Goal: Task Accomplishment & Management: Contribute content

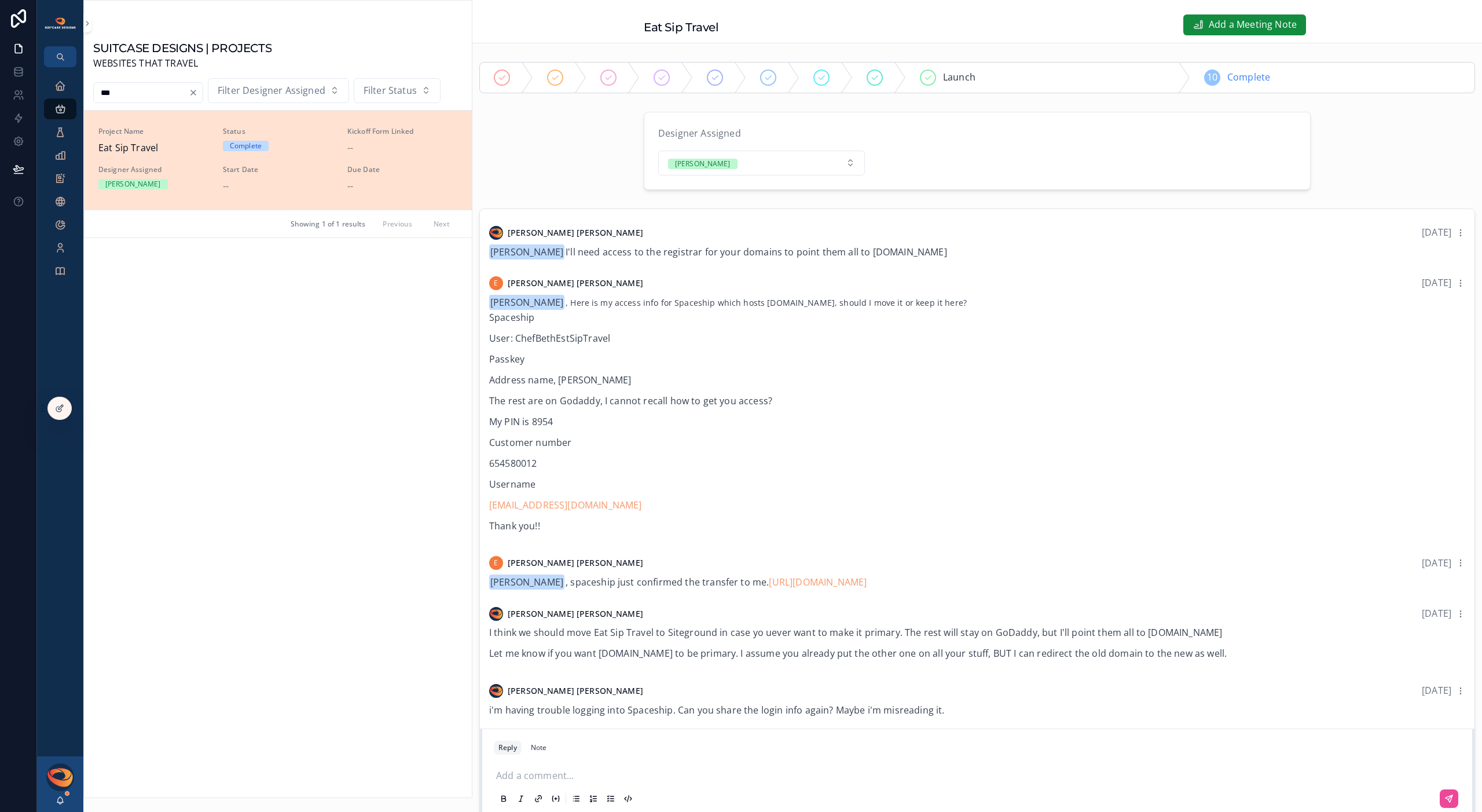
scroll to position [873, 0]
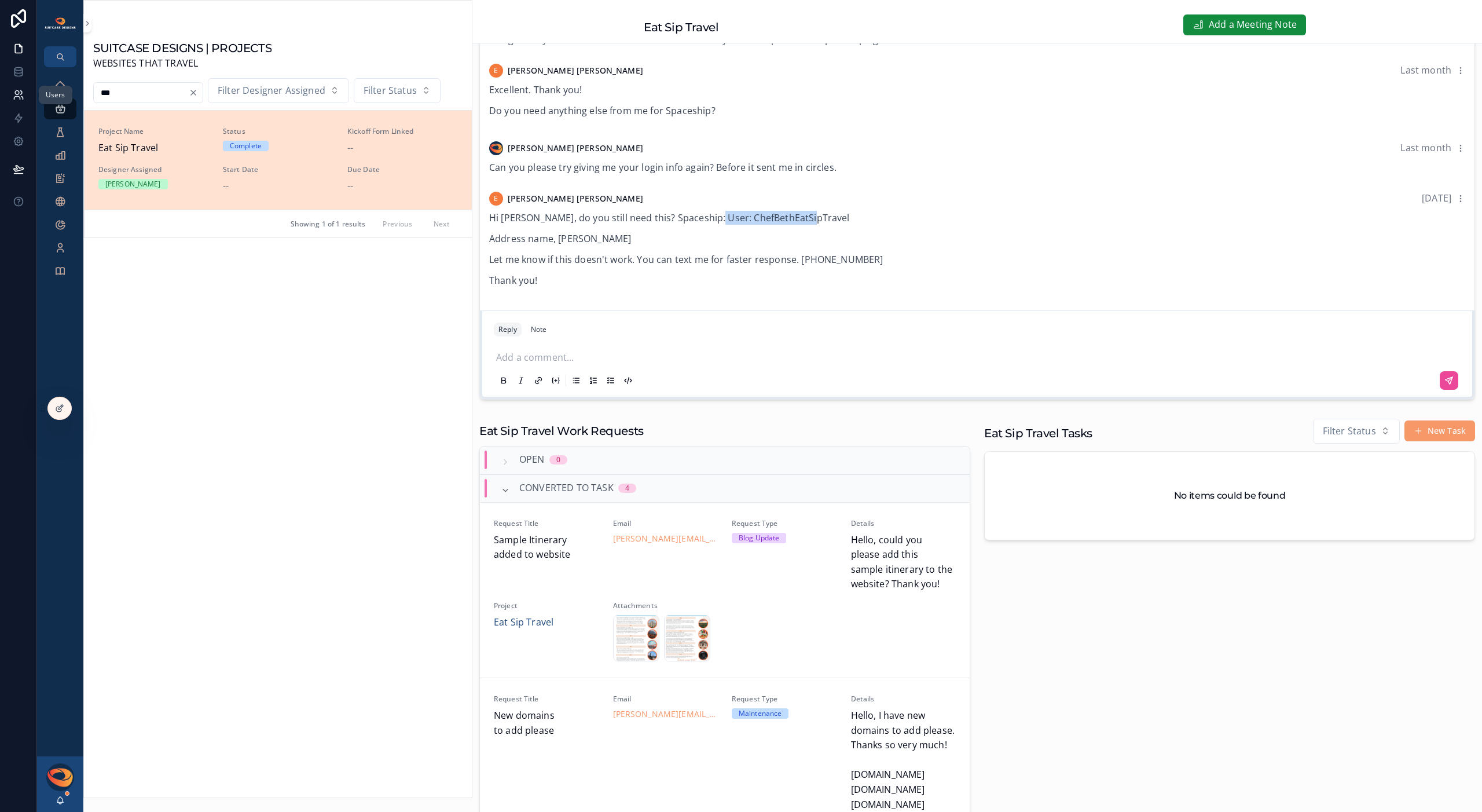
click at [27, 93] on link at bounding box center [18, 95] width 36 height 23
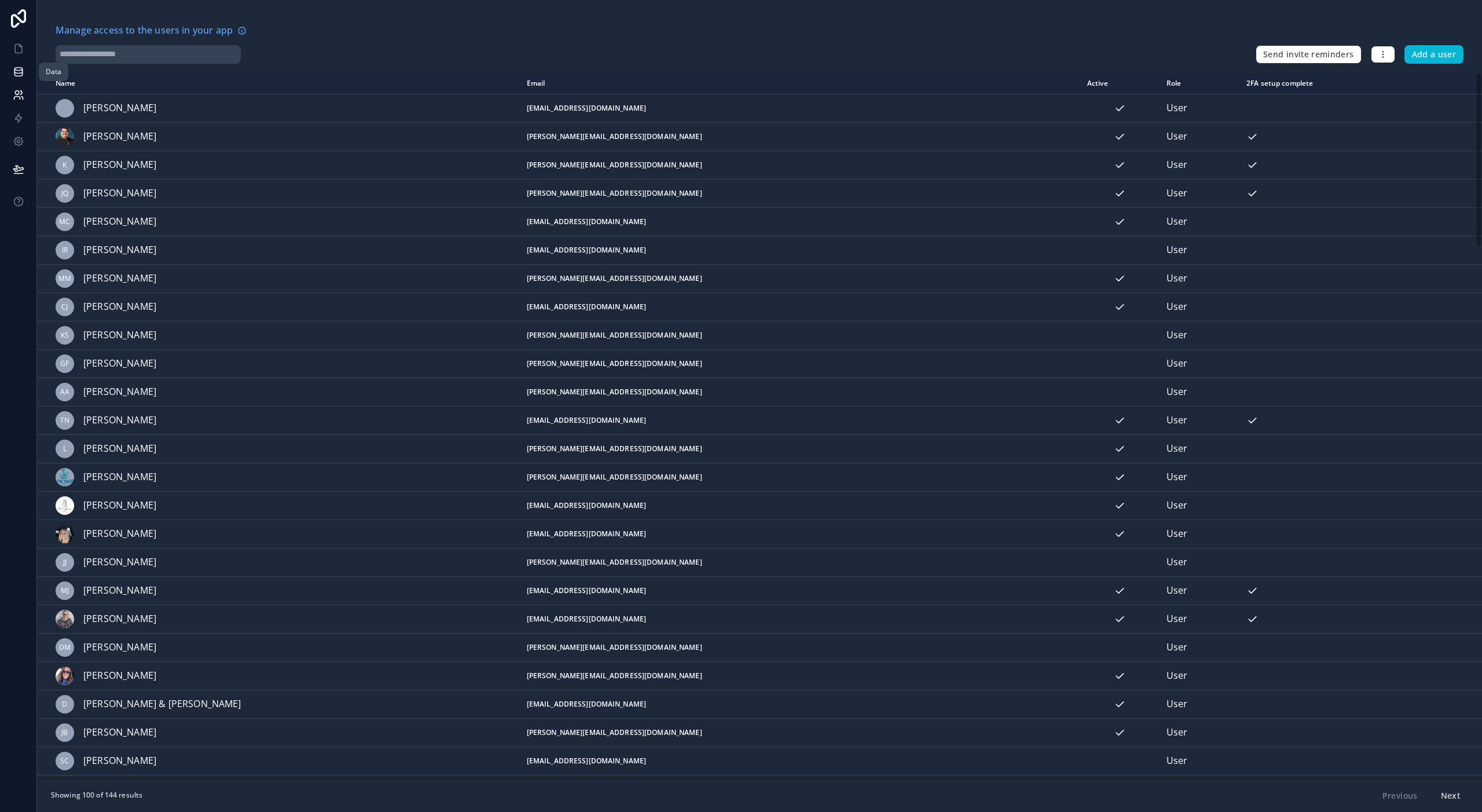
click at [14, 70] on icon at bounding box center [18, 71] width 7 height 5
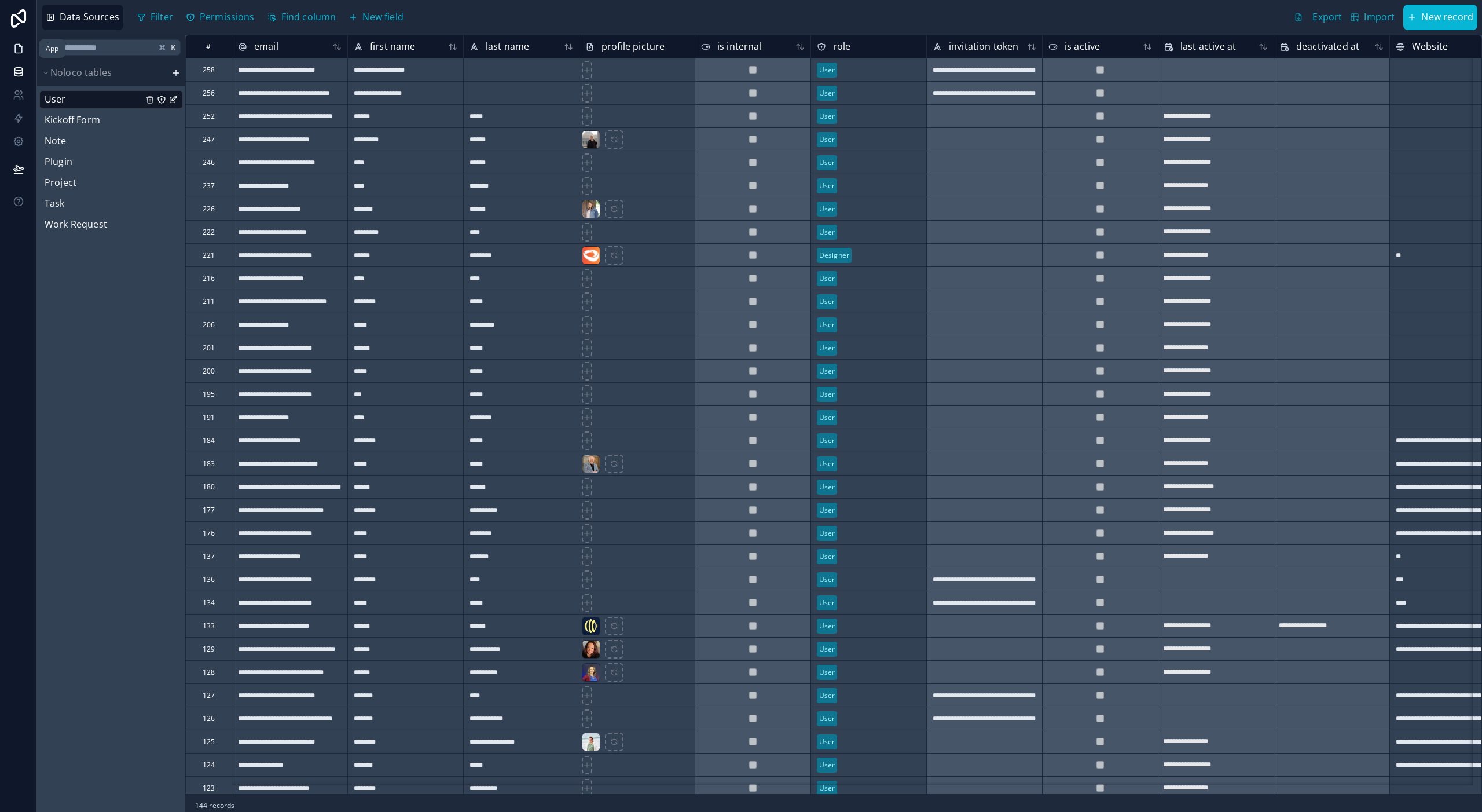
click at [18, 53] on icon at bounding box center [18, 48] width 11 height 11
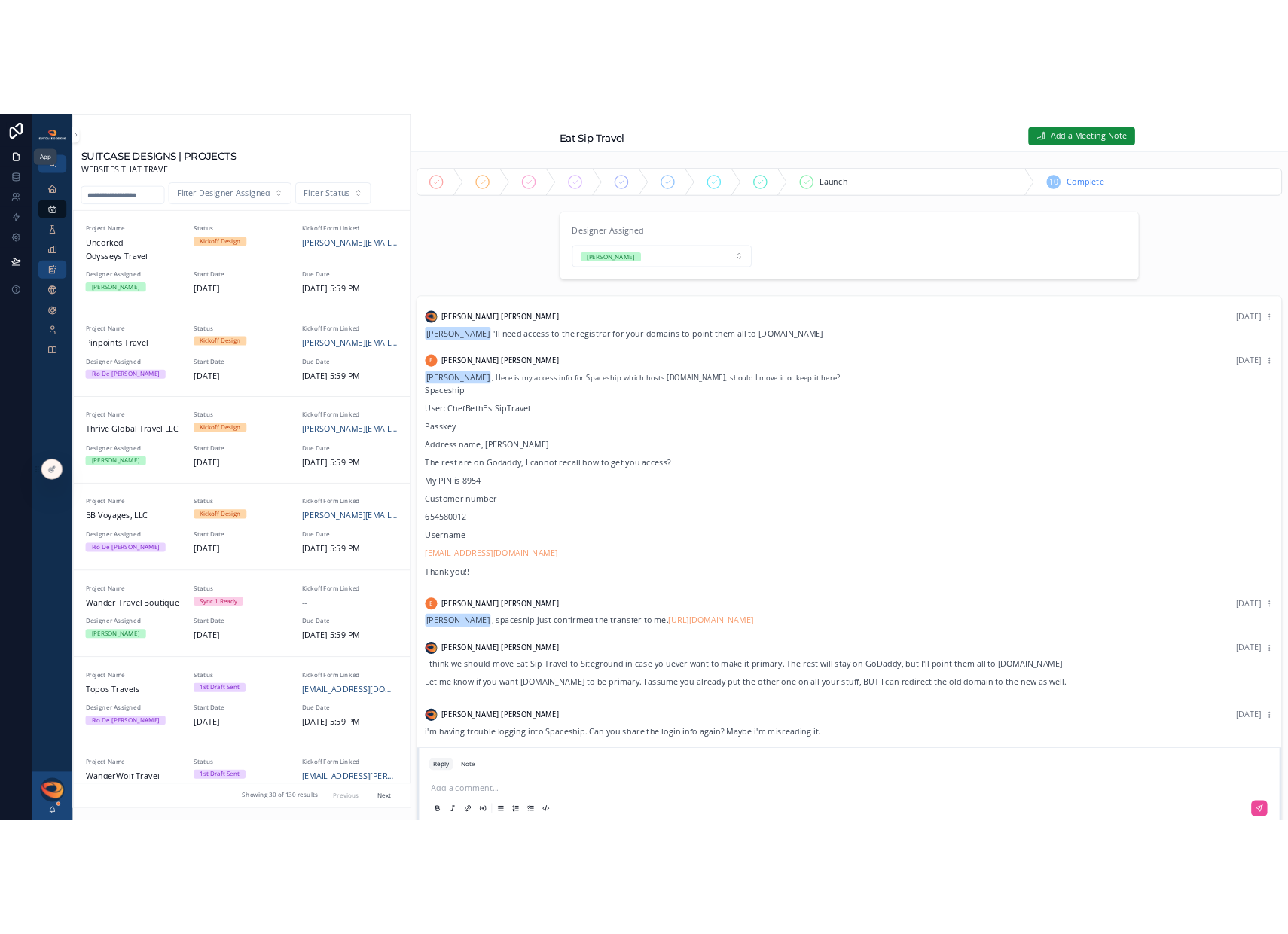
scroll to position [1136, 0]
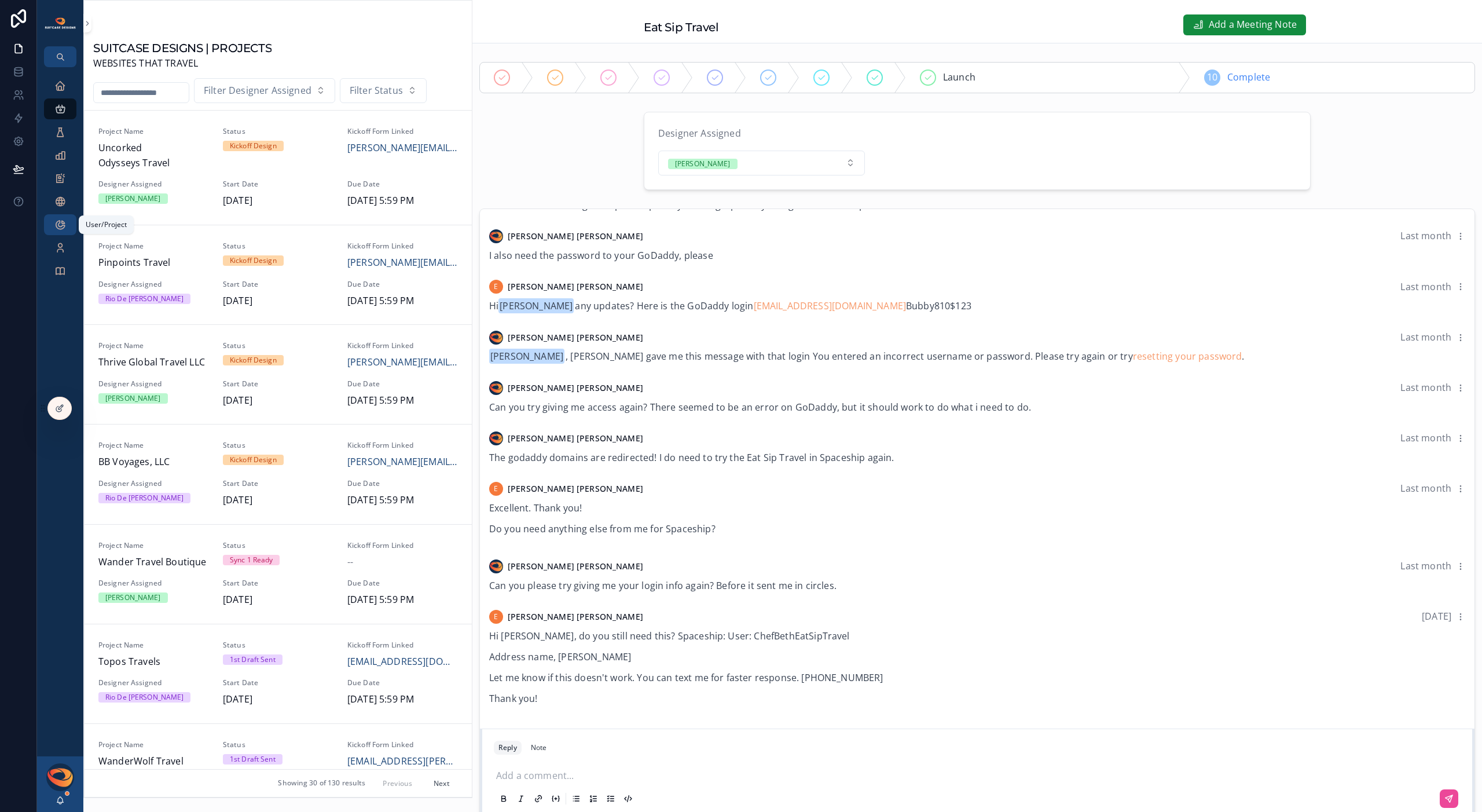
click at [59, 223] on icon "scrollable content" at bounding box center [60, 224] width 11 height 11
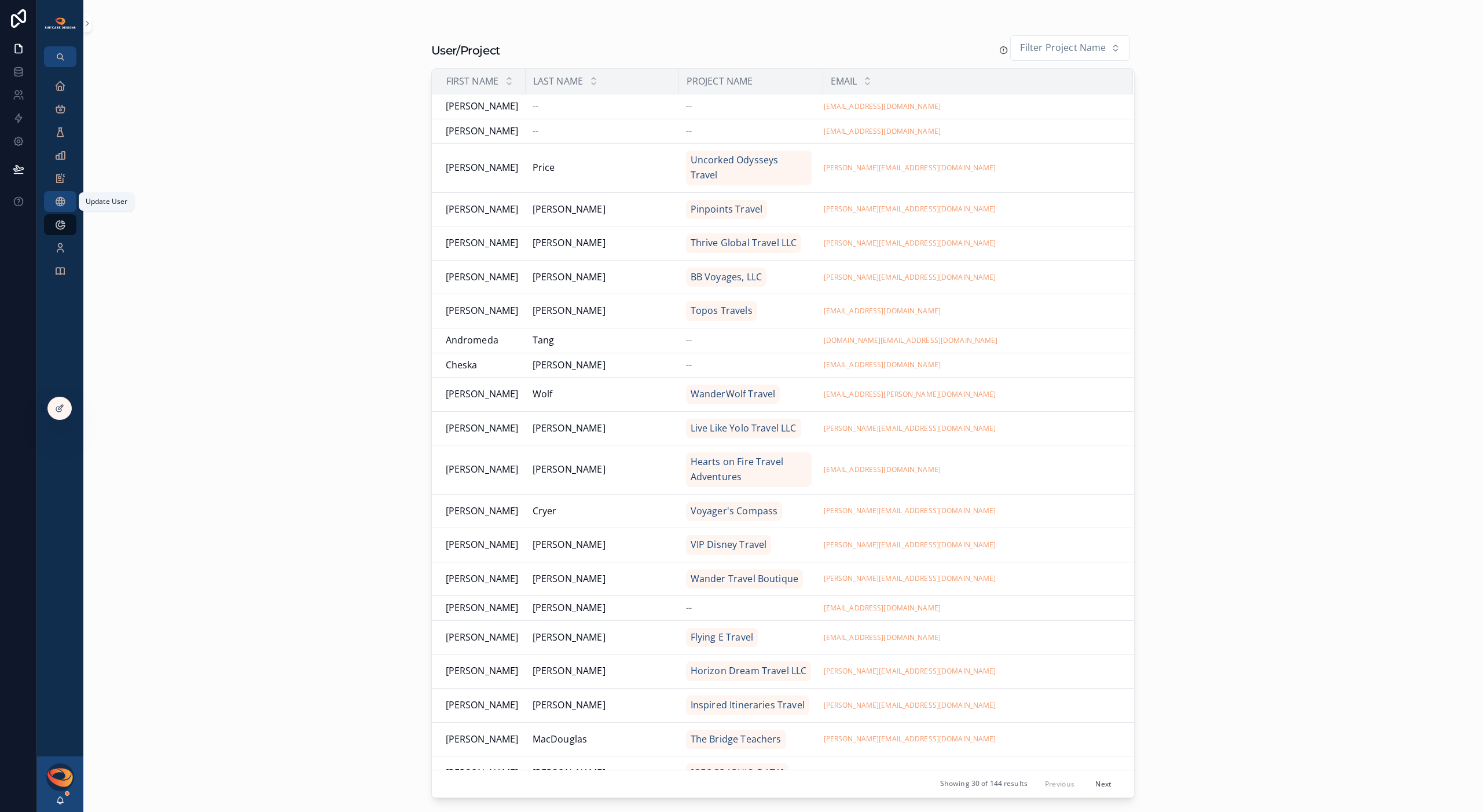
click at [56, 203] on icon "scrollable content" at bounding box center [60, 201] width 11 height 11
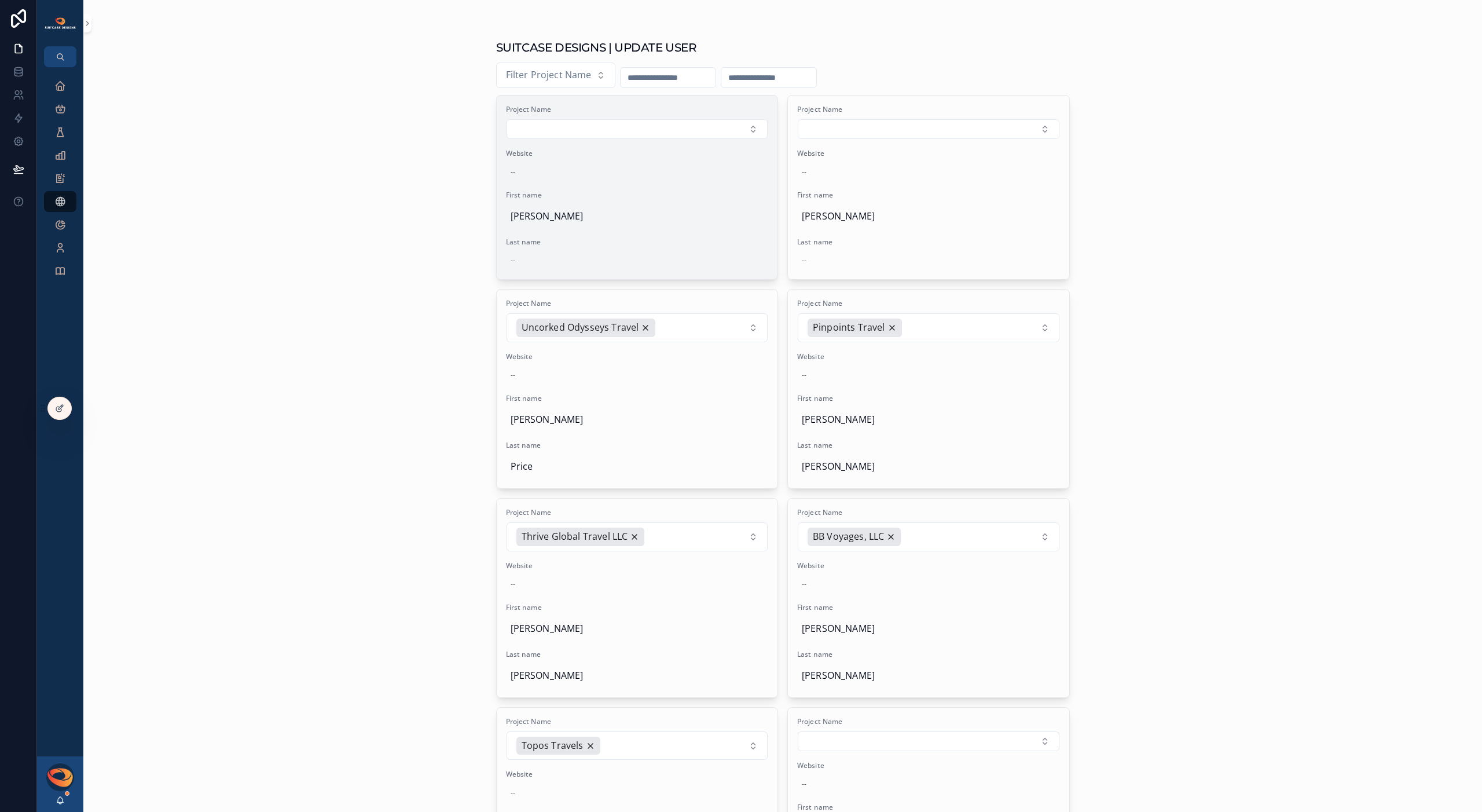
click at [601, 220] on span "[PERSON_NAME]" at bounding box center [637, 216] width 254 height 15
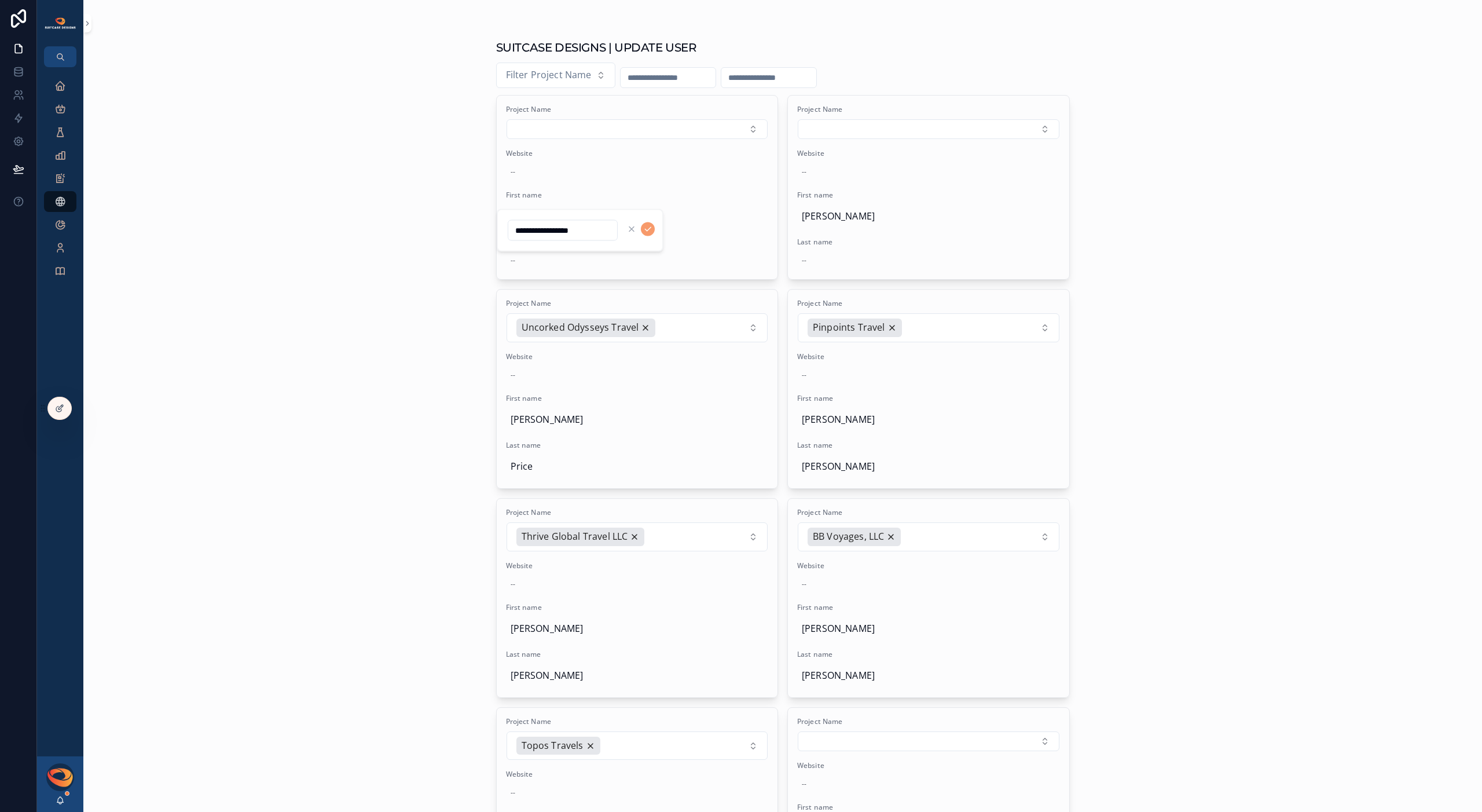
click at [576, 228] on input "**********" at bounding box center [562, 230] width 109 height 16
type input "******"
click at [646, 230] on icon "scrollable content" at bounding box center [648, 229] width 6 height 4
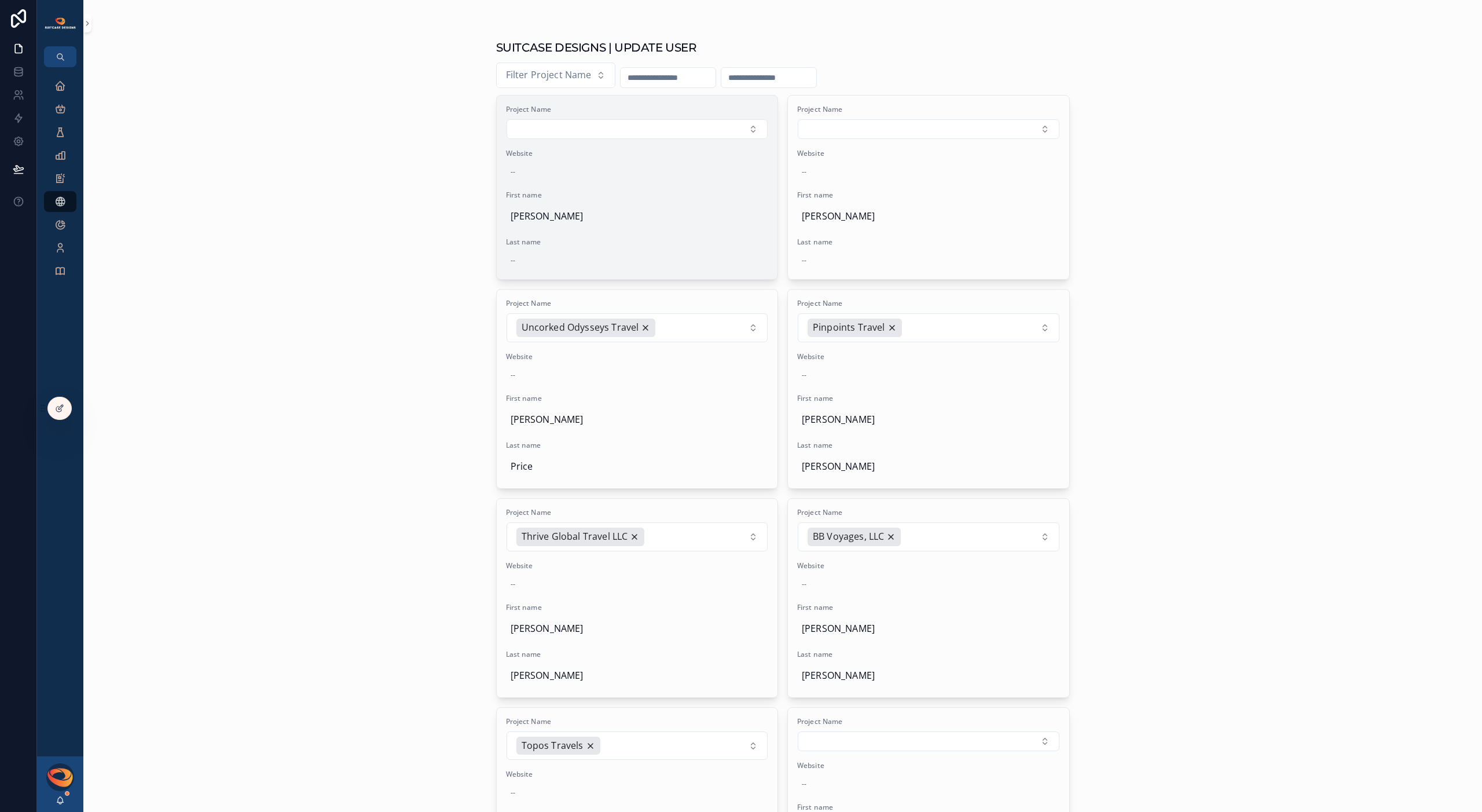
click at [527, 260] on div "--" at bounding box center [637, 260] width 263 height 19
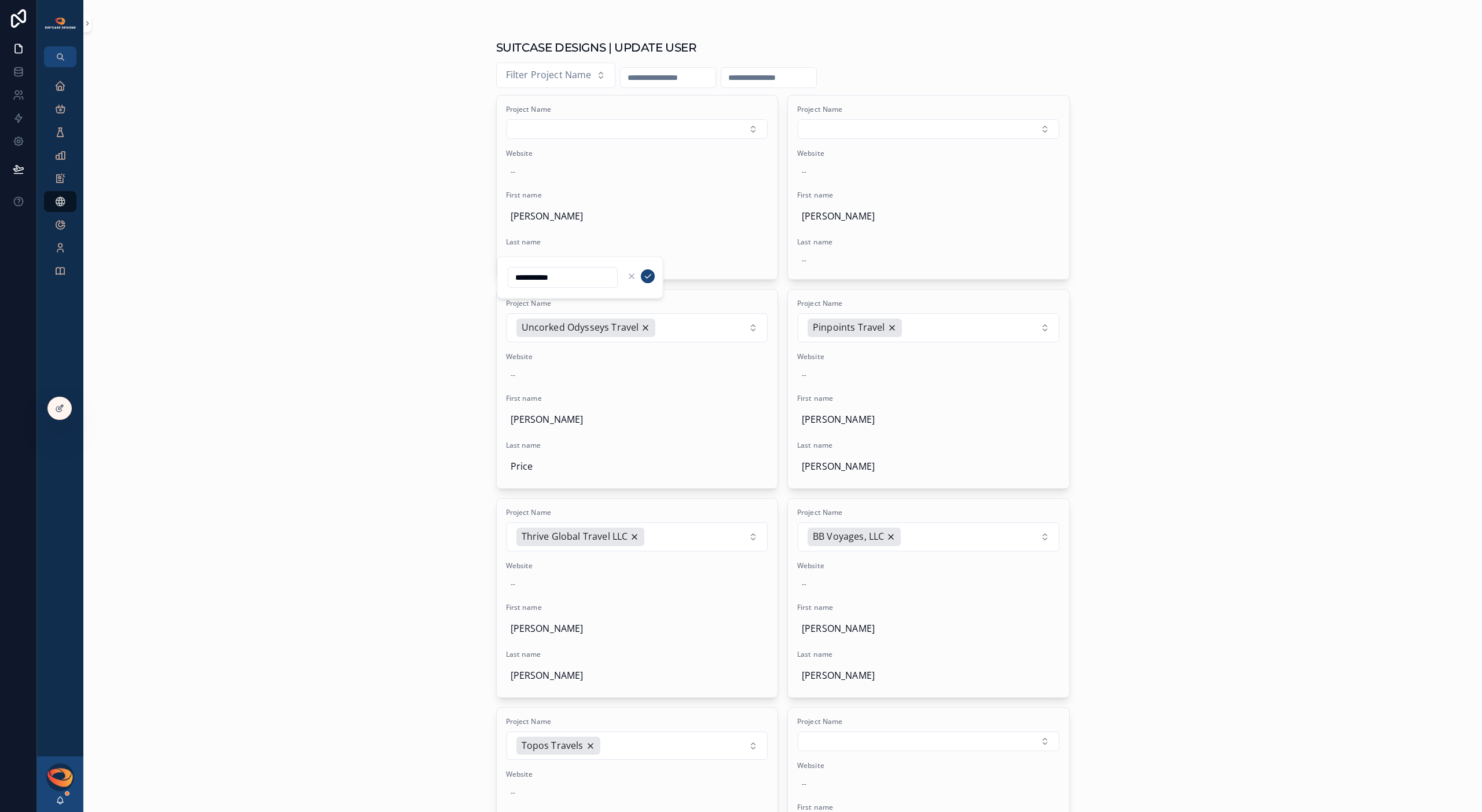
type input "**********"
click at [648, 278] on icon "scrollable content" at bounding box center [648, 276] width 9 height 9
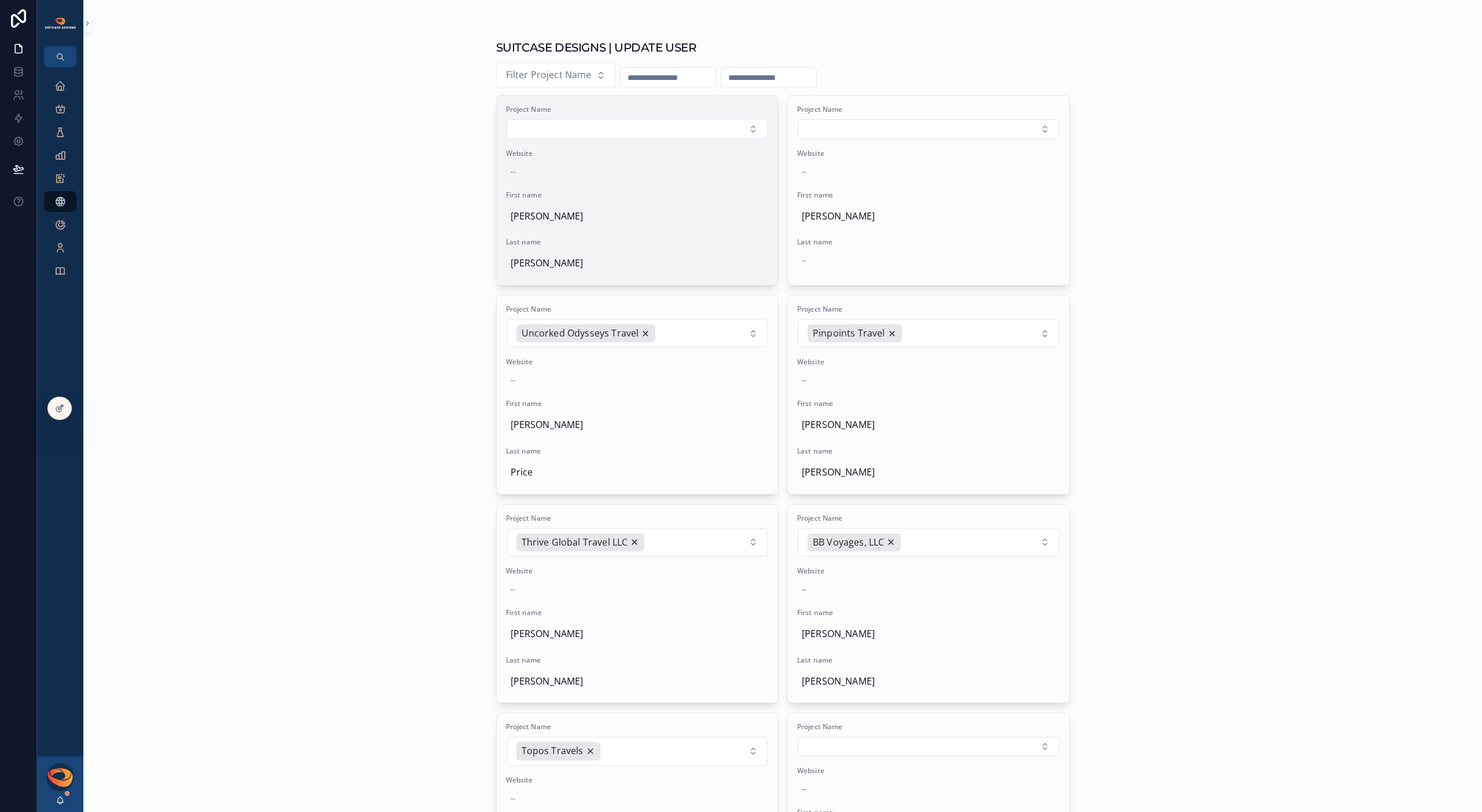
click at [546, 266] on span "[PERSON_NAME]" at bounding box center [637, 263] width 254 height 15
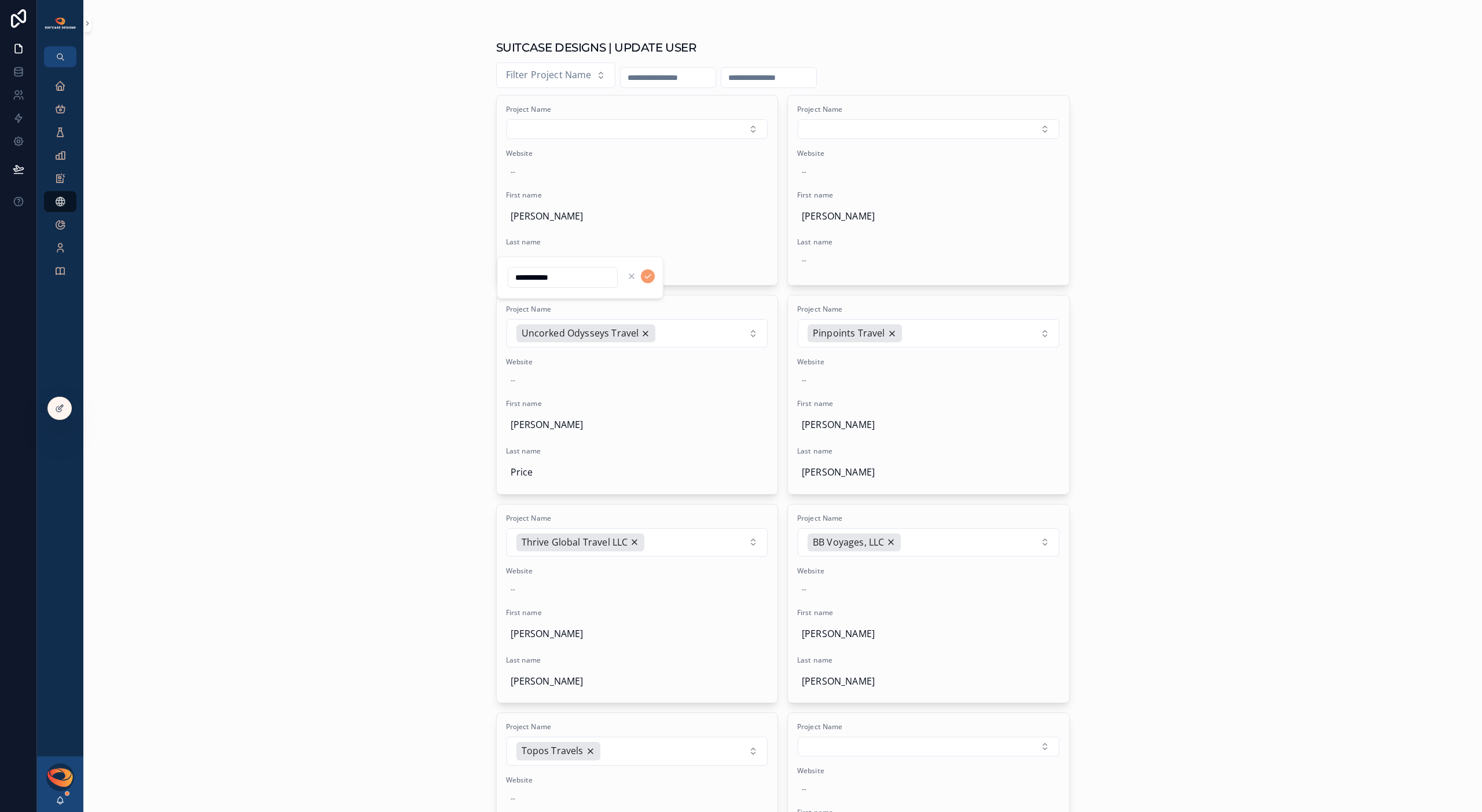
click at [515, 278] on input "**********" at bounding box center [562, 277] width 109 height 16
click at [649, 276] on icon "scrollable content" at bounding box center [648, 276] width 6 height 4
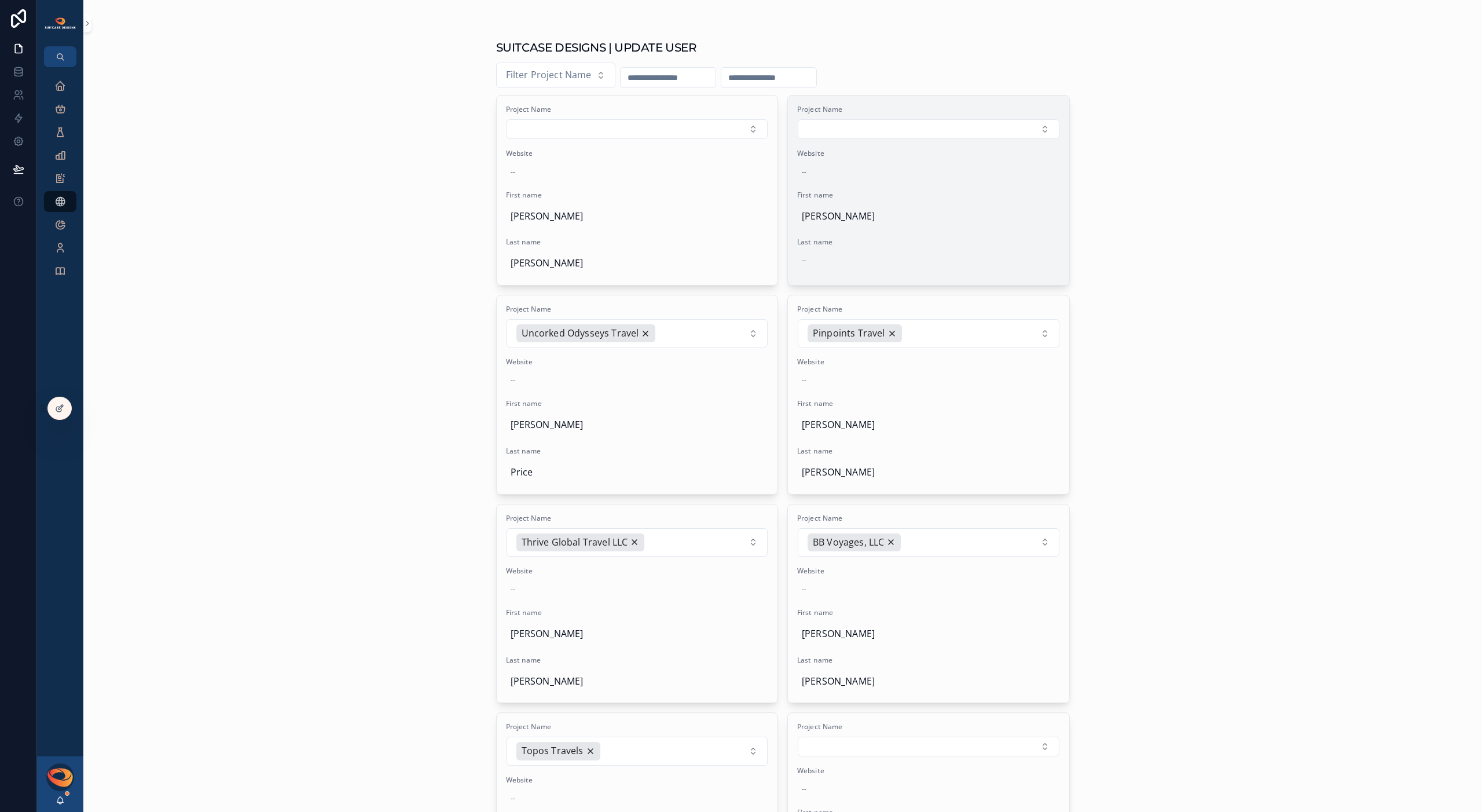
click at [855, 216] on span "[PERSON_NAME]" at bounding box center [929, 216] width 254 height 15
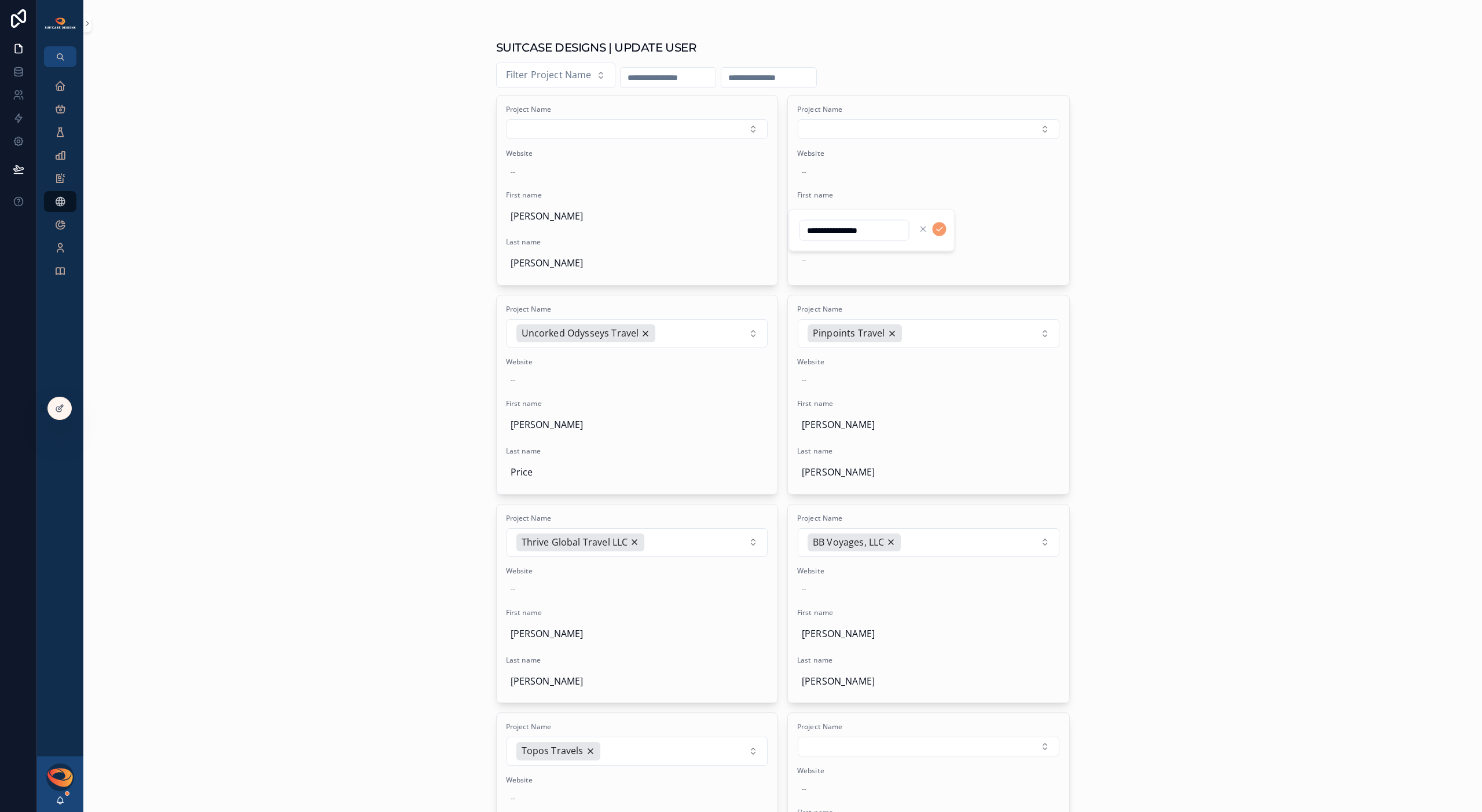
click at [854, 230] on input "**********" at bounding box center [854, 230] width 109 height 16
type input "********"
click at [938, 231] on icon "scrollable content" at bounding box center [939, 229] width 9 height 9
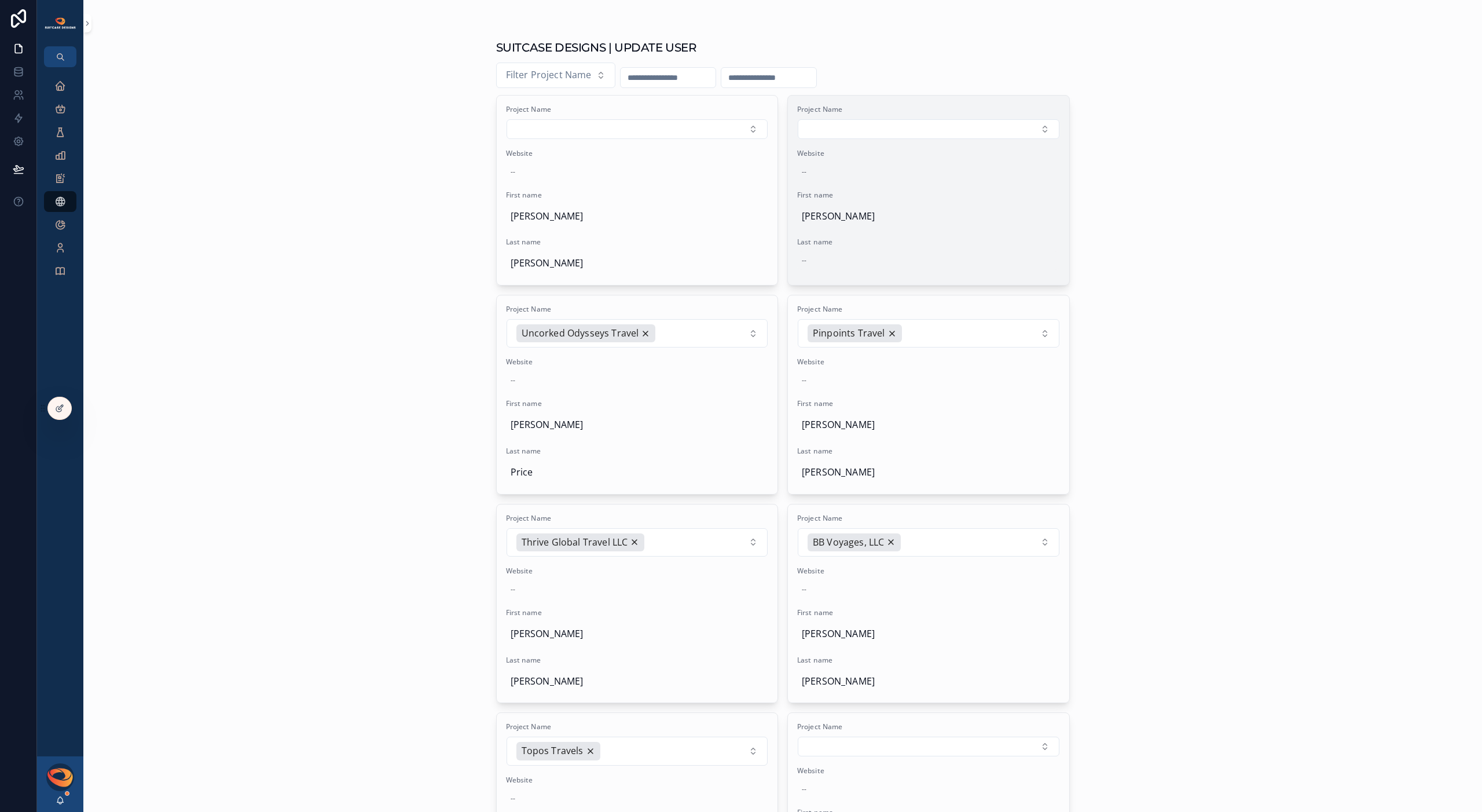
click at [820, 261] on div "--" at bounding box center [929, 260] width 263 height 19
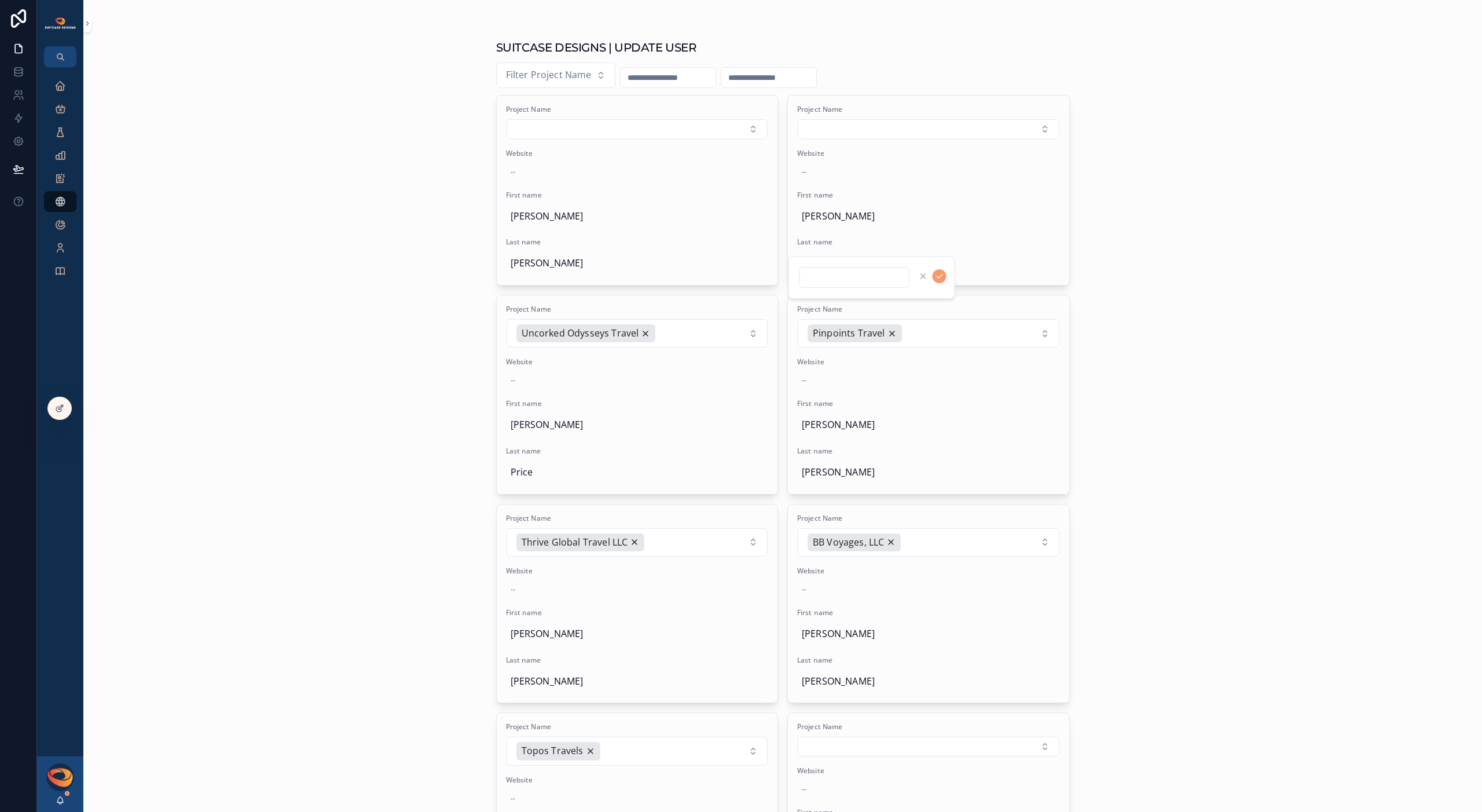
type input "********"
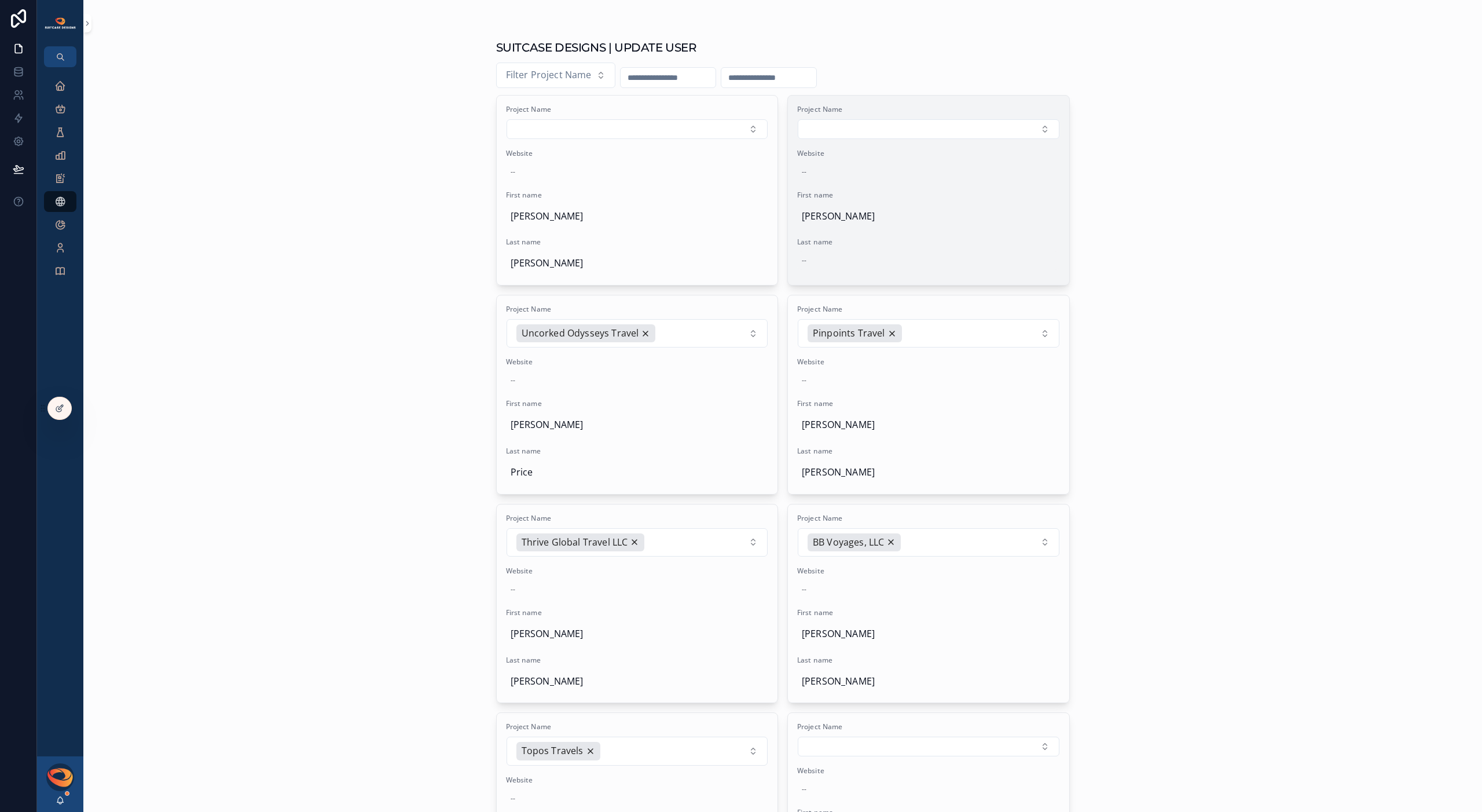
click at [822, 262] on div "--" at bounding box center [929, 260] width 263 height 19
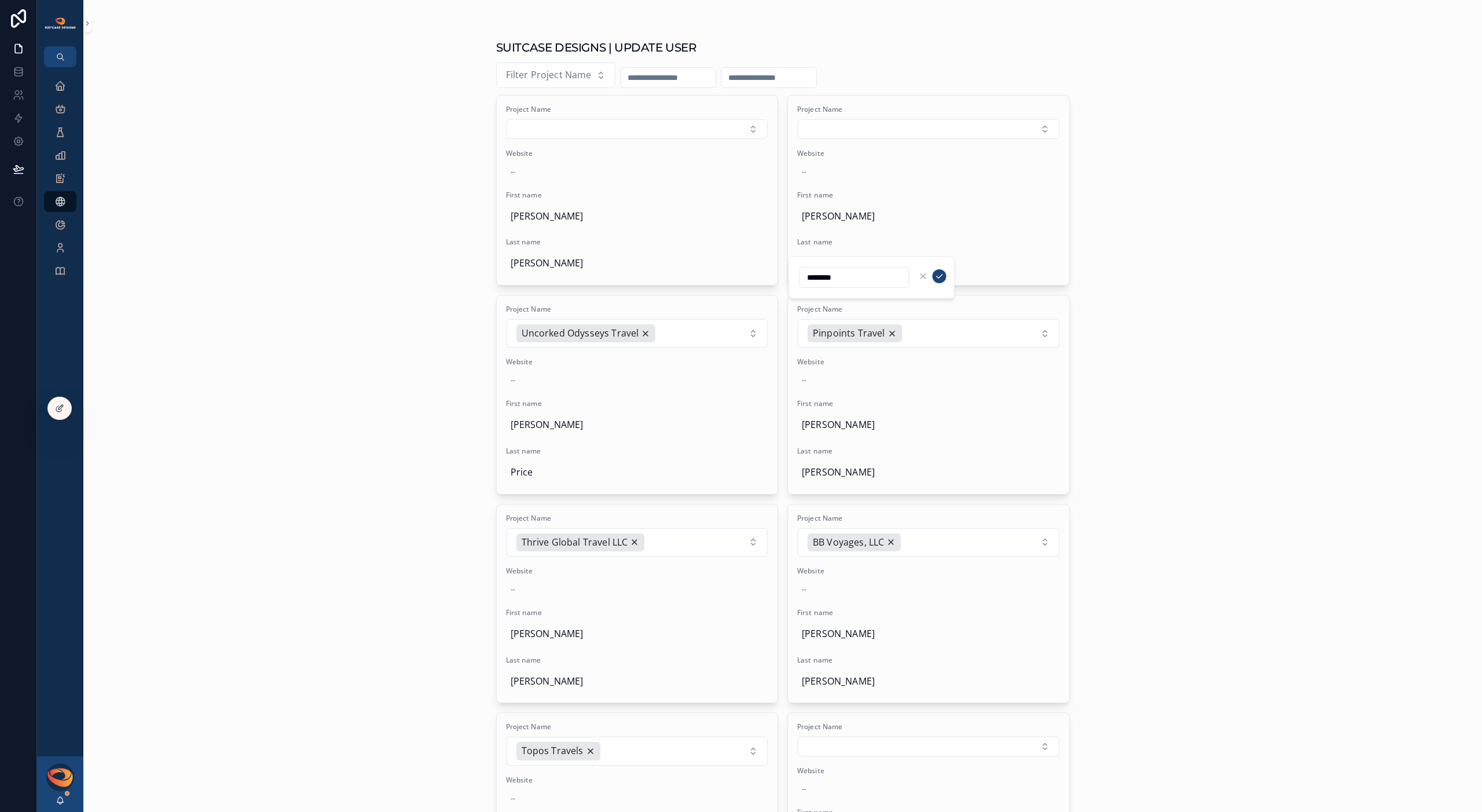
click at [938, 273] on icon "scrollable content" at bounding box center [939, 276] width 9 height 9
click at [57, 86] on icon "scrollable content" at bounding box center [60, 85] width 11 height 11
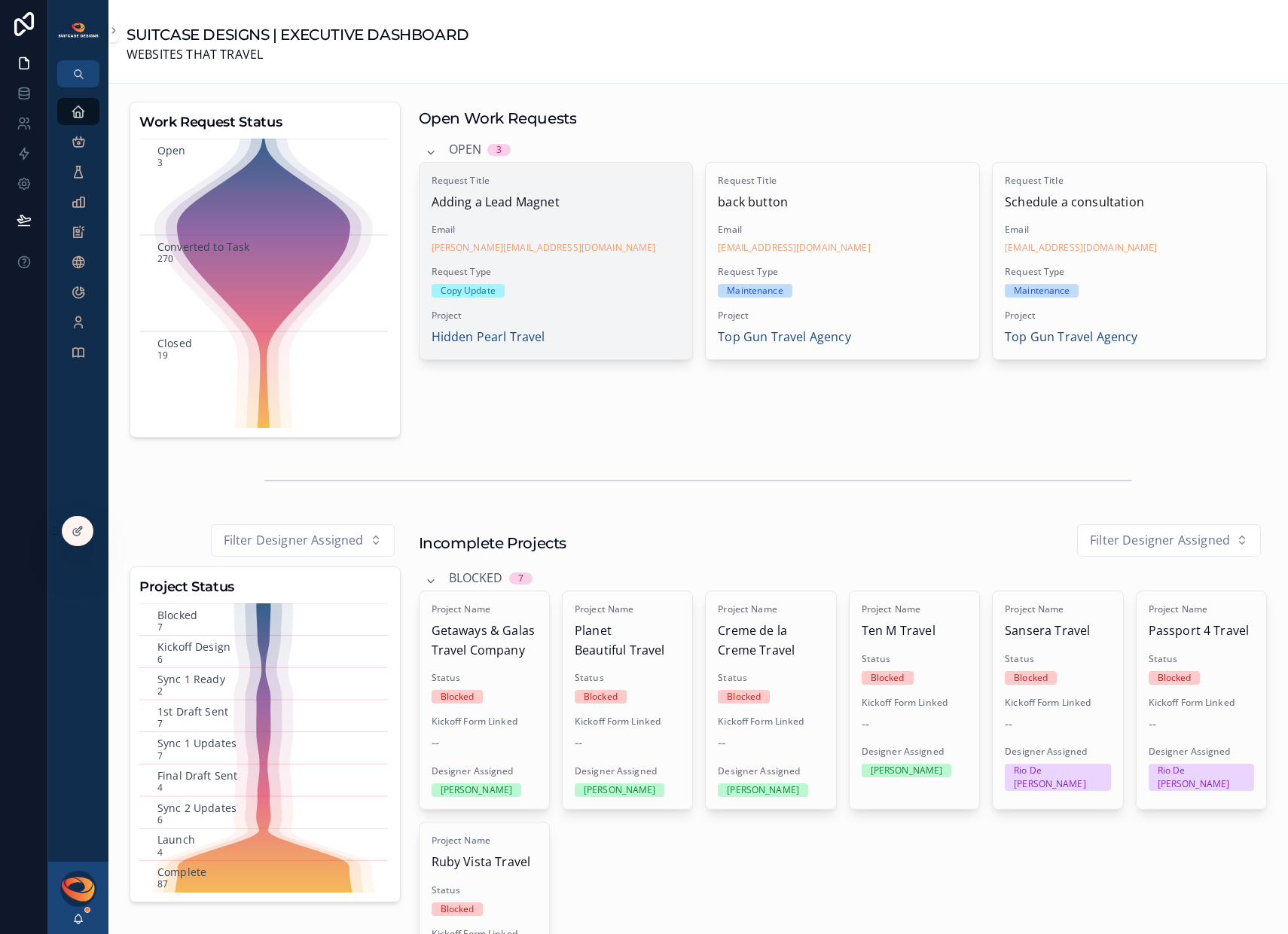
click at [562, 277] on span "Request Type" at bounding box center [556, 271] width 249 height 12
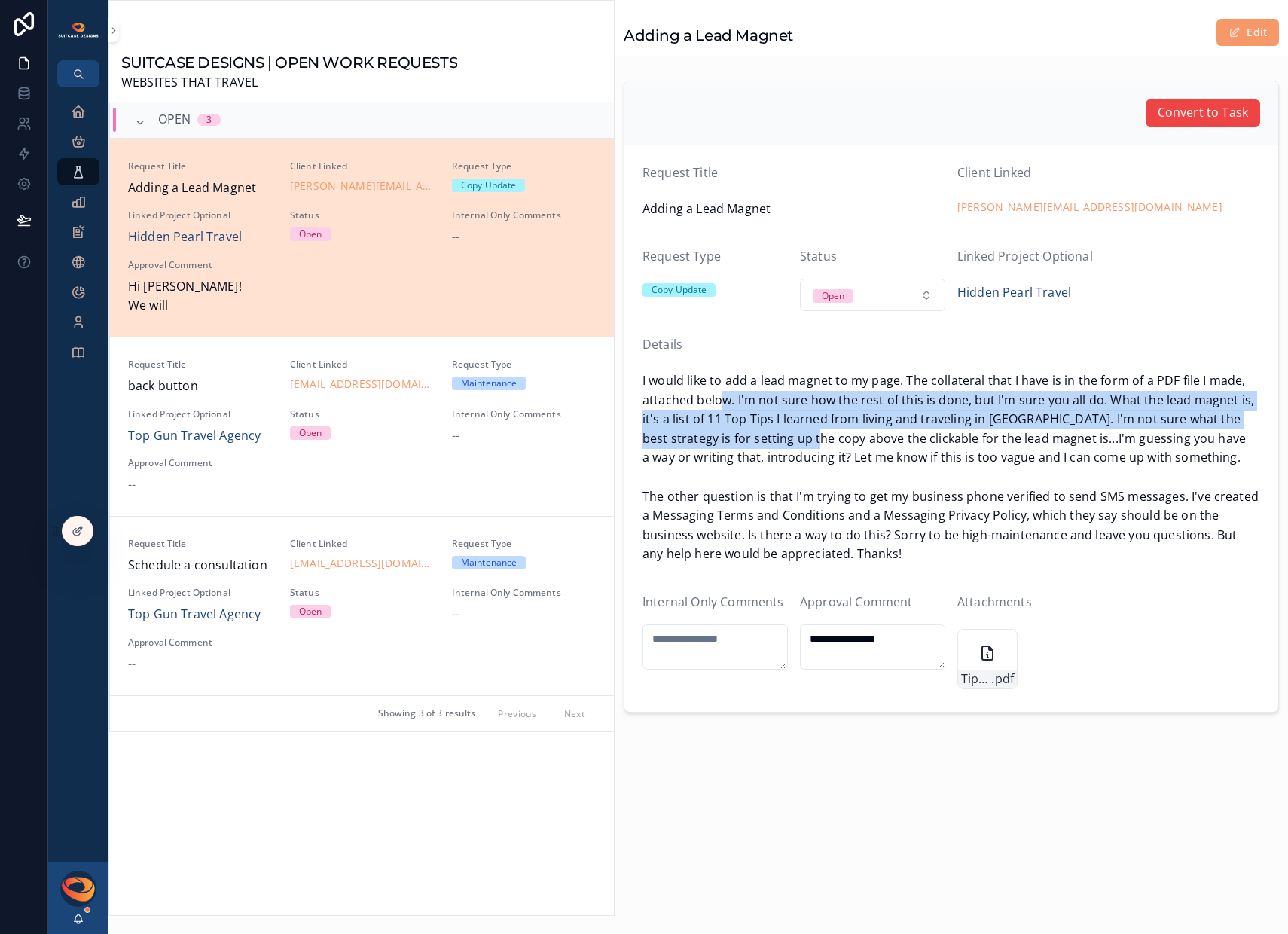
drag, startPoint x: 762, startPoint y: 405, endPoint x: 888, endPoint y: 430, distance: 128.5
click at [888, 430] on span "I would like to add a lead magnet to my page. The collateral that I have is in …" at bounding box center [951, 467] width 618 height 193
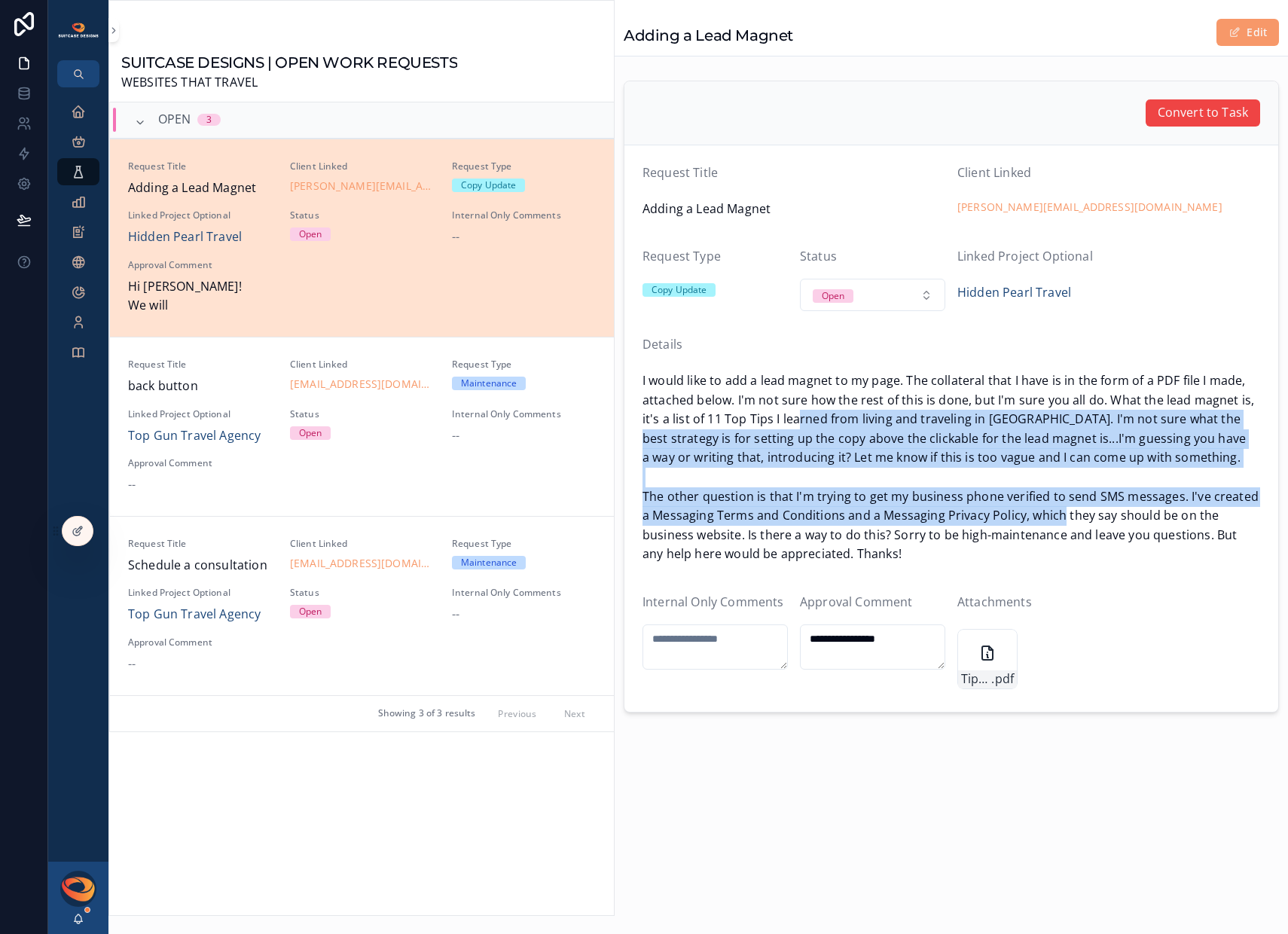
drag, startPoint x: 866, startPoint y: 425, endPoint x: 1112, endPoint y: 517, distance: 262.6
click at [1112, 517] on span "I would like to add a lead magnet to my page. The collateral that I have is in …" at bounding box center [951, 467] width 618 height 193
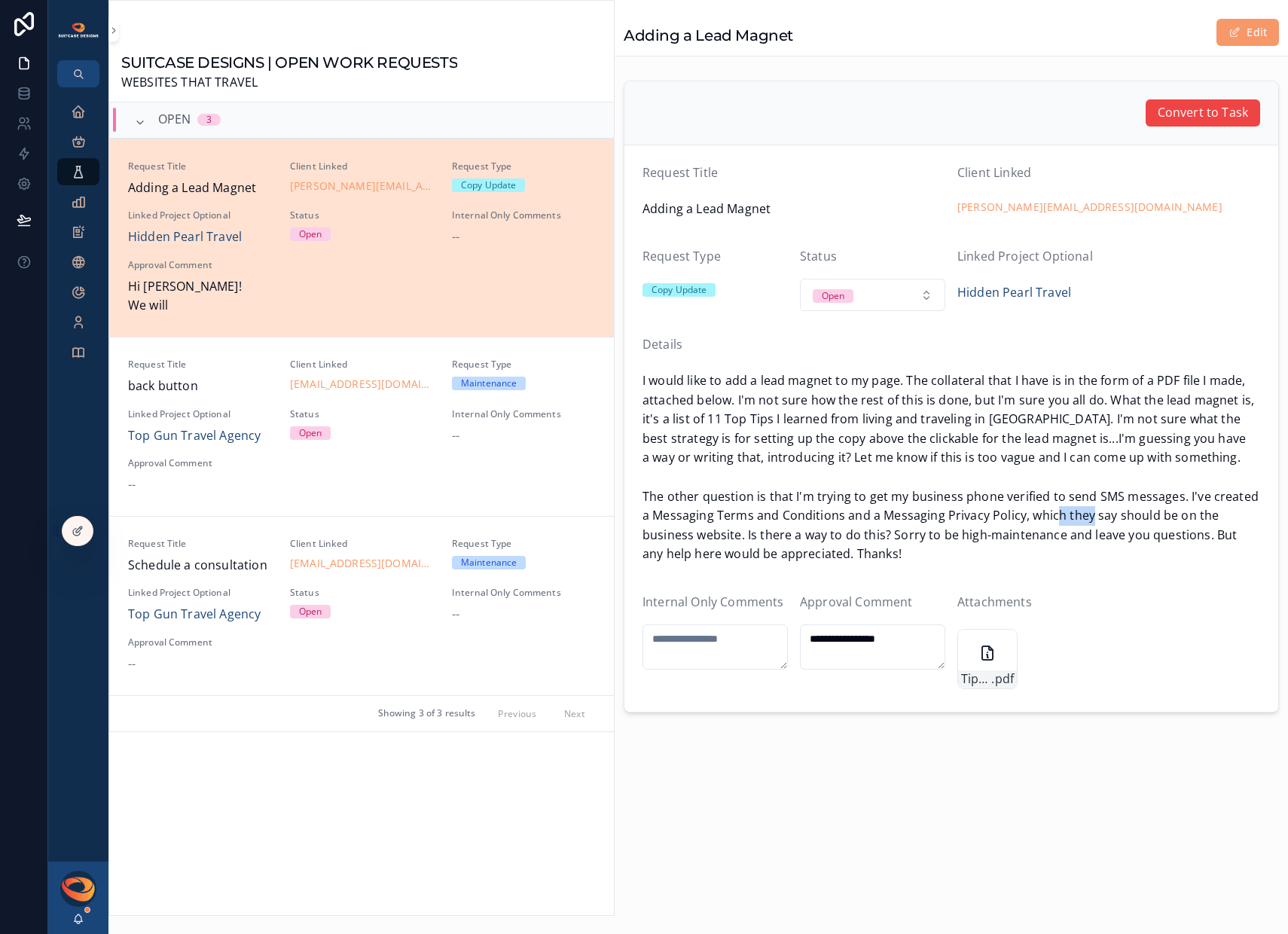
click at [1112, 517] on span "I would like to add a lead magnet to my page. The collateral that I have is in …" at bounding box center [951, 467] width 618 height 193
click at [894, 541] on span "I would like to add a lead magnet to my page. The collateral that I have is in …" at bounding box center [951, 467] width 618 height 193
drag, startPoint x: 817, startPoint y: 544, endPoint x: 999, endPoint y: 542, distance: 182.0
click at [973, 542] on span "I would like to add a lead magnet to my page. The collateral that I have is in …" at bounding box center [951, 467] width 618 height 193
click at [1000, 542] on span "I would like to add a lead magnet to my page. The collateral that I have is in …" at bounding box center [951, 467] width 618 height 193
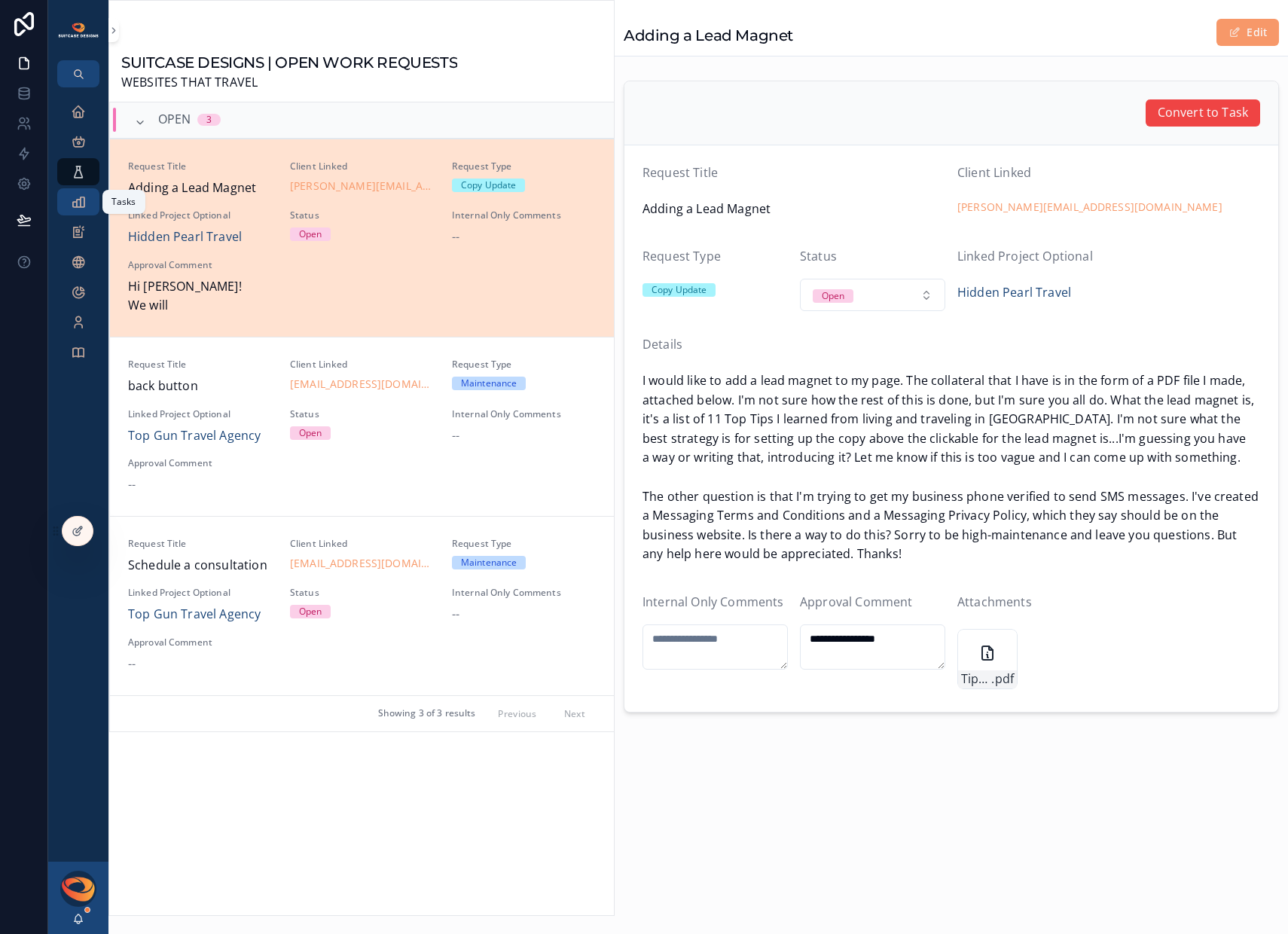
click at [77, 210] on div "Tasks" at bounding box center [78, 202] width 24 height 24
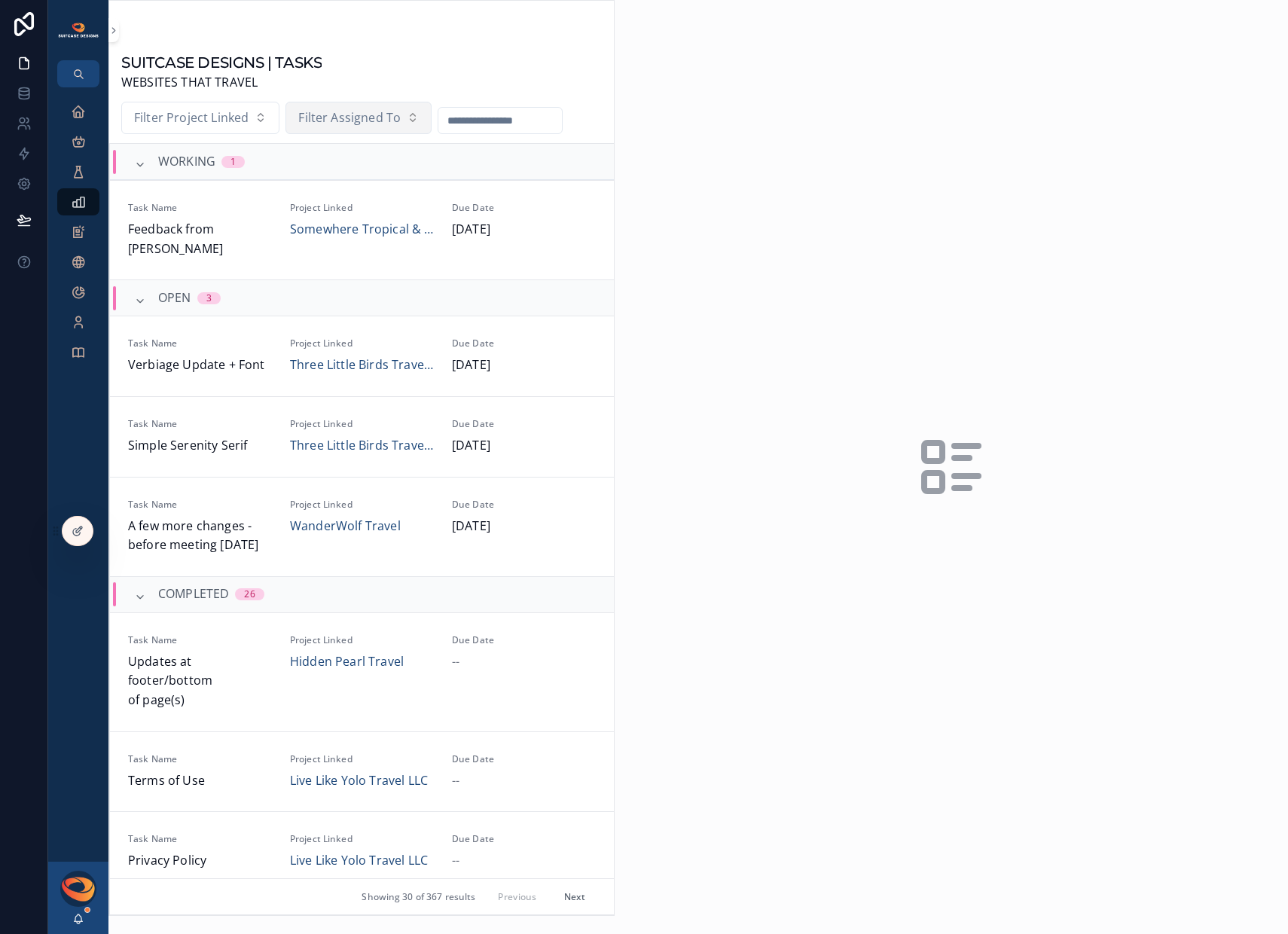
click at [339, 120] on span "Filter Assigned To" at bounding box center [350, 118] width 102 height 20
click at [328, 182] on div "[PERSON_NAME]" at bounding box center [357, 181] width 181 height 24
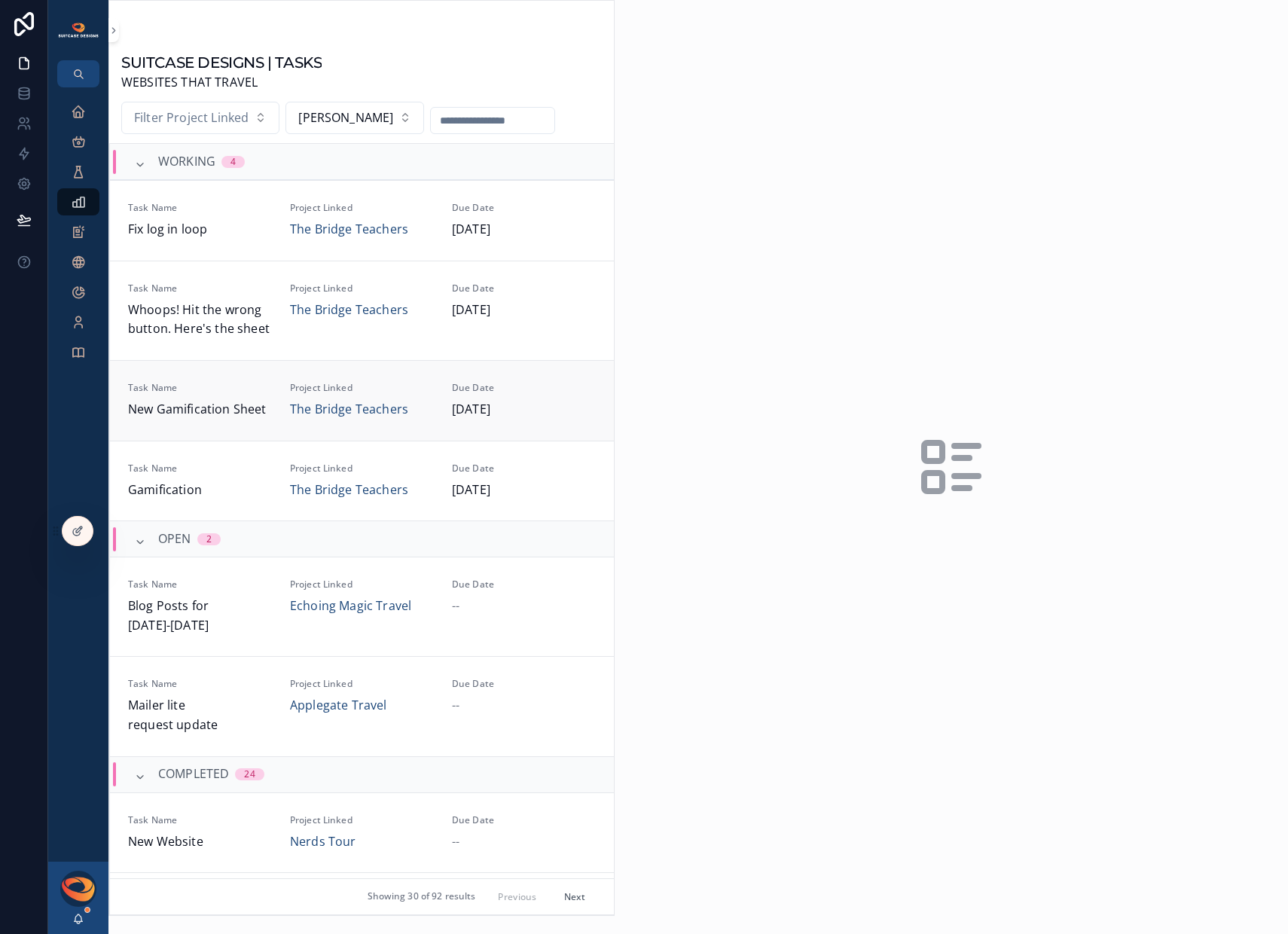
click at [235, 402] on span "New Gamification Sheet" at bounding box center [200, 410] width 144 height 20
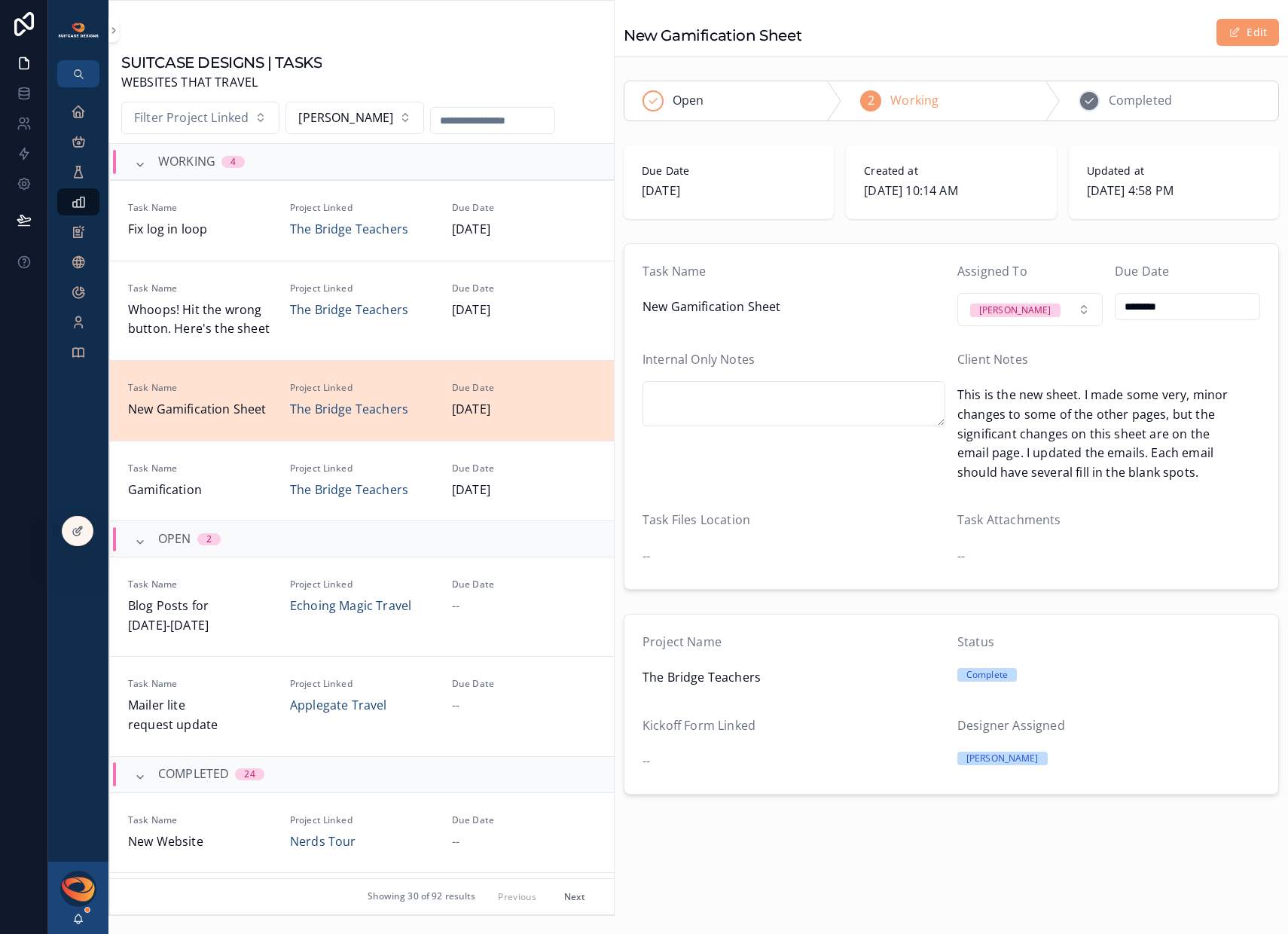
click at [1114, 114] on div "3 Completed" at bounding box center [1169, 101] width 218 height 39
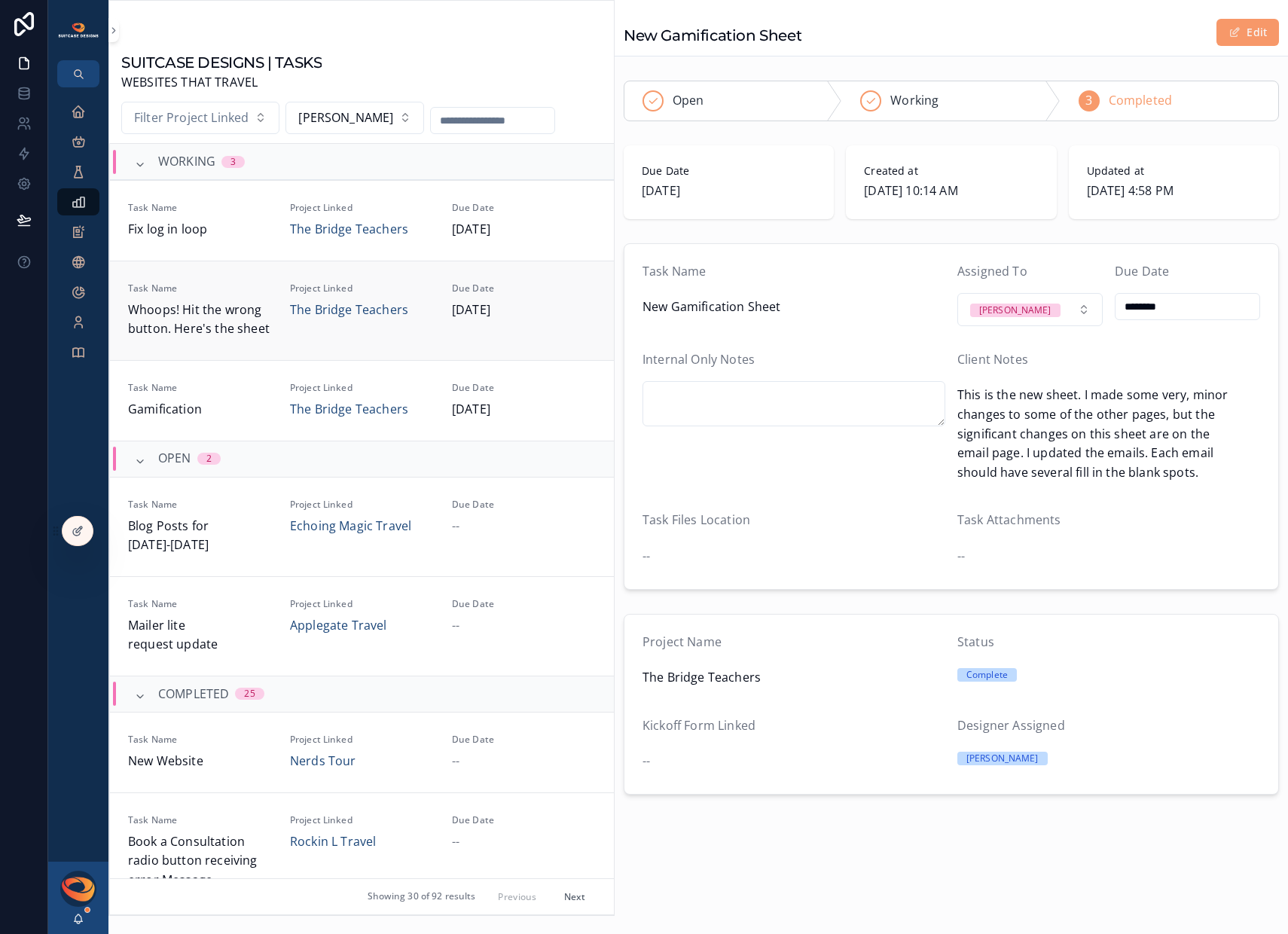
click at [198, 323] on span "Whoops! Hit the wrong button. Here's the sheet" at bounding box center [200, 319] width 144 height 39
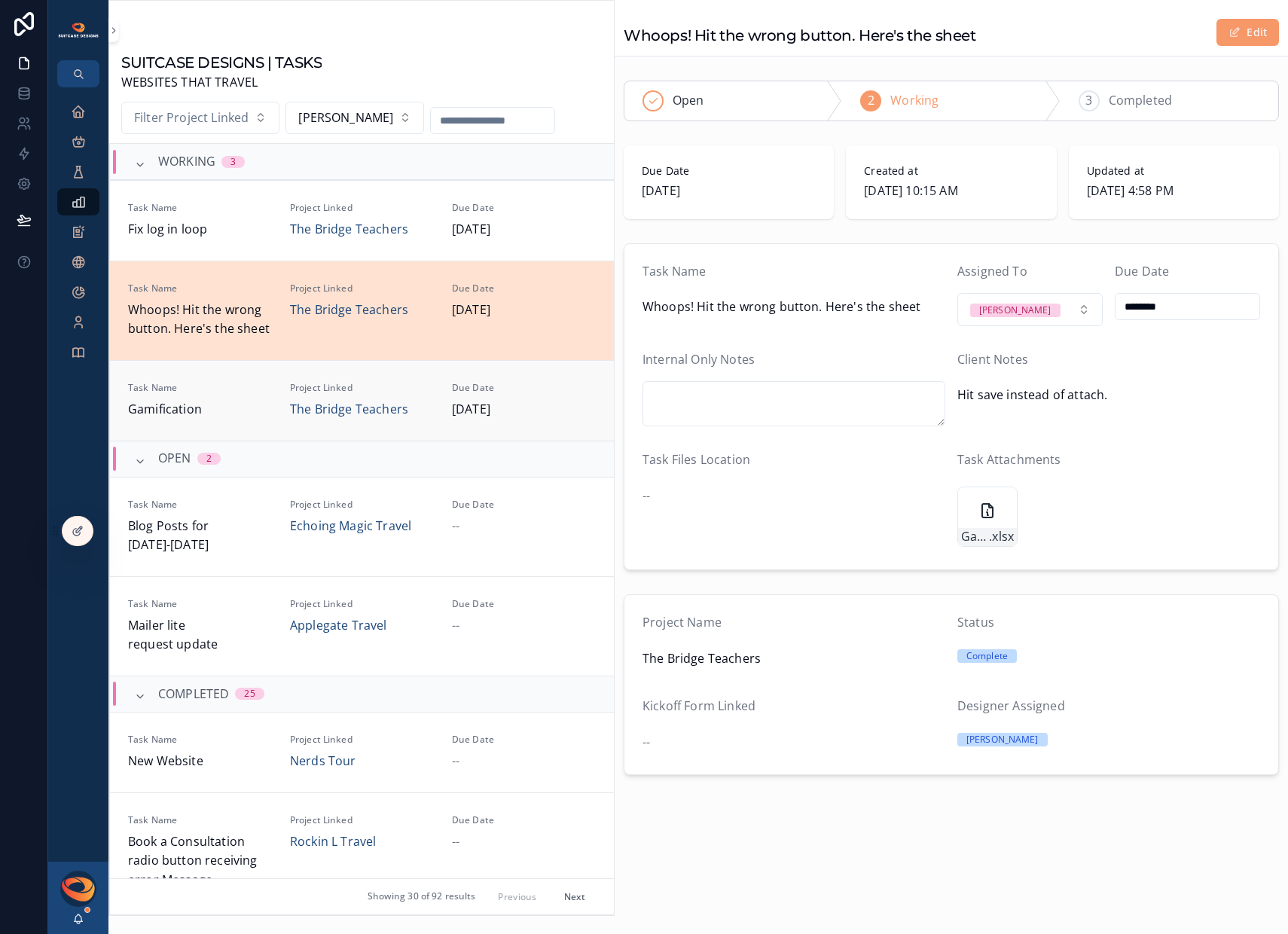
click at [208, 405] on span "Gamification" at bounding box center [200, 410] width 144 height 20
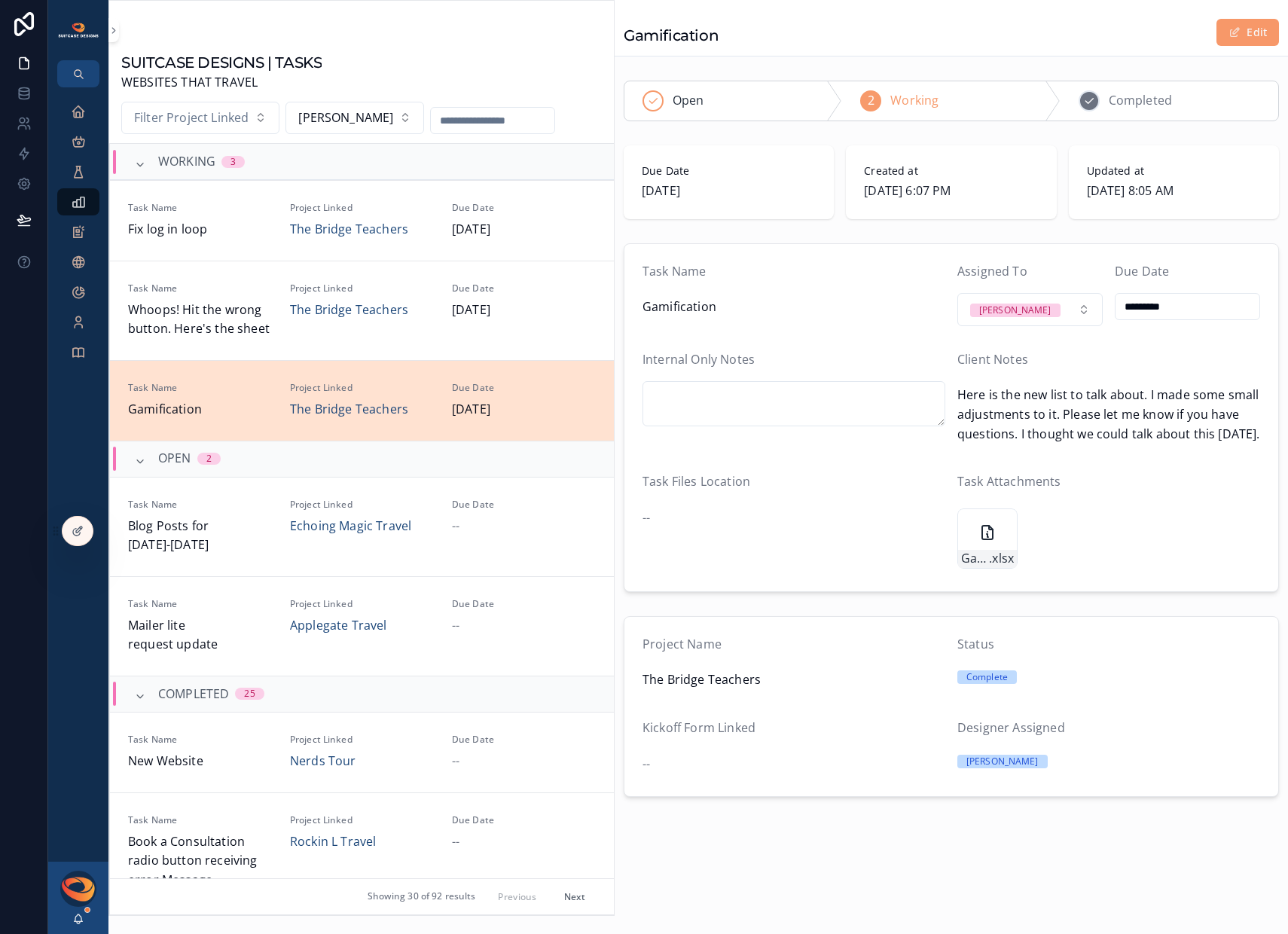
click at [1121, 112] on div "3 Completed" at bounding box center [1169, 101] width 218 height 39
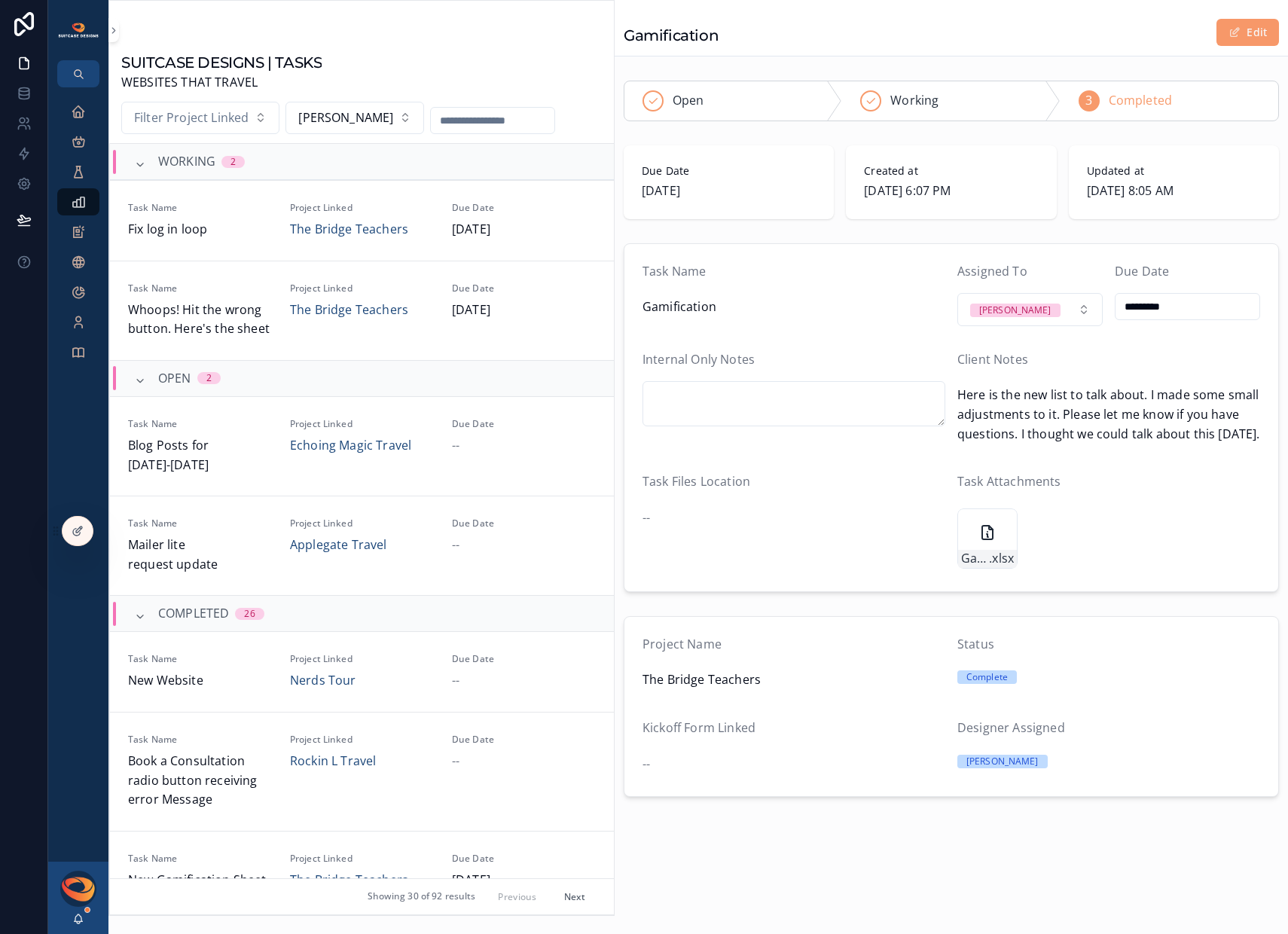
click at [240, 314] on span "Whoops! Hit the wrong button. Here's the sheet" at bounding box center [200, 319] width 144 height 39
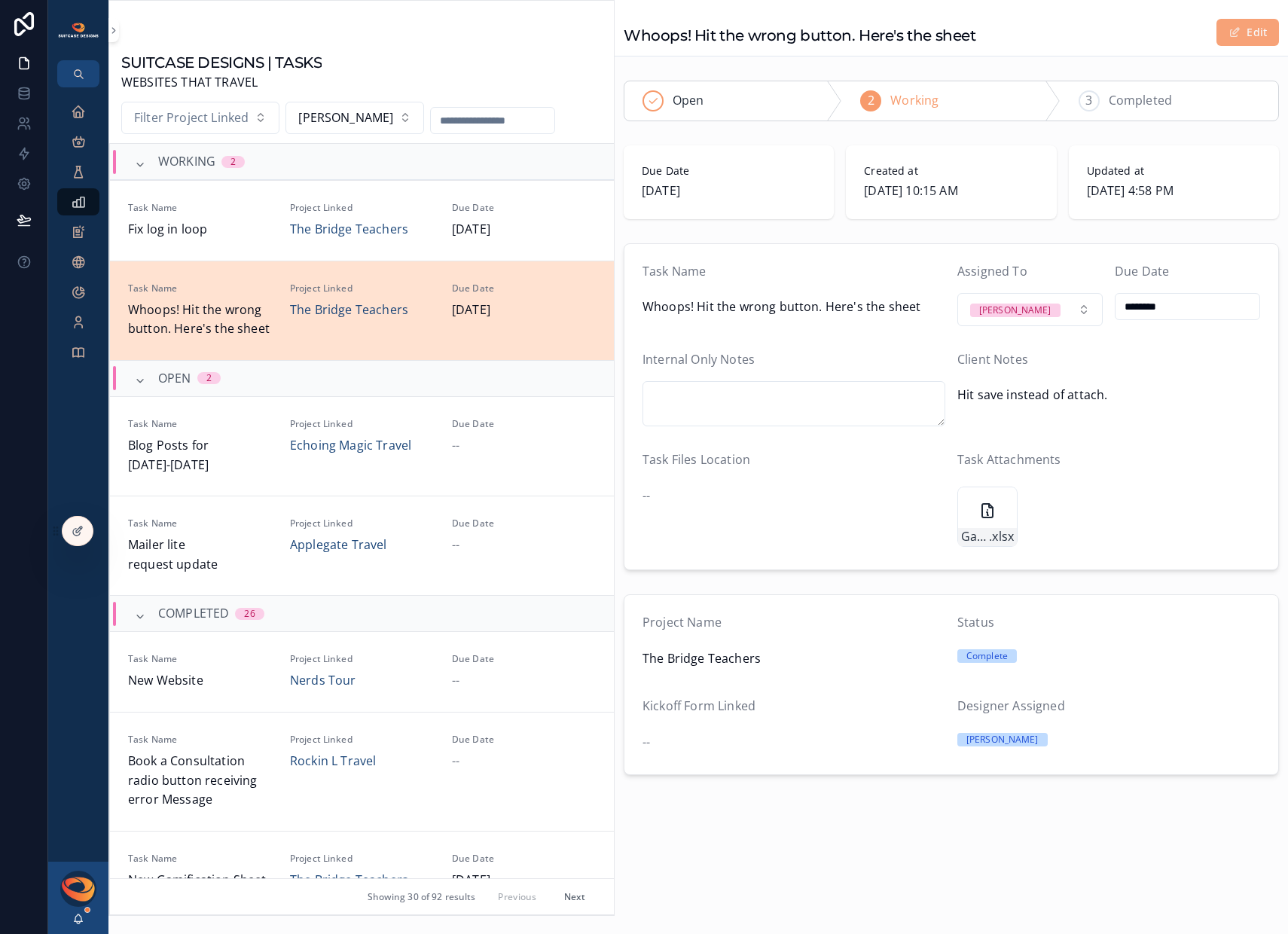
click at [1231, 31] on span "scrollable content" at bounding box center [1234, 32] width 12 height 12
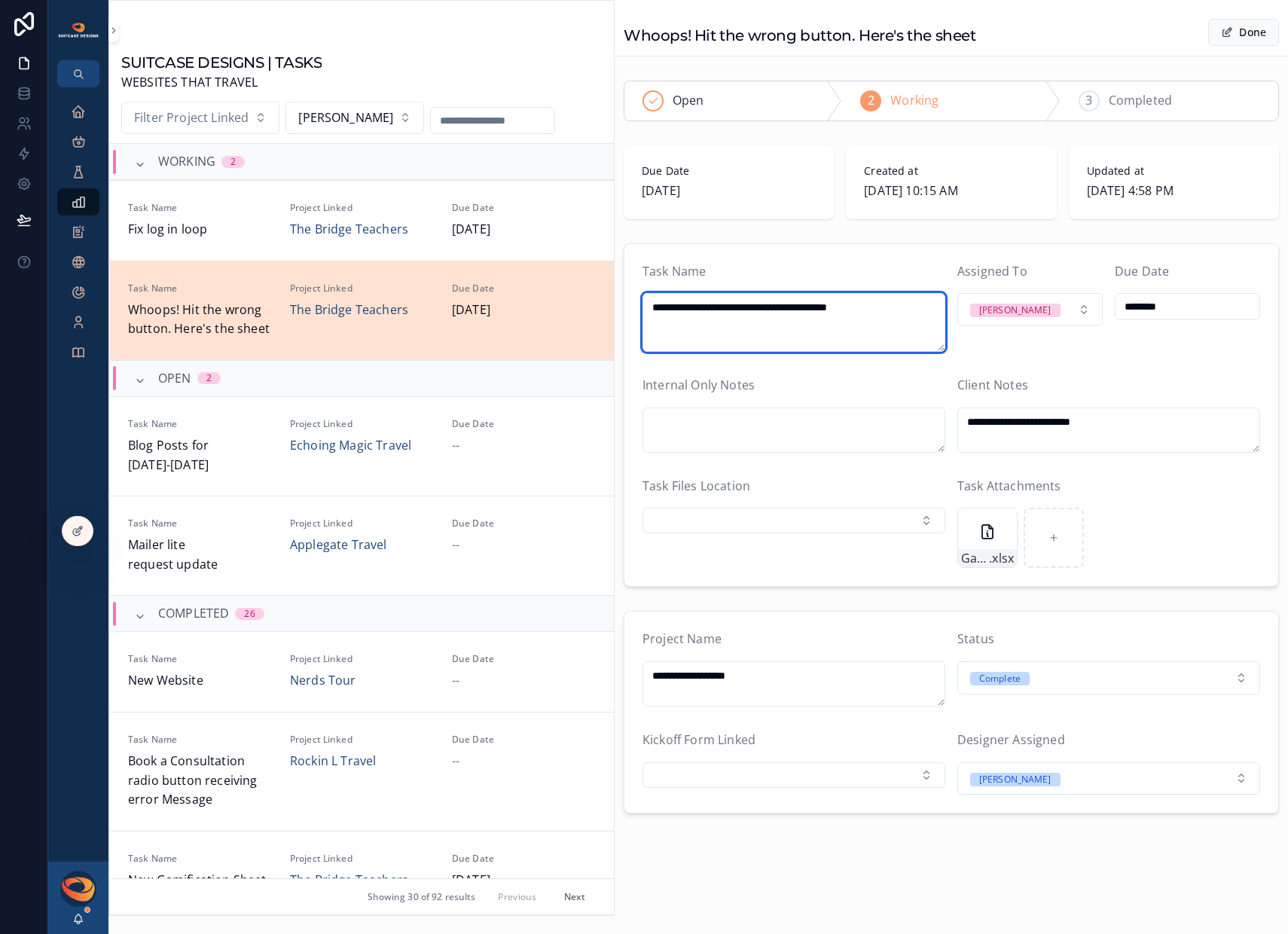
click at [653, 308] on textarea "**********" at bounding box center [793, 322] width 303 height 59
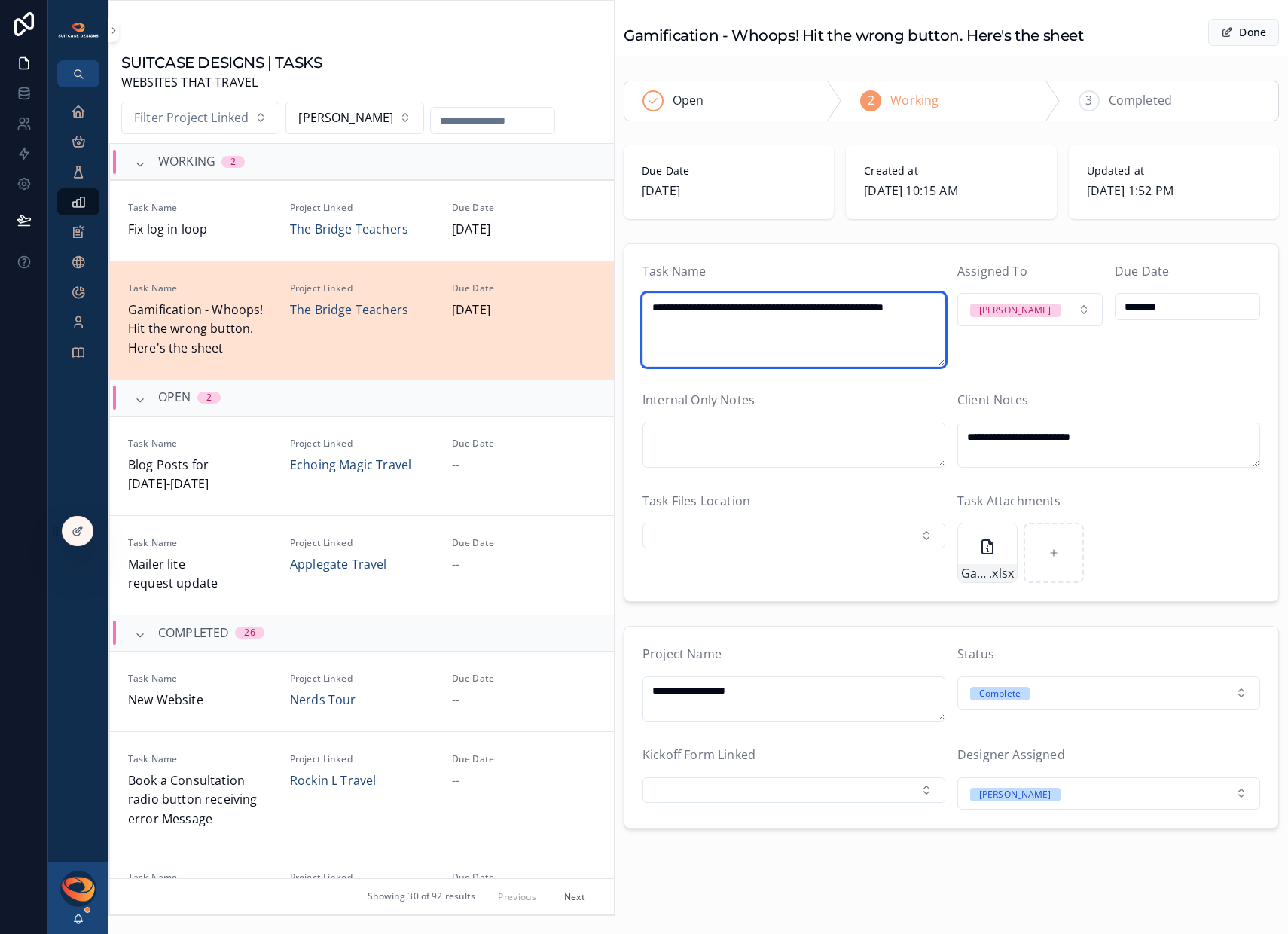
type textarea "**********"
click at [1131, 363] on div "Due Date ********" at bounding box center [1187, 315] width 145 height 105
click at [1220, 35] on button "Done" at bounding box center [1243, 32] width 71 height 28
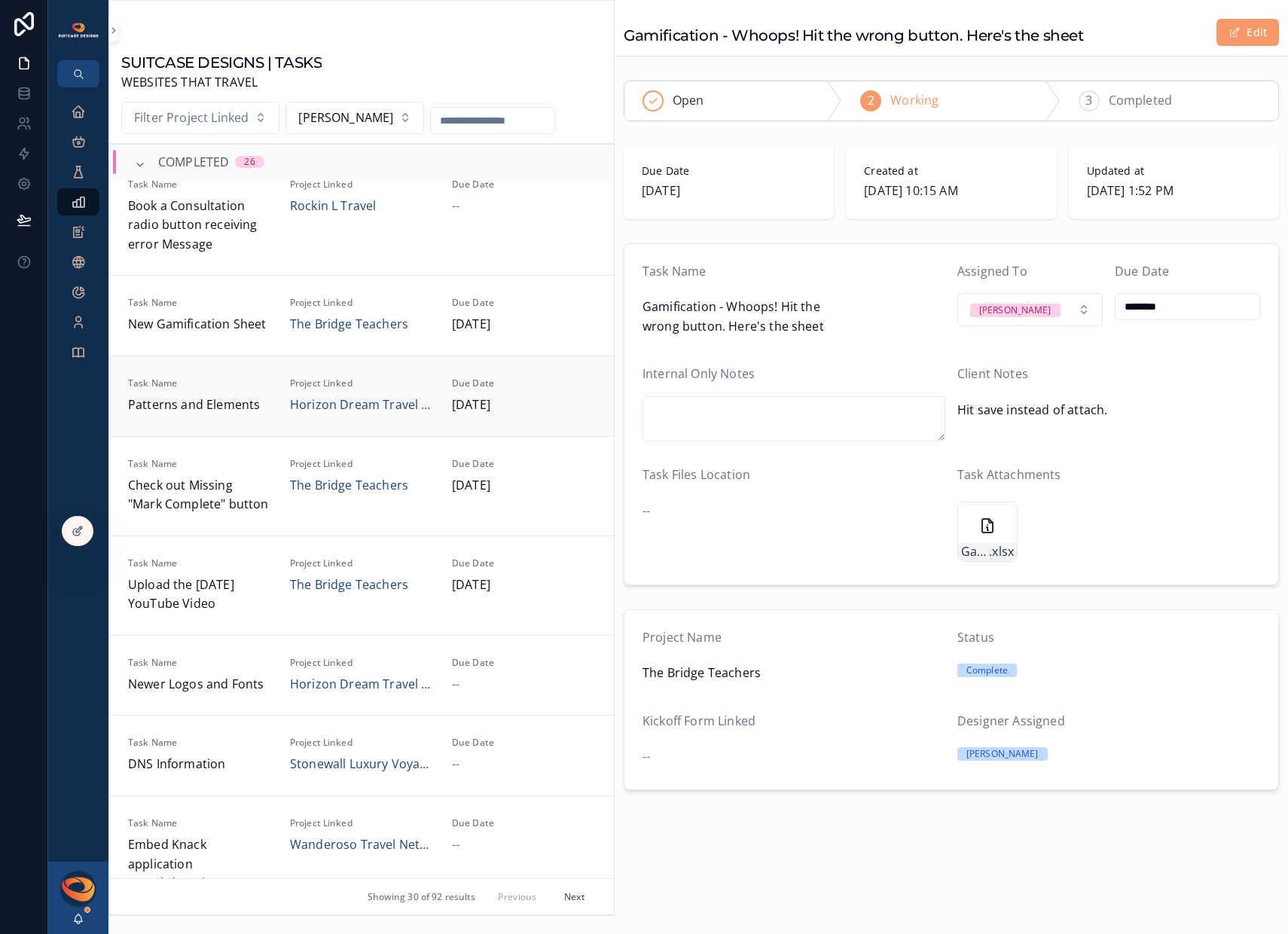
scroll to position [81, 0]
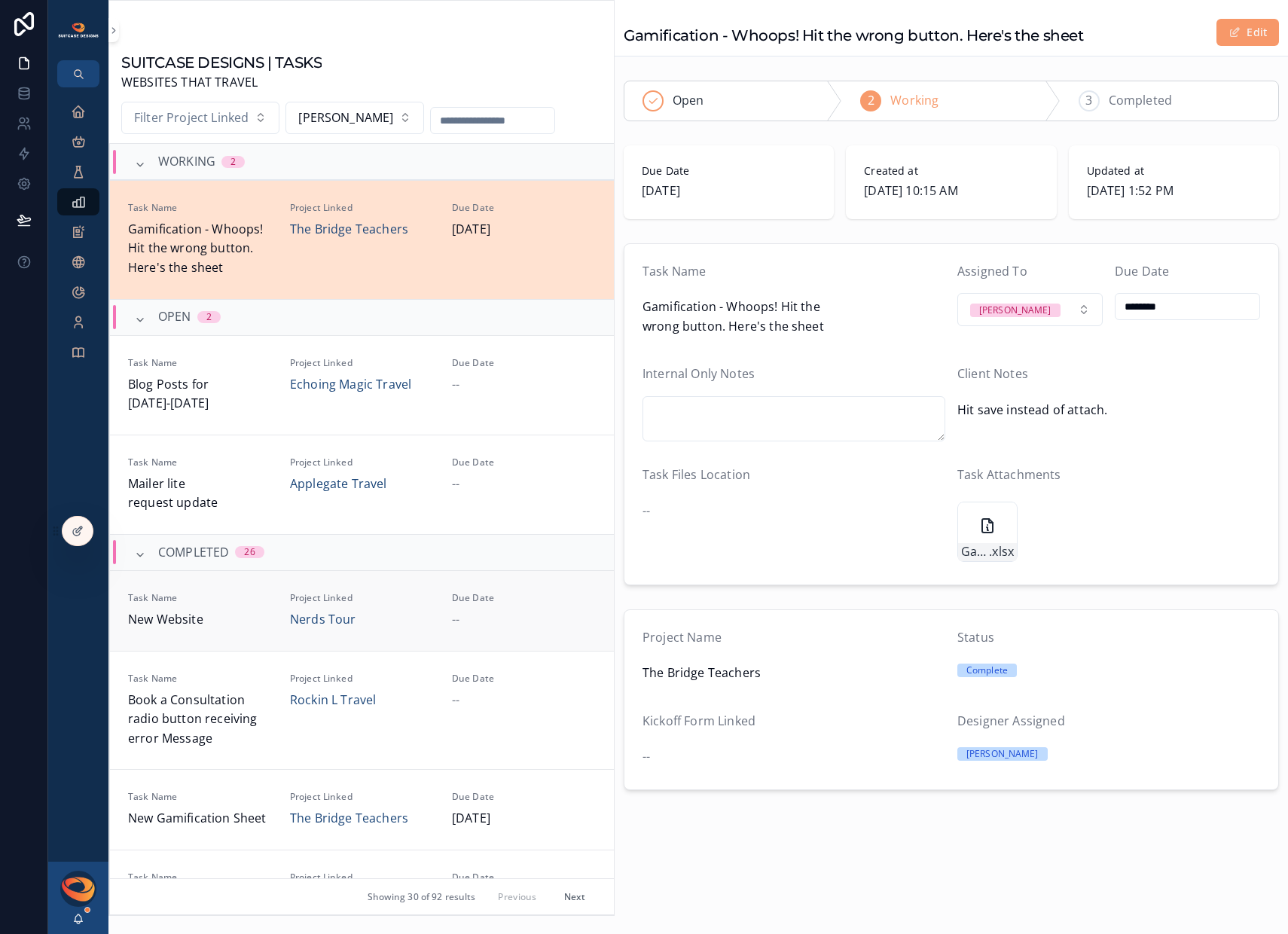
click at [248, 615] on span "New Website" at bounding box center [200, 620] width 144 height 20
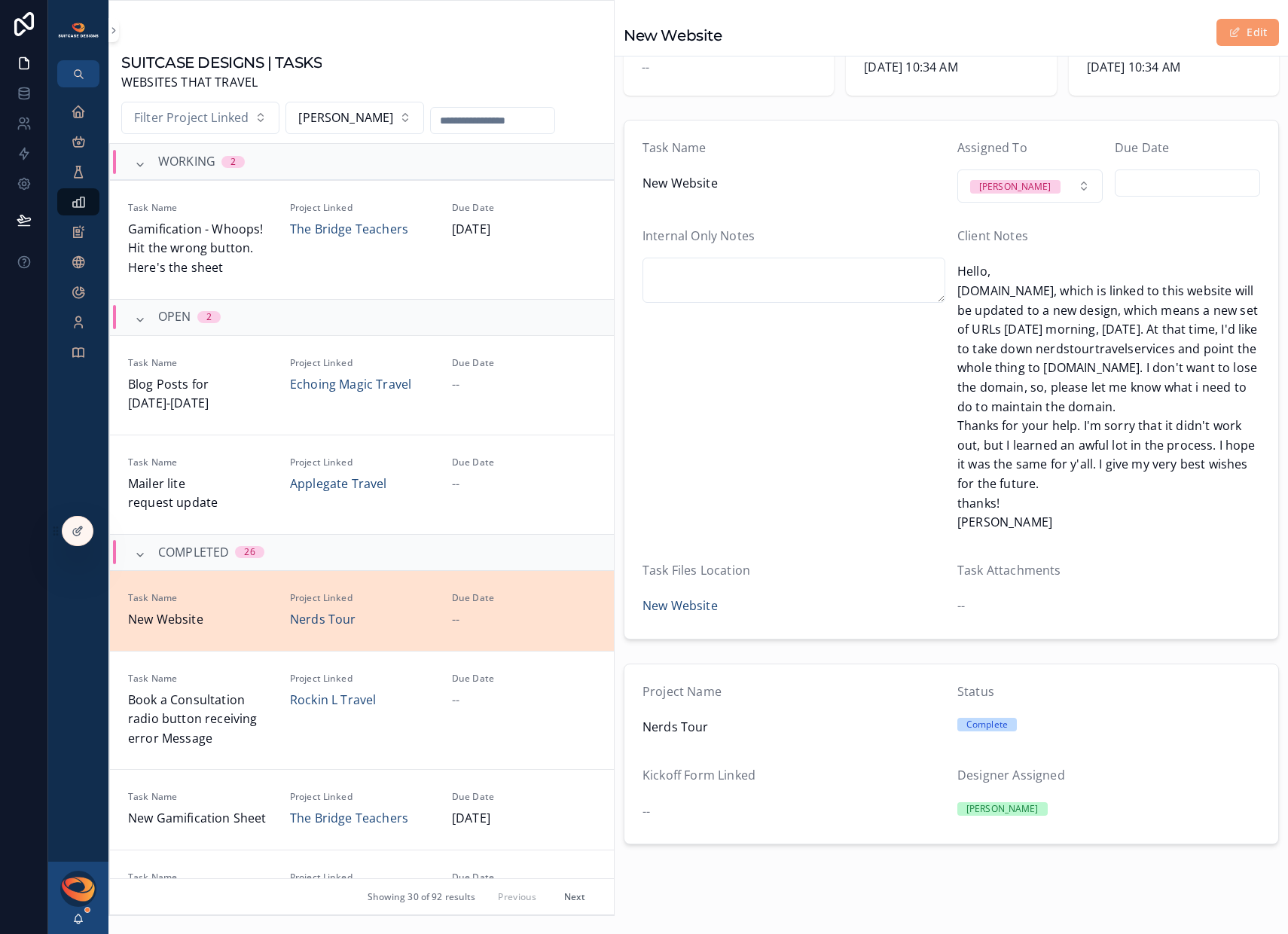
scroll to position [156, 0]
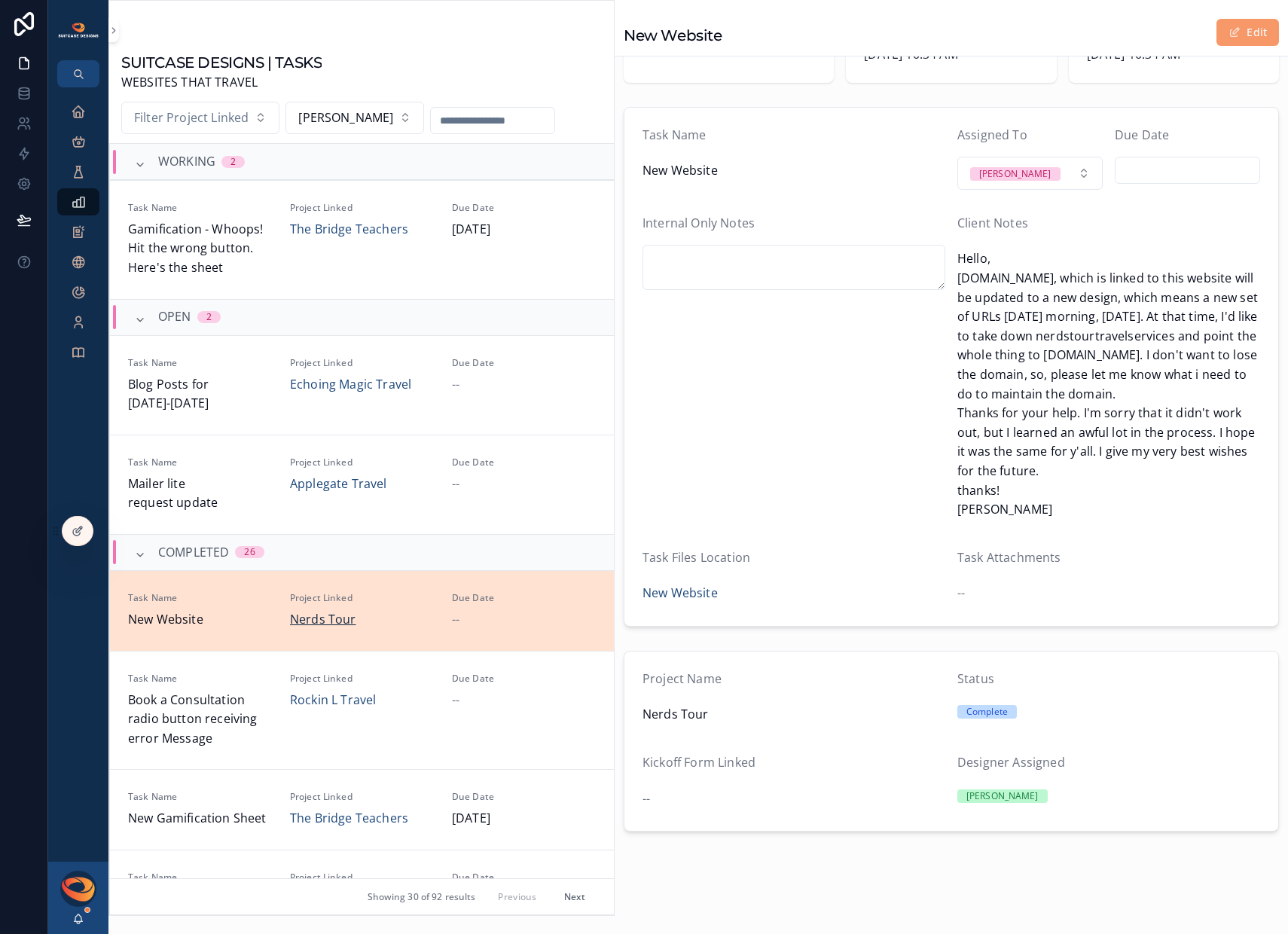
click at [310, 620] on span "Nerds Tour" at bounding box center [323, 620] width 66 height 20
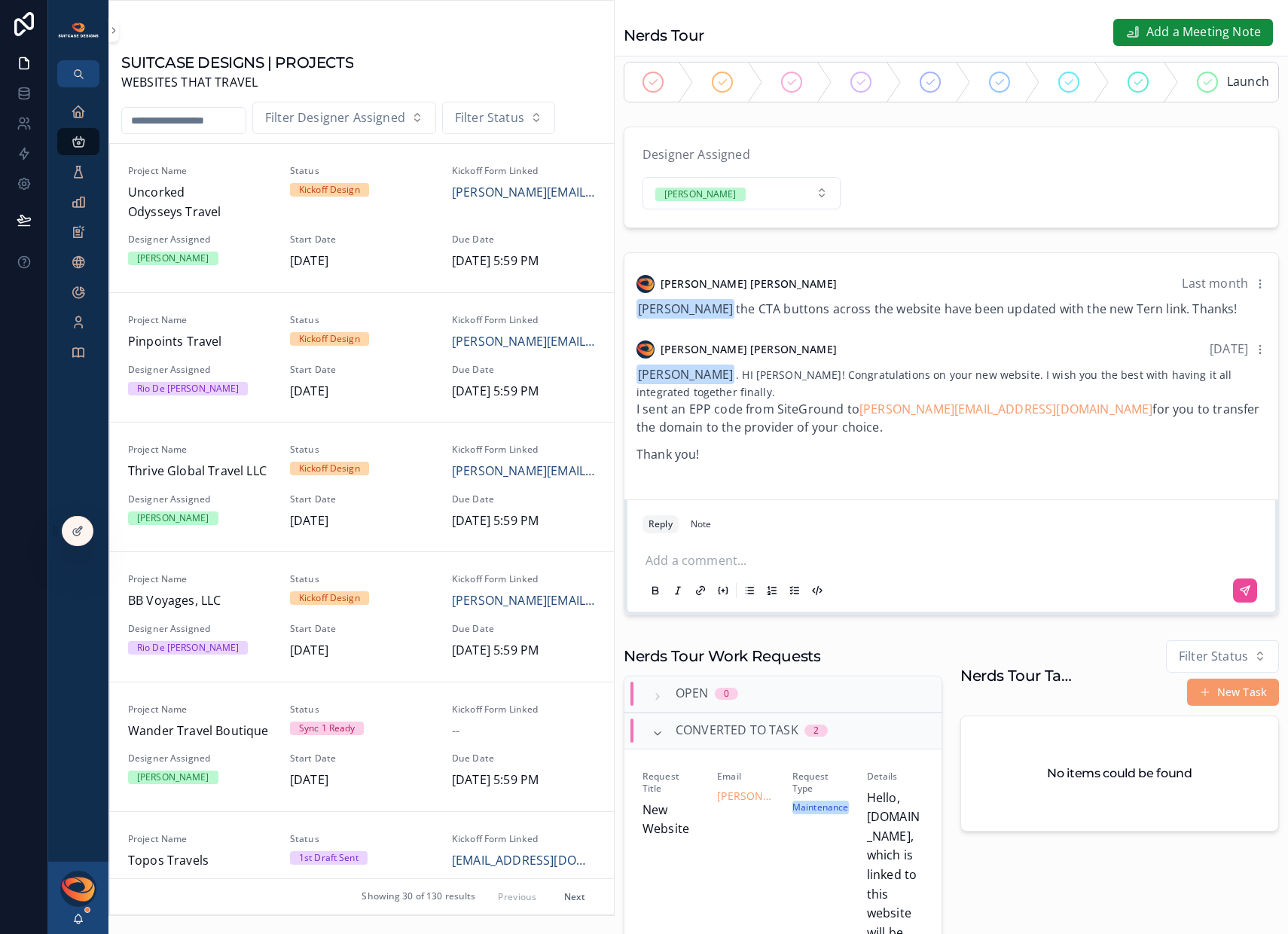
scroll to position [19, 0]
click at [75, 920] on icon "scrollable content" at bounding box center [79, 917] width 9 height 7
click at [158, 923] on div "SUITCASE DESIGNS | PROJECTS WEBSITES THAT TRAVEL Filter Designer Assigned Filte…" at bounding box center [361, 467] width 506 height 934
click at [83, 361] on div "References" at bounding box center [78, 352] width 24 height 24
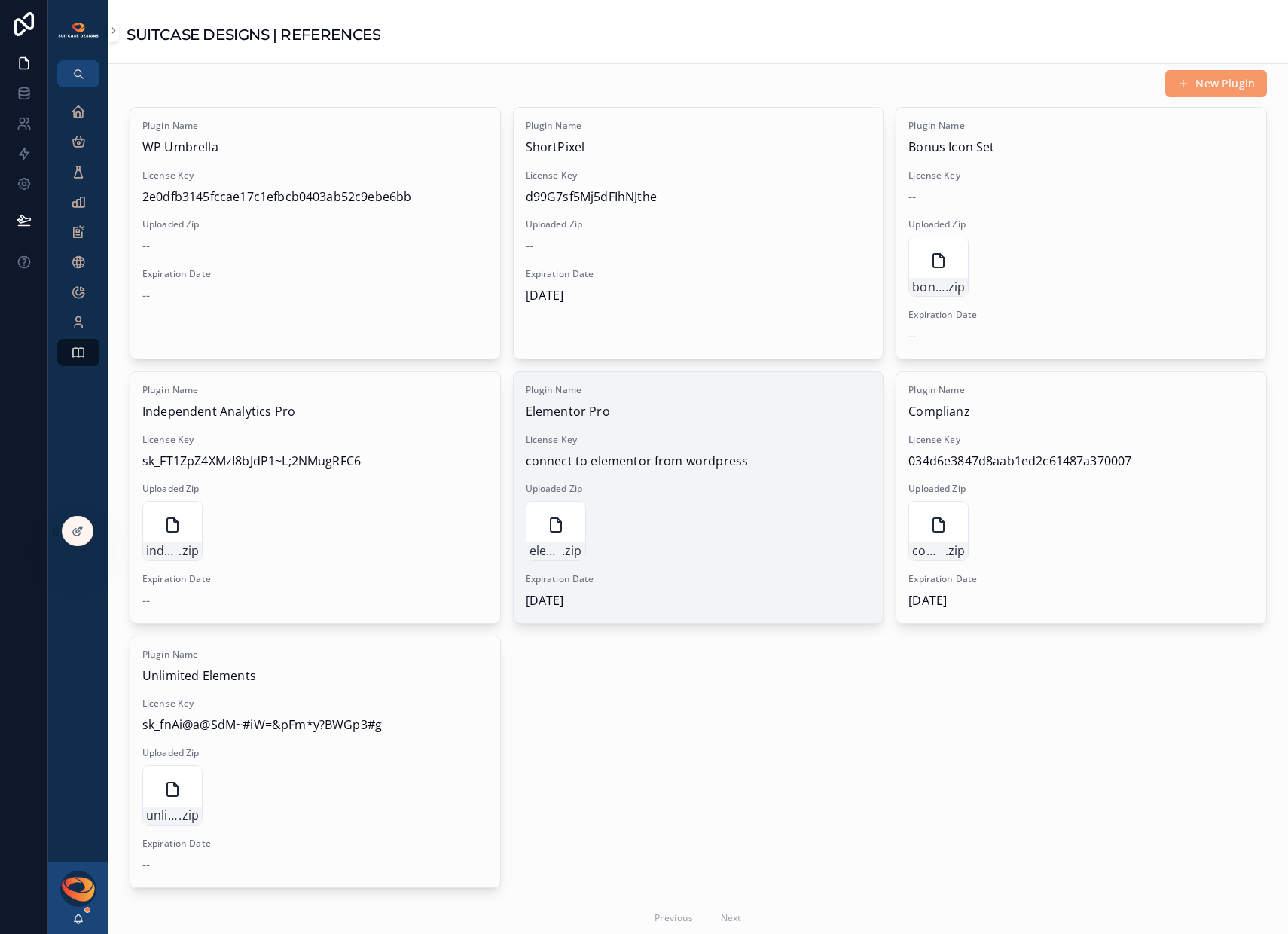
scroll to position [1097, 0]
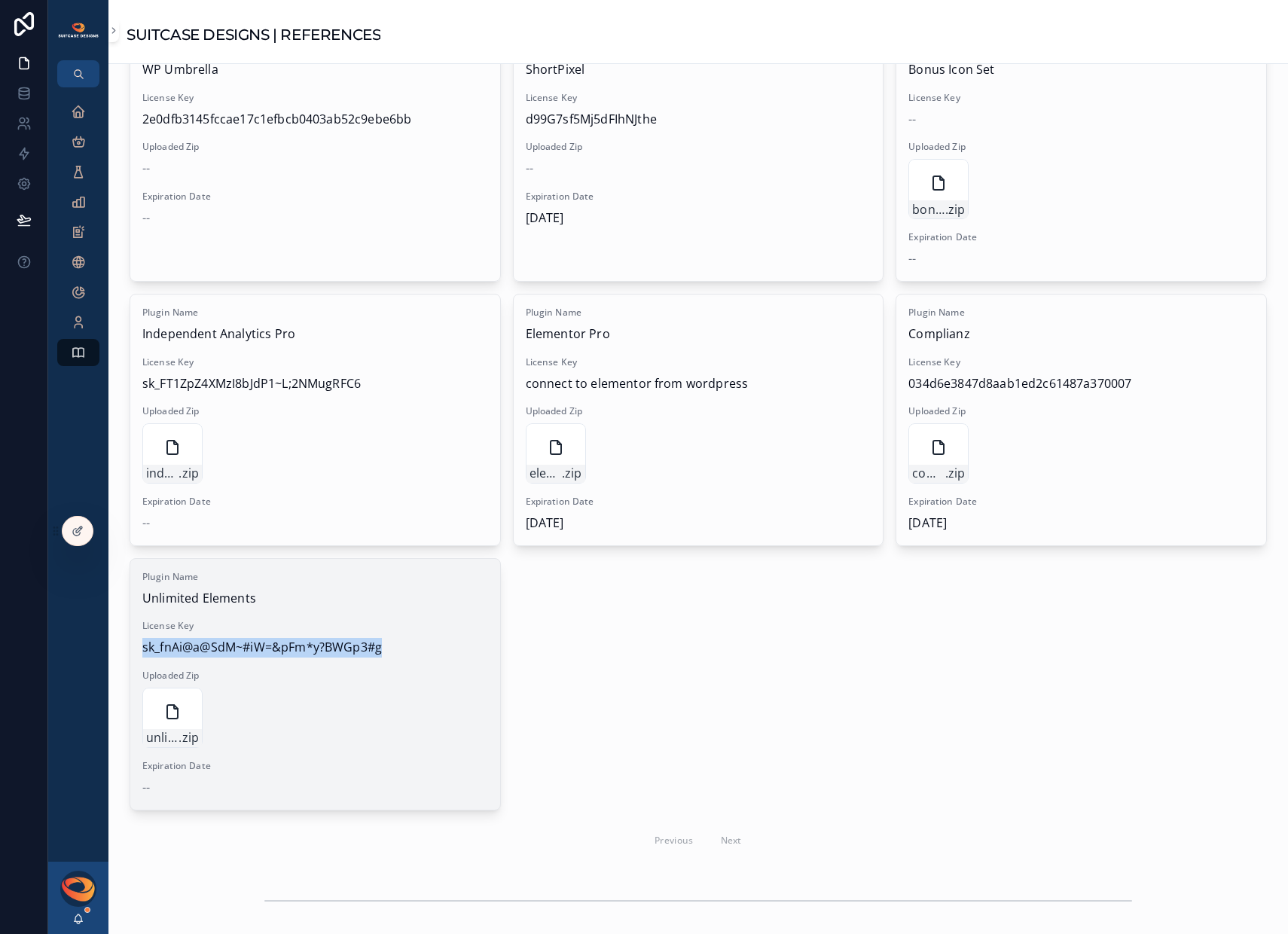
drag, startPoint x: 391, startPoint y: 642, endPoint x: 144, endPoint y: 642, distance: 247.0
click at [144, 642] on span "sk_fnAi@a@SdM~#iW=&pFm*y?BWGp3#g" at bounding box center [315, 648] width 346 height 20
copy span "sk_fnAi@a@SdM~#iW=&pFm*y?BWGp3#g"
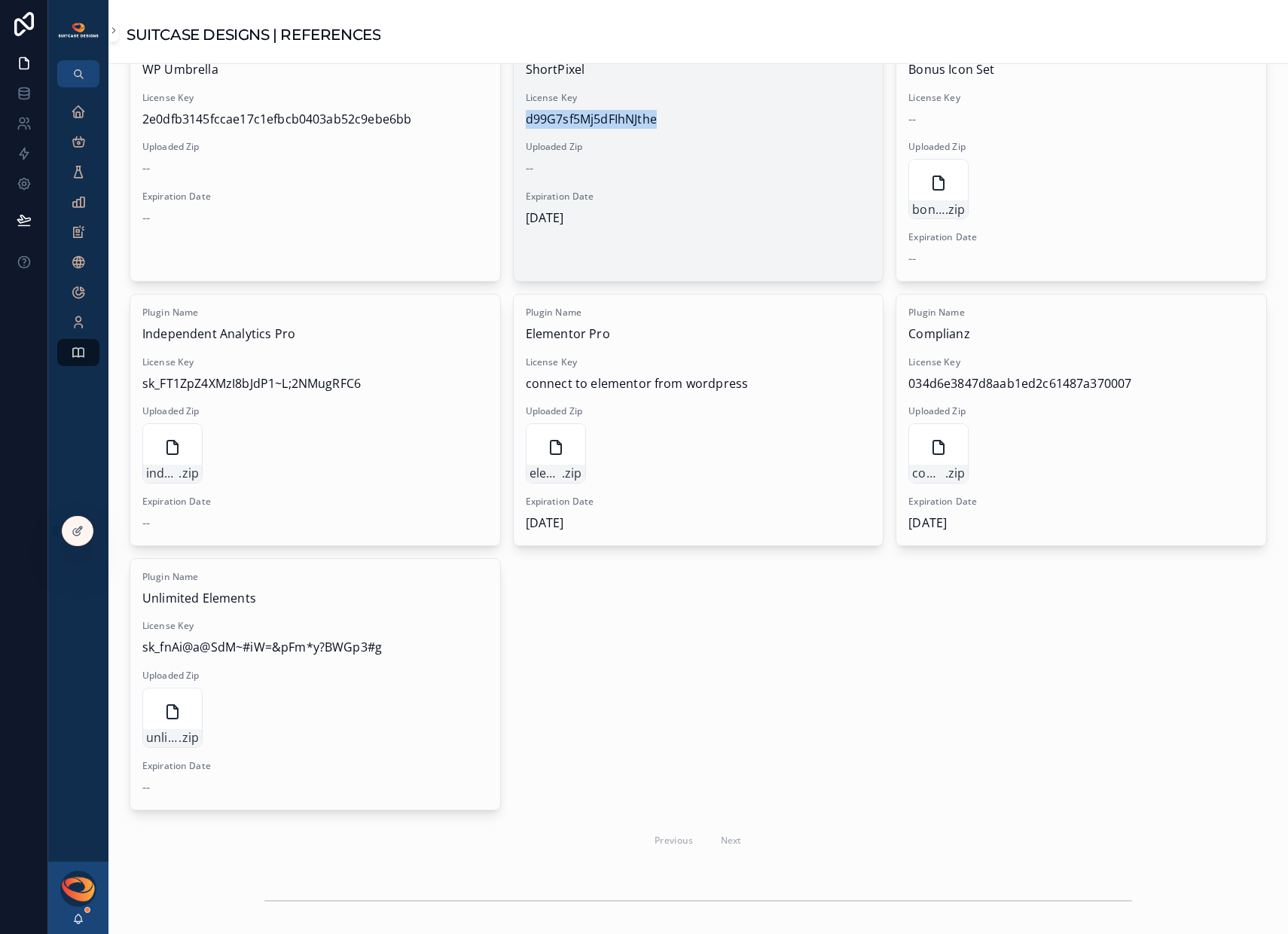
drag, startPoint x: 661, startPoint y: 118, endPoint x: 519, endPoint y: 117, distance: 142.0
click at [519, 117] on div "Plugin Name ShortPixel License Key d99G7sf5Mj5dFIhNJthe Uploaded Zip -- Expirat…" at bounding box center [699, 134] width 370 height 209
copy span "d99G7sf5Mj5dFIhNJthe"
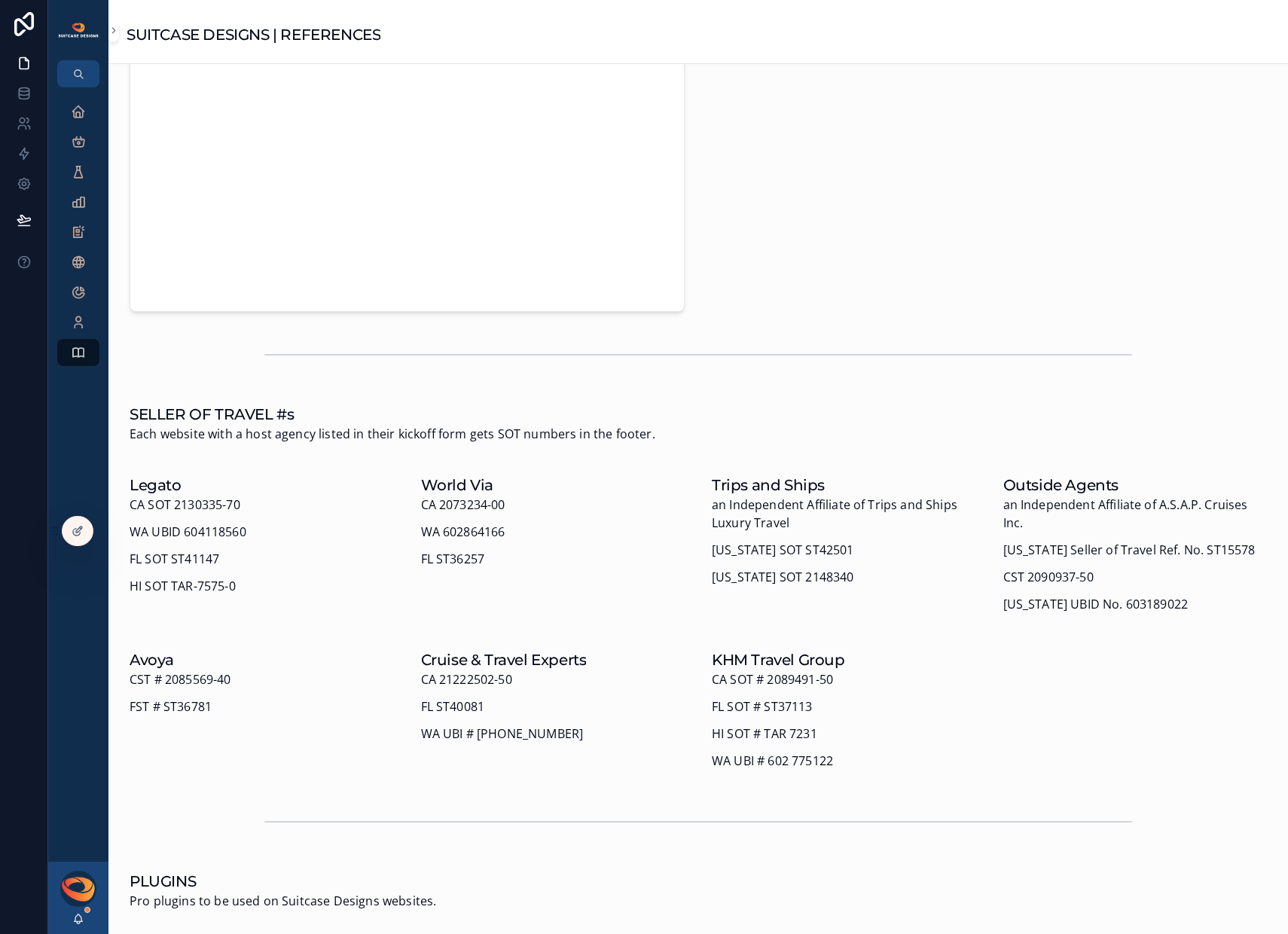
scroll to position [0, 0]
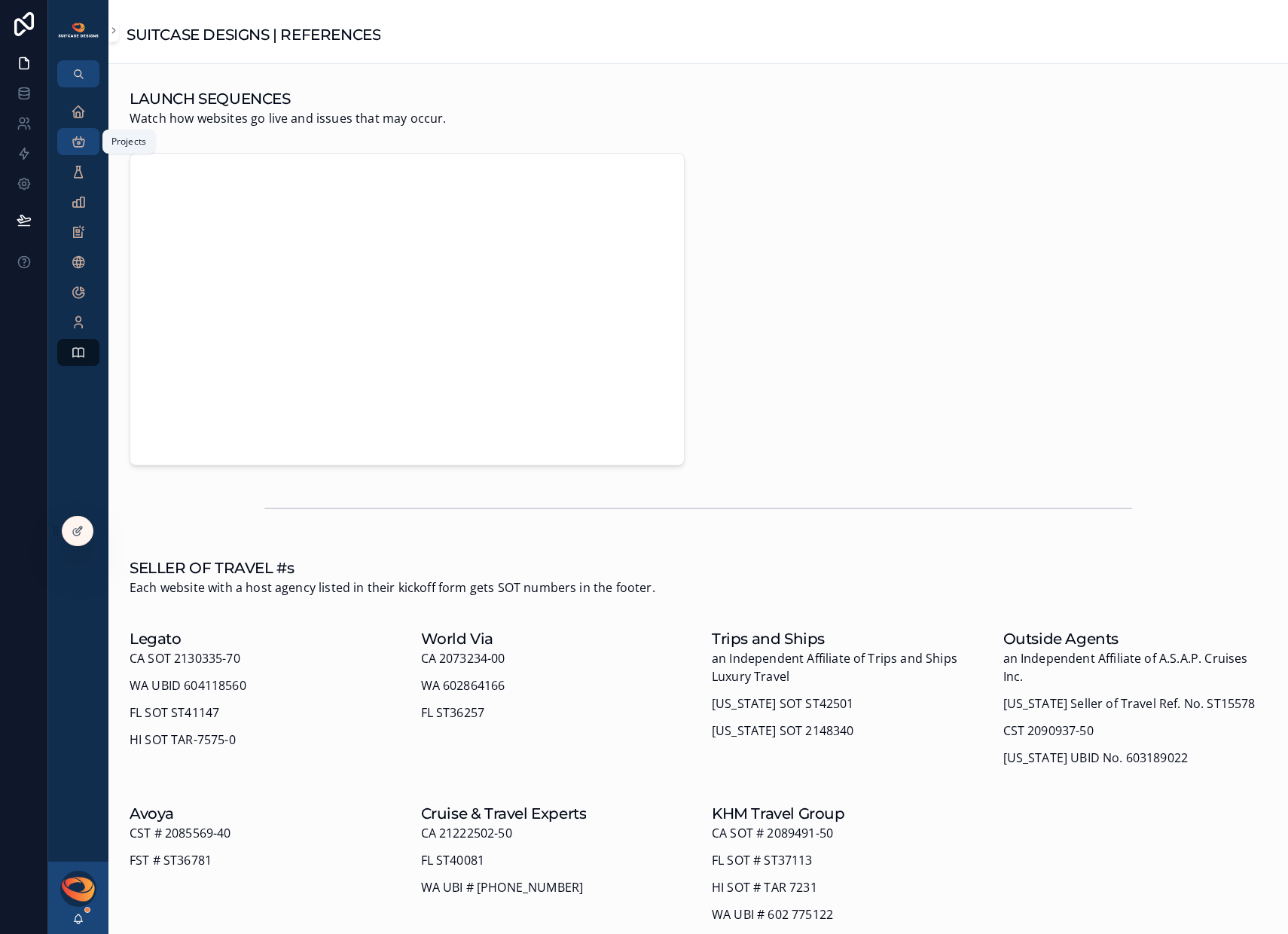
click at [80, 145] on icon "scrollable content" at bounding box center [78, 142] width 15 height 15
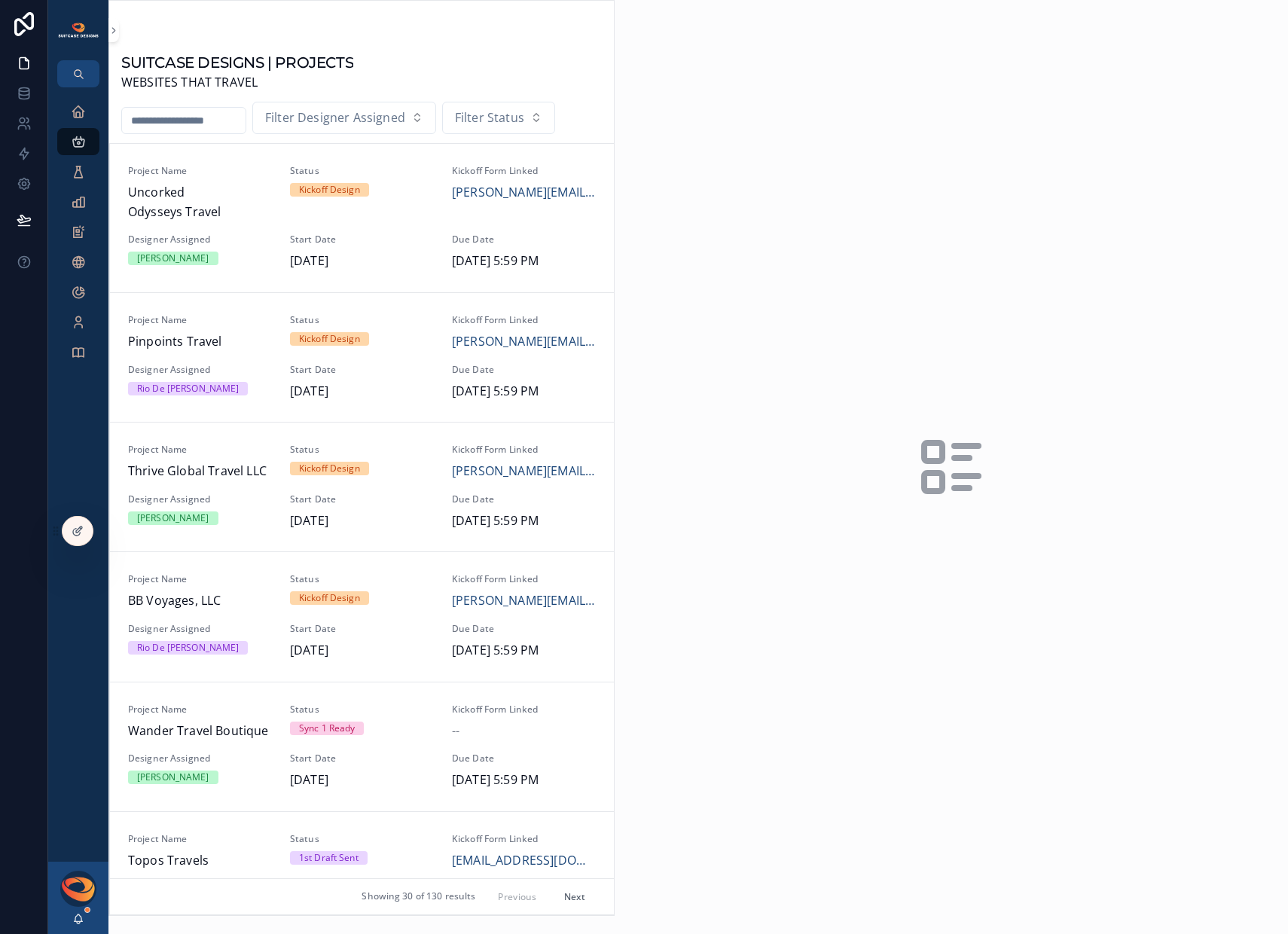
click at [189, 120] on input "scrollable content" at bounding box center [183, 120] width 123 height 21
type input "*********"
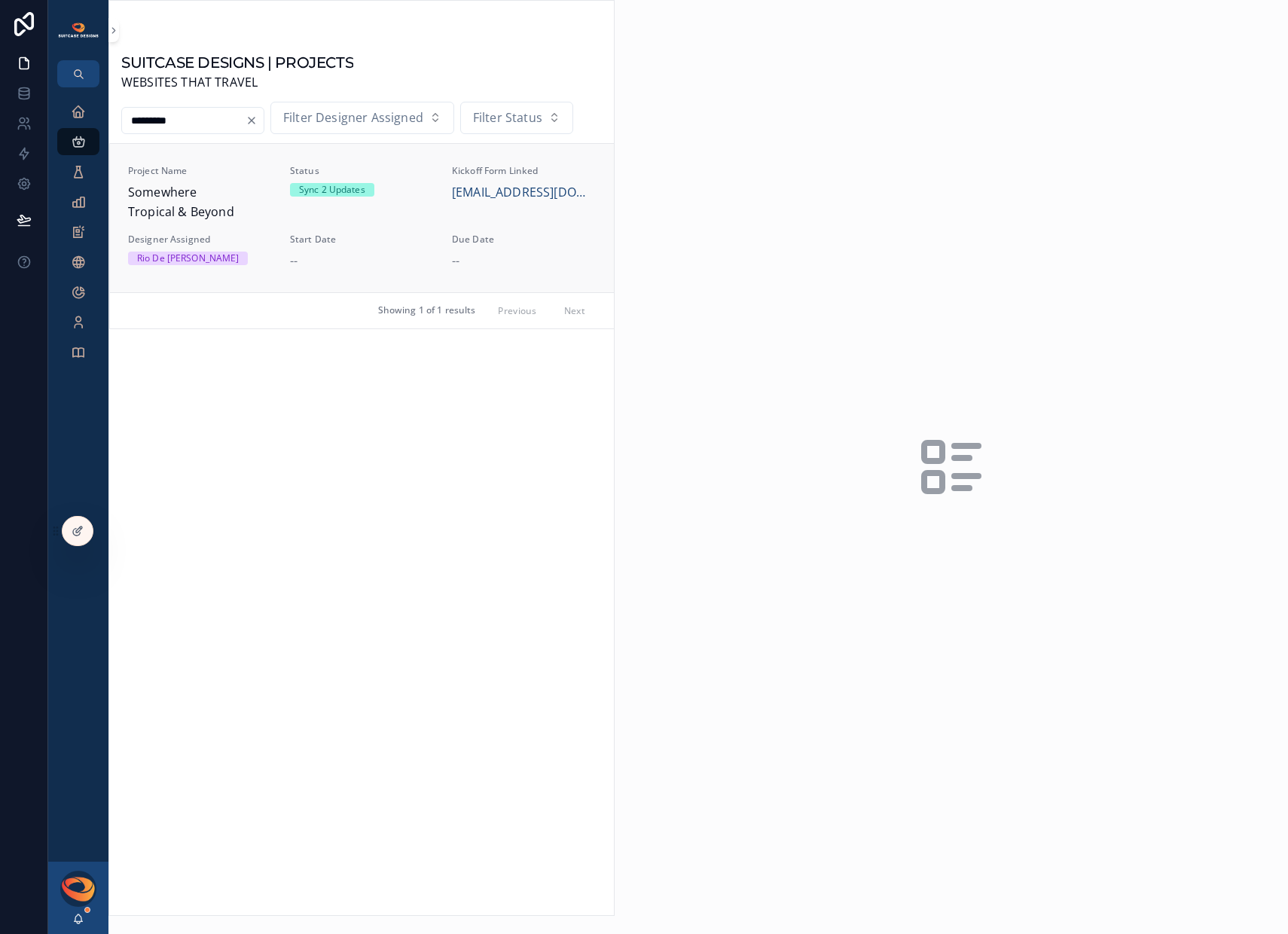
click at [179, 221] on span "Somewhere Tropical & Beyond" at bounding box center [200, 202] width 144 height 39
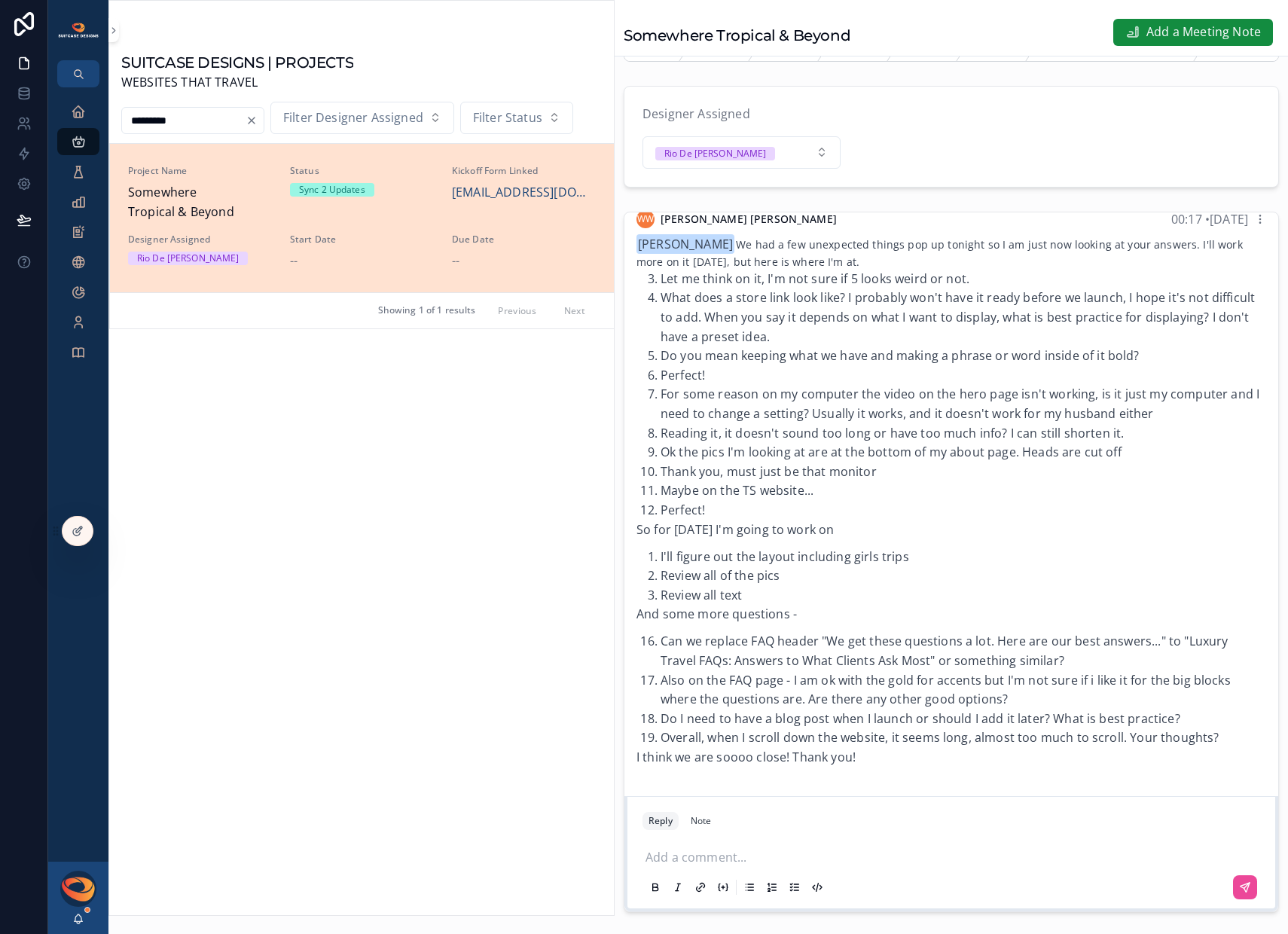
scroll to position [69, 0]
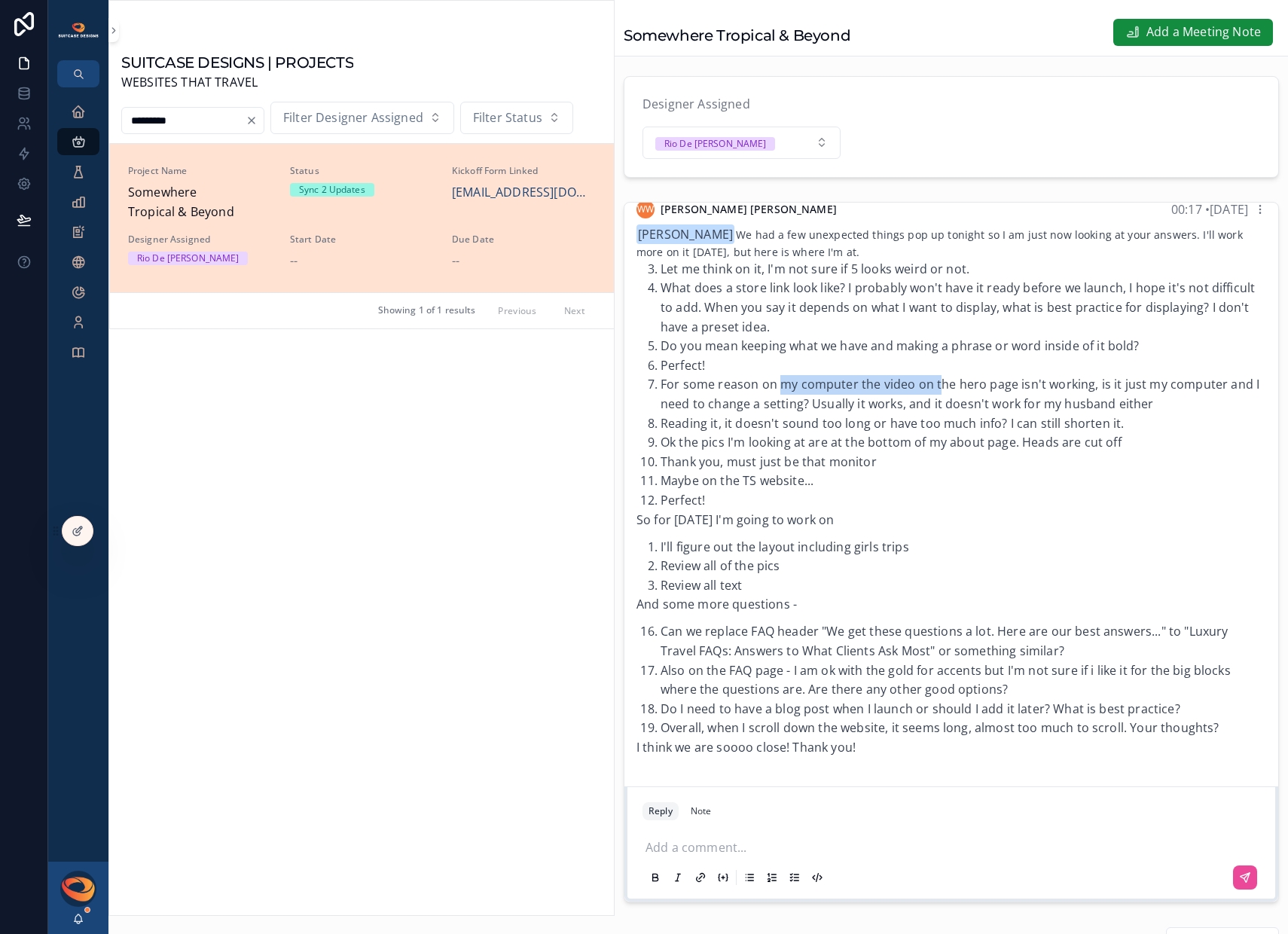
drag, startPoint x: 780, startPoint y: 404, endPoint x: 943, endPoint y: 400, distance: 163.0
click at [943, 400] on li "For some reason on my computer the video on the hero page isn't working, is it …" at bounding box center [963, 394] width 606 height 39
drag, startPoint x: 774, startPoint y: 429, endPoint x: 924, endPoint y: 421, distance: 150.2
click at [924, 421] on ol "Let me think on it, I'm not sure if 5 looks weird or not. What does a store lin…" at bounding box center [951, 385] width 629 height 251
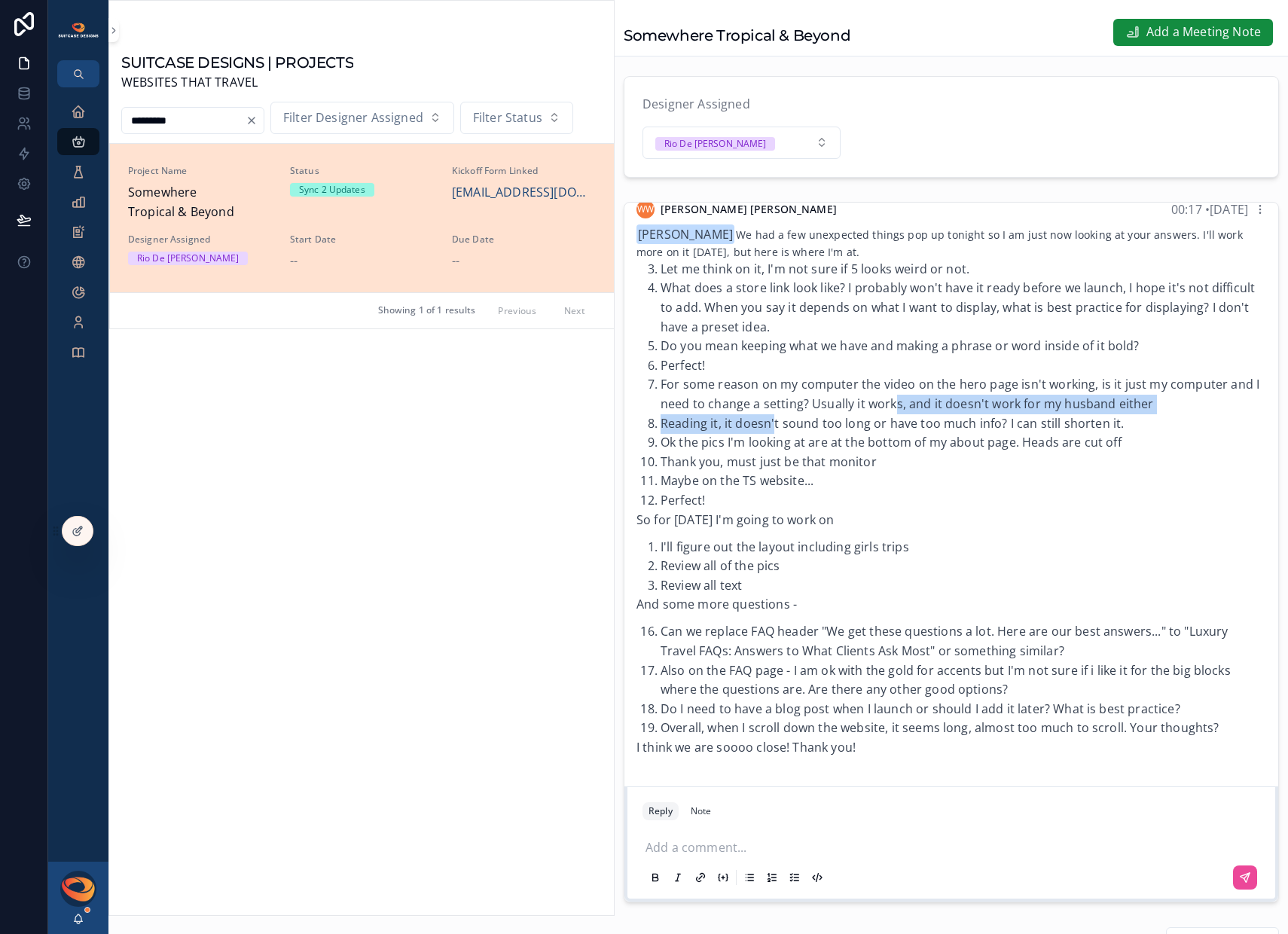
click at [924, 414] on li "For some reason on my computer the video on the hero page isn't working, is it …" at bounding box center [963, 394] width 606 height 39
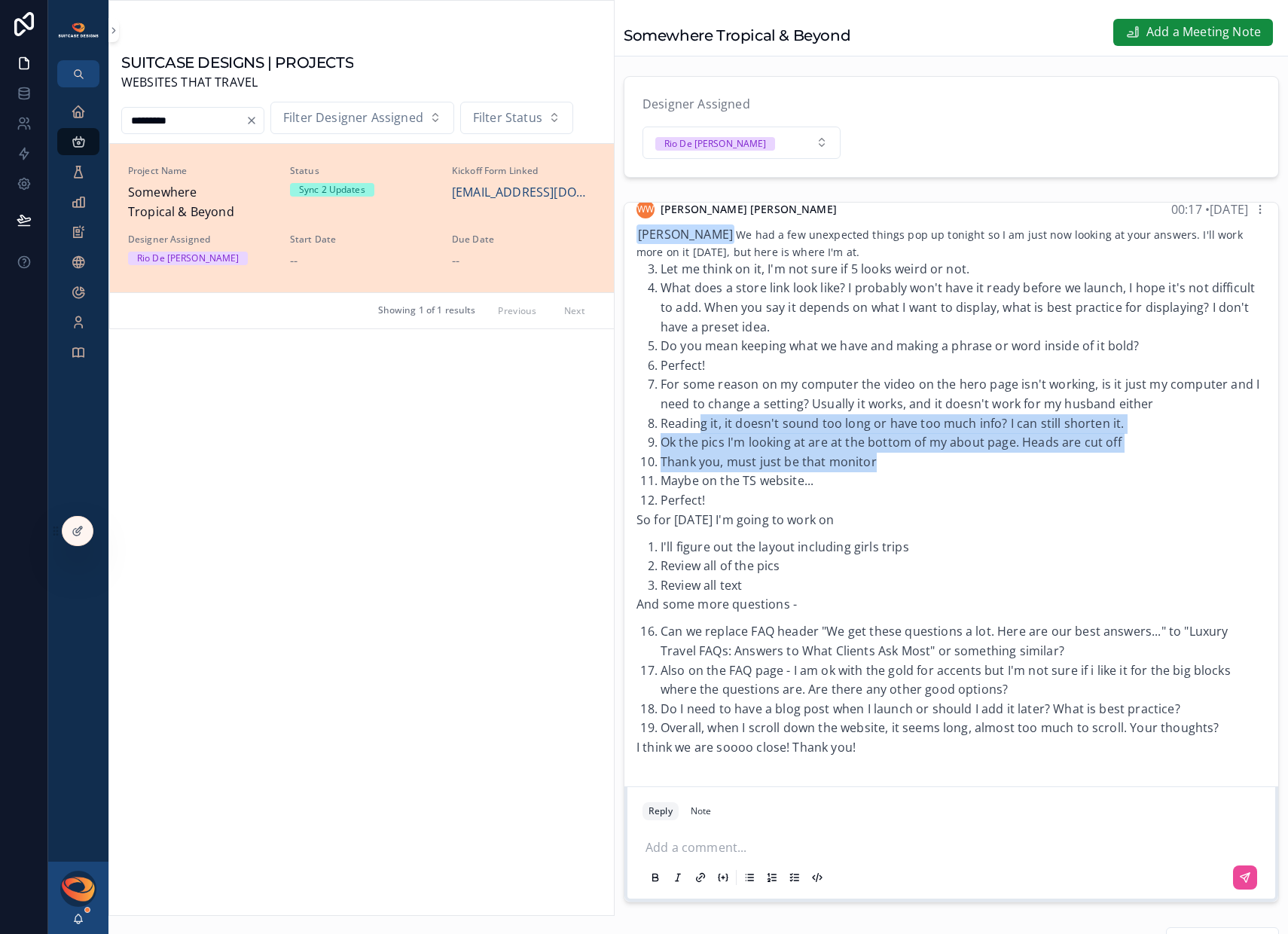
drag, startPoint x: 699, startPoint y: 439, endPoint x: 894, endPoint y: 477, distance: 198.7
click at [894, 477] on ol "Let me think on it, I'm not sure if 5 looks weird or not. What does a store lin…" at bounding box center [951, 385] width 629 height 251
click at [894, 473] on li "Thank you, must just be that monitor" at bounding box center [963, 462] width 606 height 20
drag, startPoint x: 721, startPoint y: 459, endPoint x: 886, endPoint y: 479, distance: 166.2
click at [885, 479] on ol "Let me think on it, I'm not sure if 5 looks weird or not. What does a store lin…" at bounding box center [951, 385] width 629 height 251
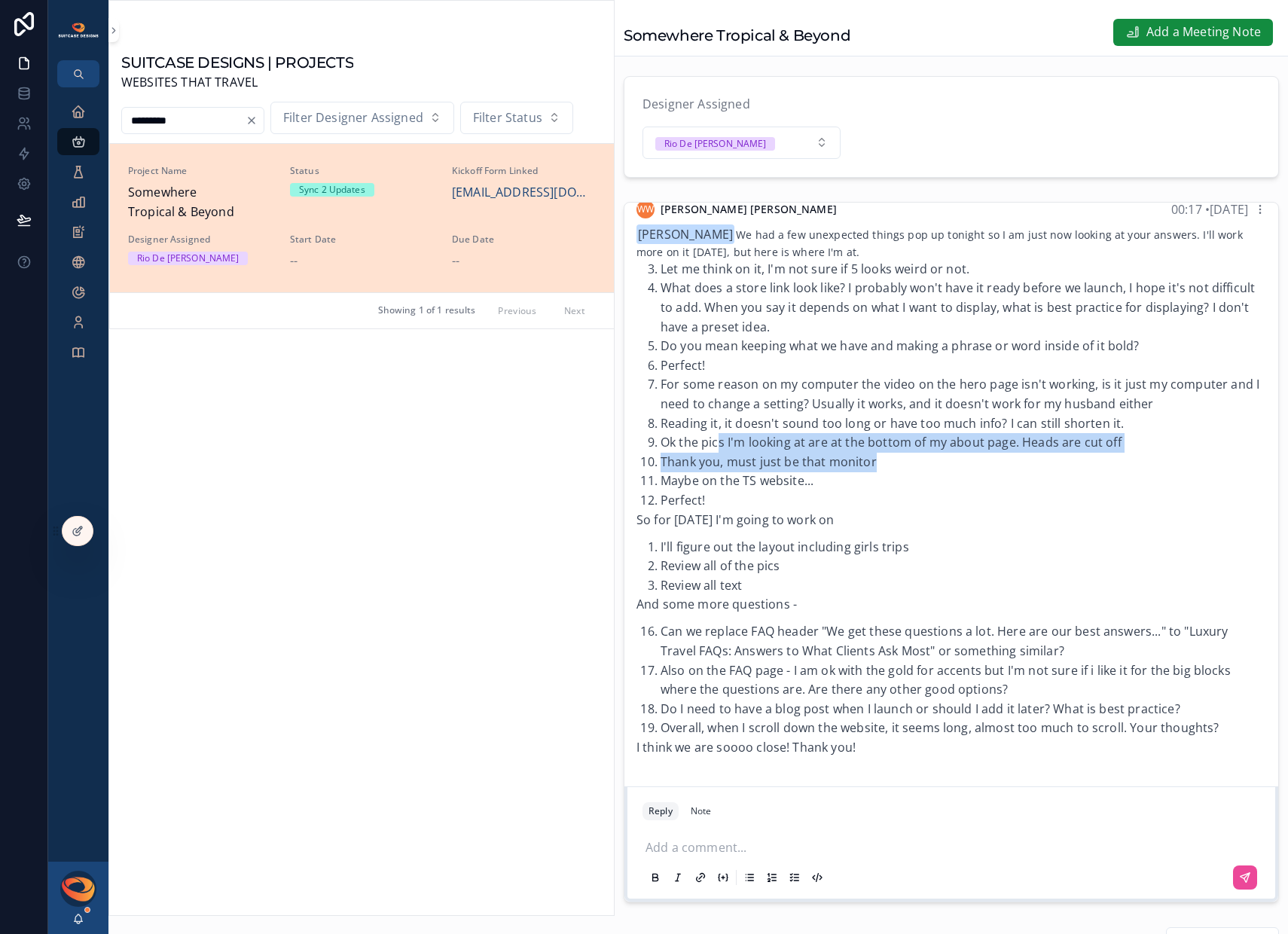
click at [886, 473] on li "Thank you, must just be that monitor" at bounding box center [963, 462] width 606 height 20
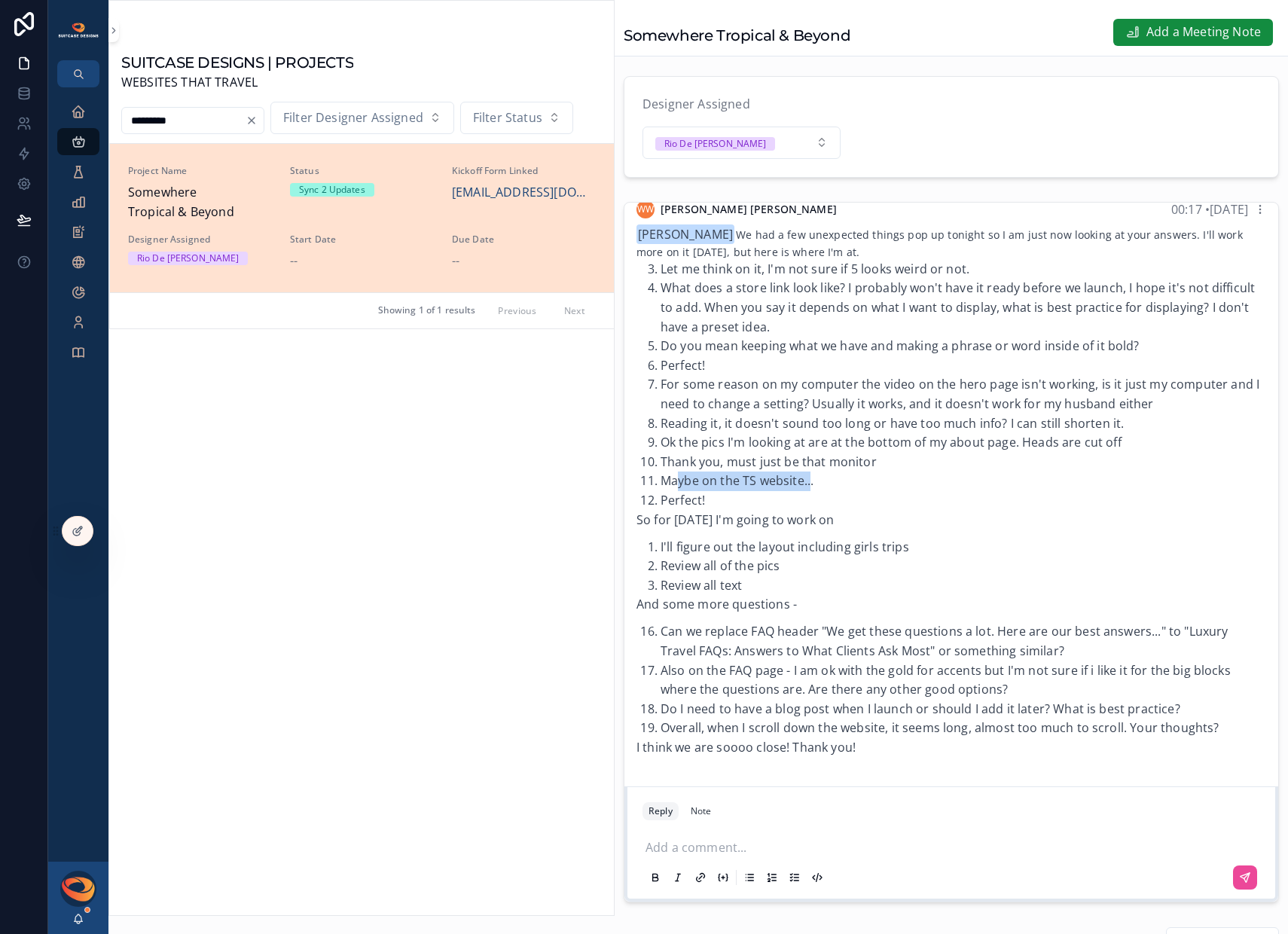
drag, startPoint x: 688, startPoint y: 496, endPoint x: 808, endPoint y: 493, distance: 120.0
click at [808, 491] on li "Maybe on the TS website..." at bounding box center [963, 481] width 606 height 20
drag, startPoint x: 738, startPoint y: 495, endPoint x: 788, endPoint y: 495, distance: 50.0
click at [788, 491] on li "Maybe on the TS website..." at bounding box center [963, 481] width 606 height 20
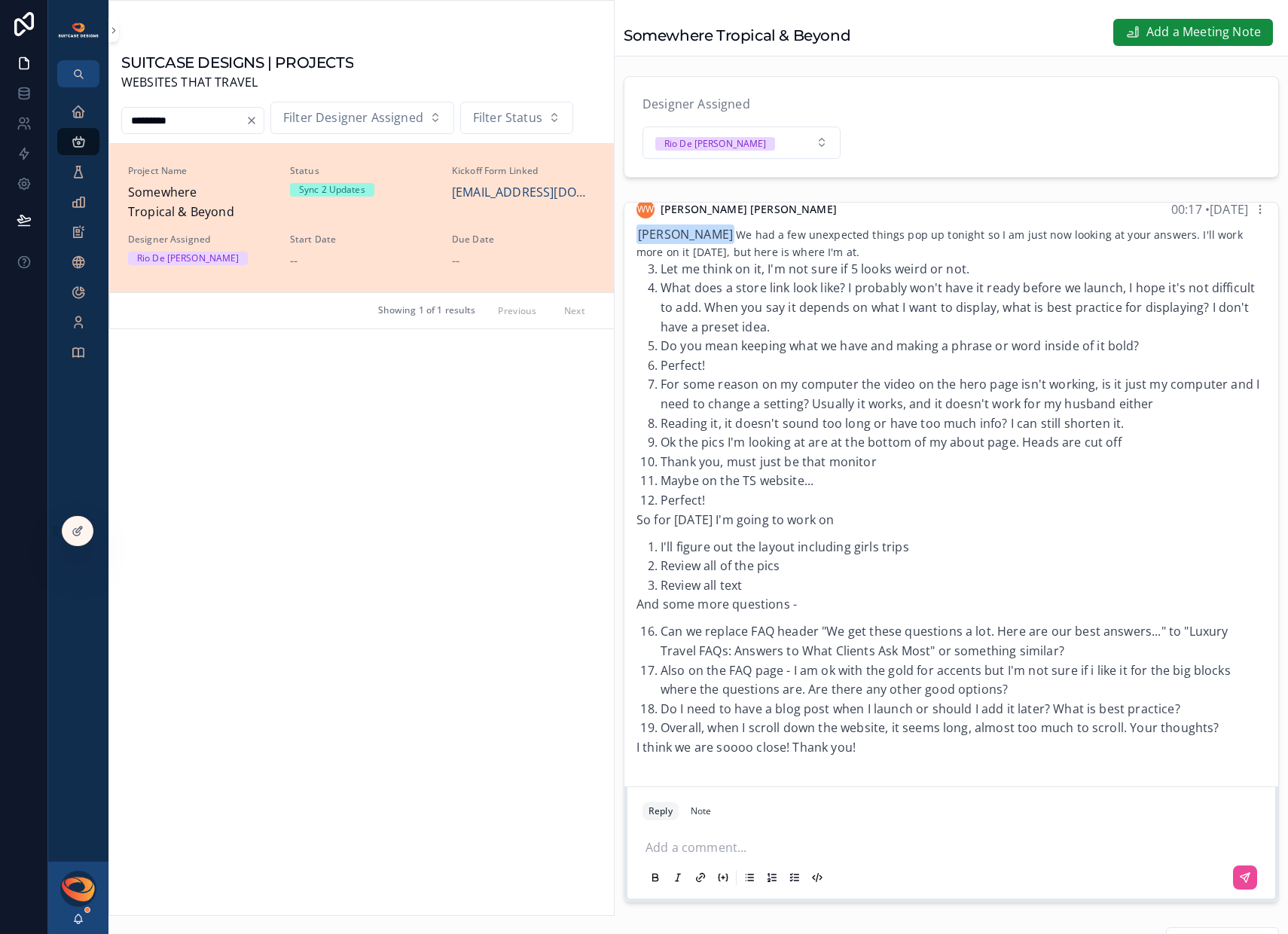
click at [930, 660] on li "Can we replace FAQ header "We get these questions a lot. Here are our best answ…" at bounding box center [963, 642] width 606 height 39
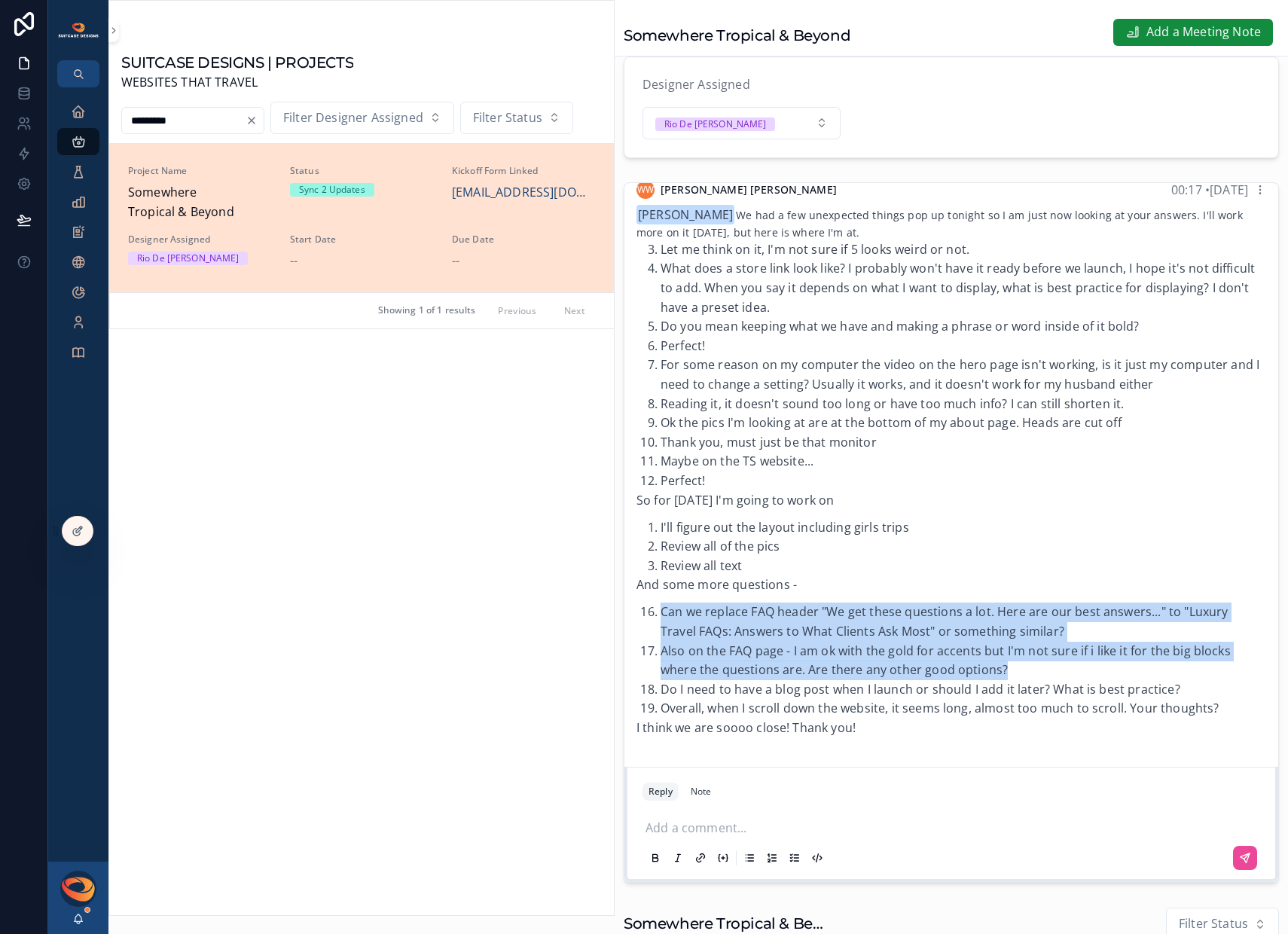
drag, startPoint x: 1007, startPoint y: 679, endPoint x: 651, endPoint y: 632, distance: 359.1
click at [651, 632] on ol "Can we replace FAQ header "We get these questions a lot. Here are our best answ…" at bounding box center [951, 661] width 629 height 116
copy ol "Can we replace FAQ header "We get these questions a lot. Here are our best answ…"
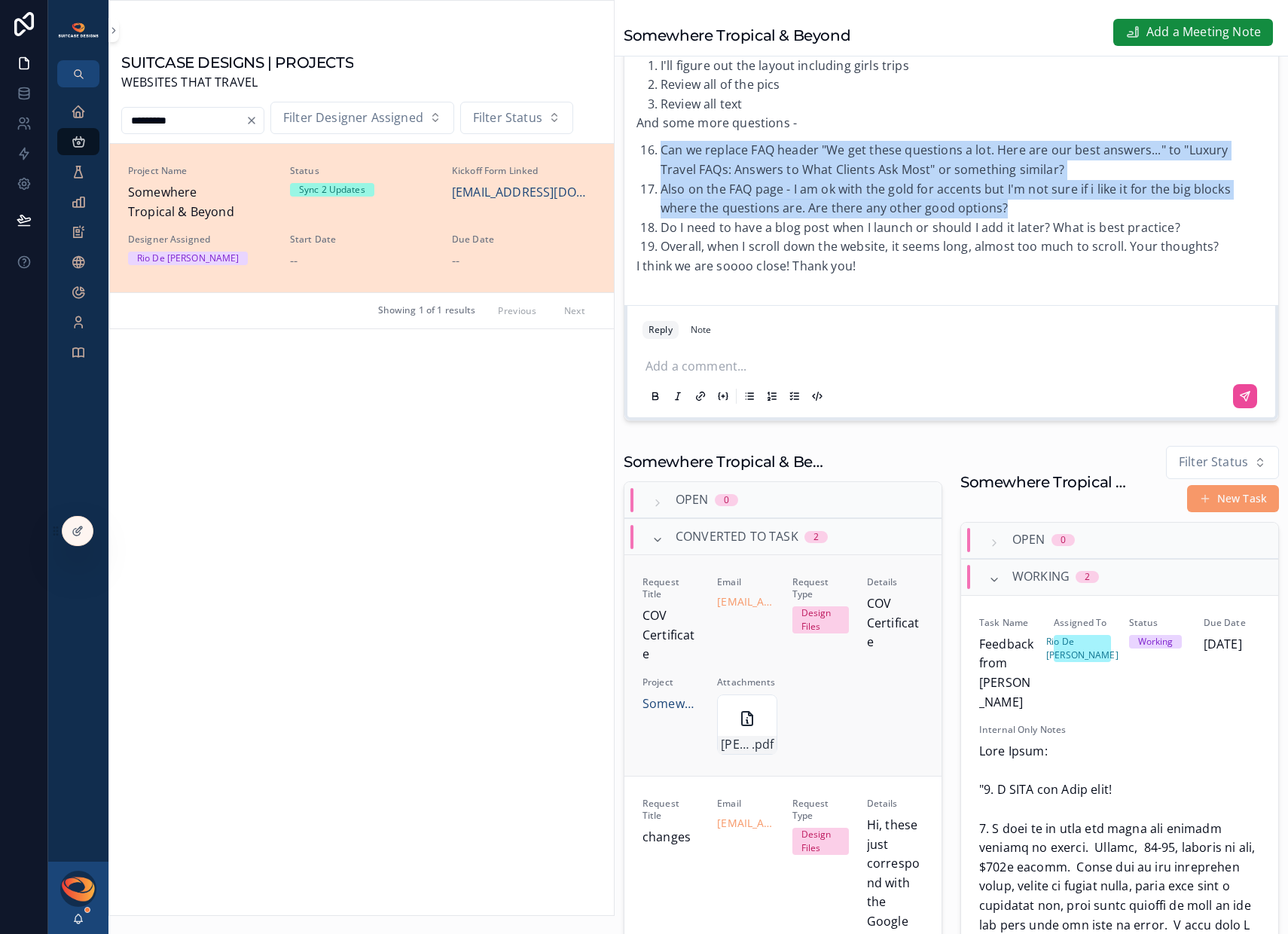
scroll to position [20, 0]
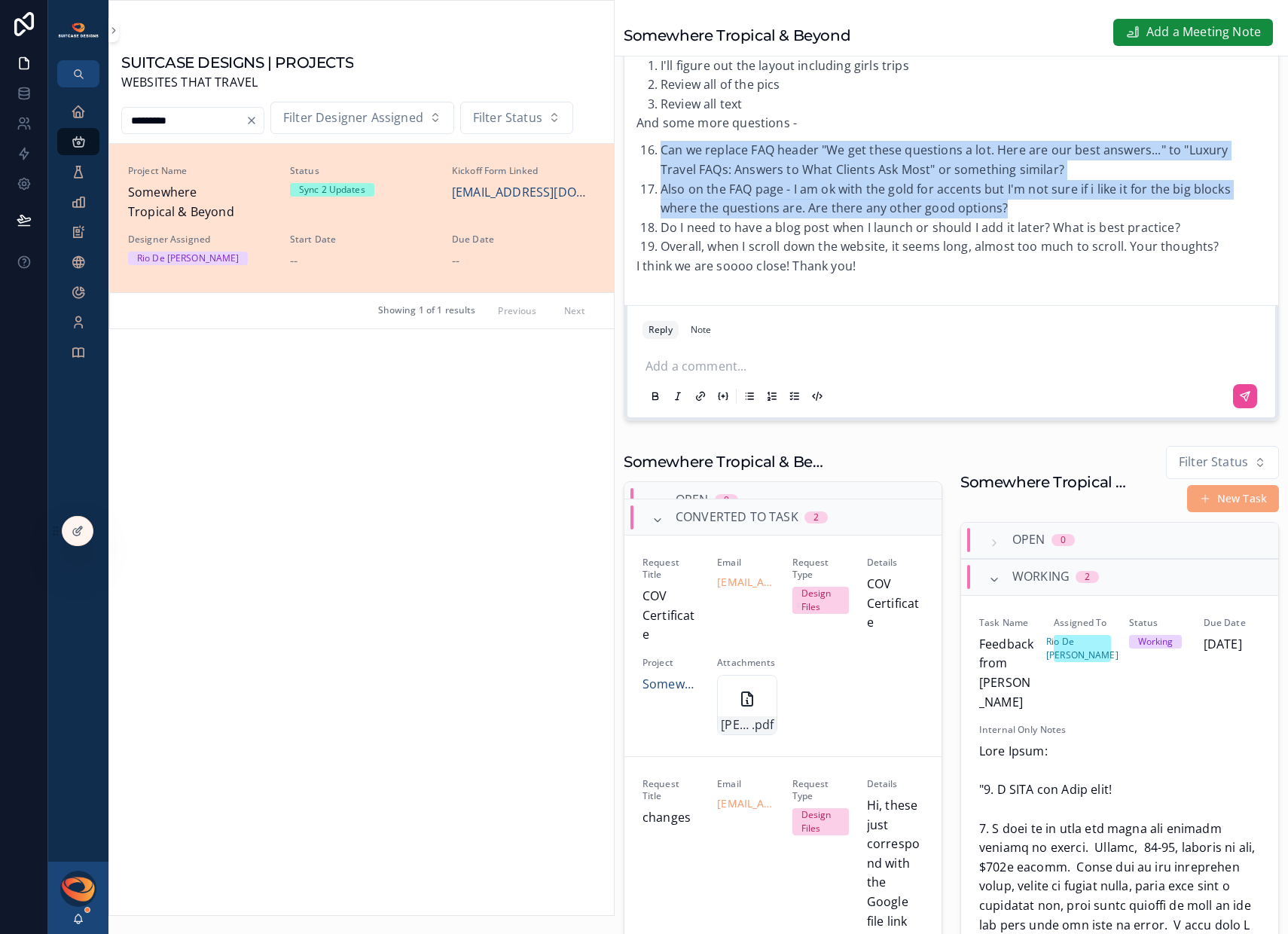
click at [1199, 505] on span "scrollable content" at bounding box center [1205, 498] width 12 height 12
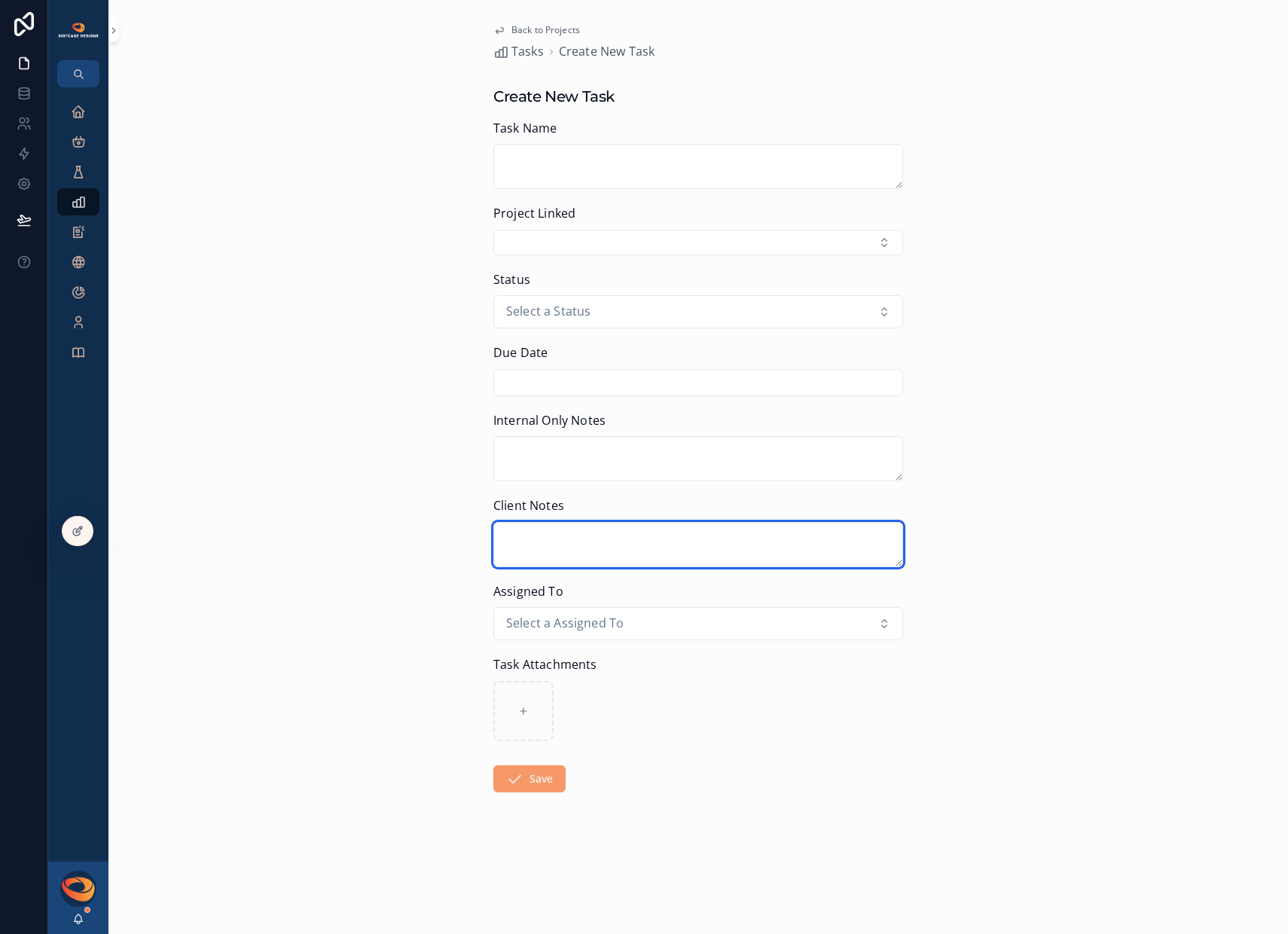
click at [566, 552] on textarea "scrollable content" at bounding box center [698, 545] width 409 height 46
paste textarea "**********"
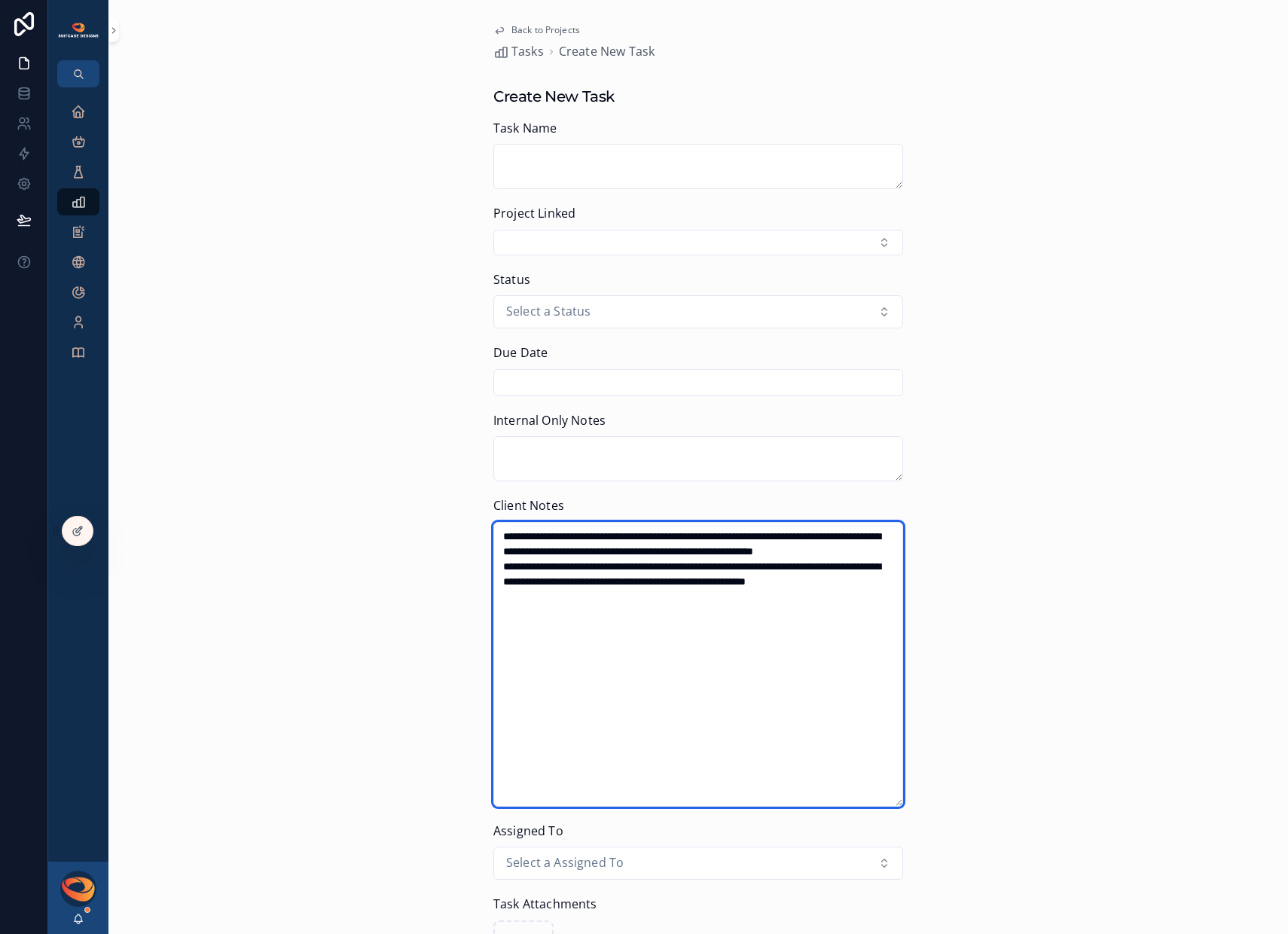
click at [621, 570] on textarea "**********" at bounding box center [698, 664] width 409 height 285
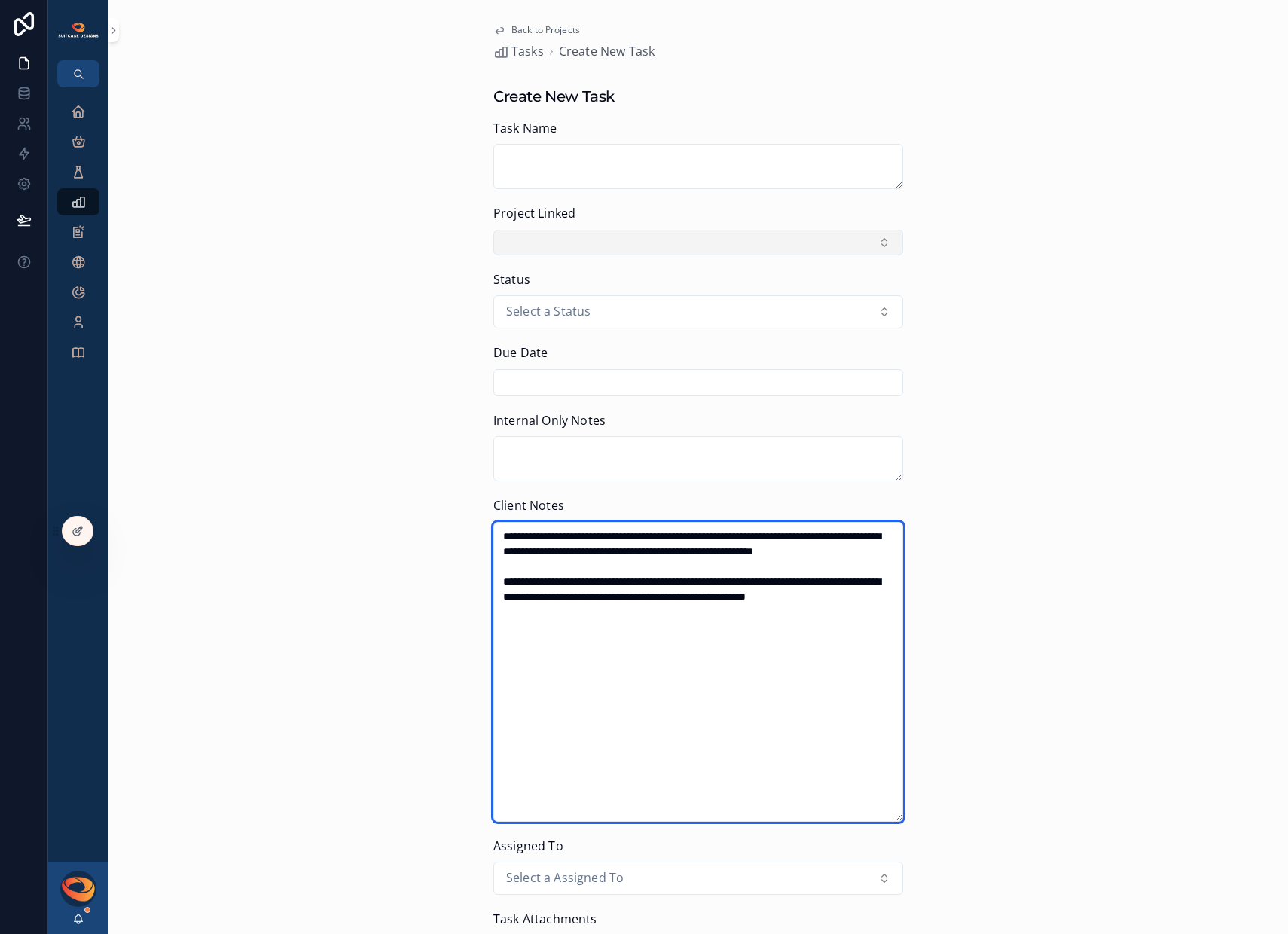
type textarea "**********"
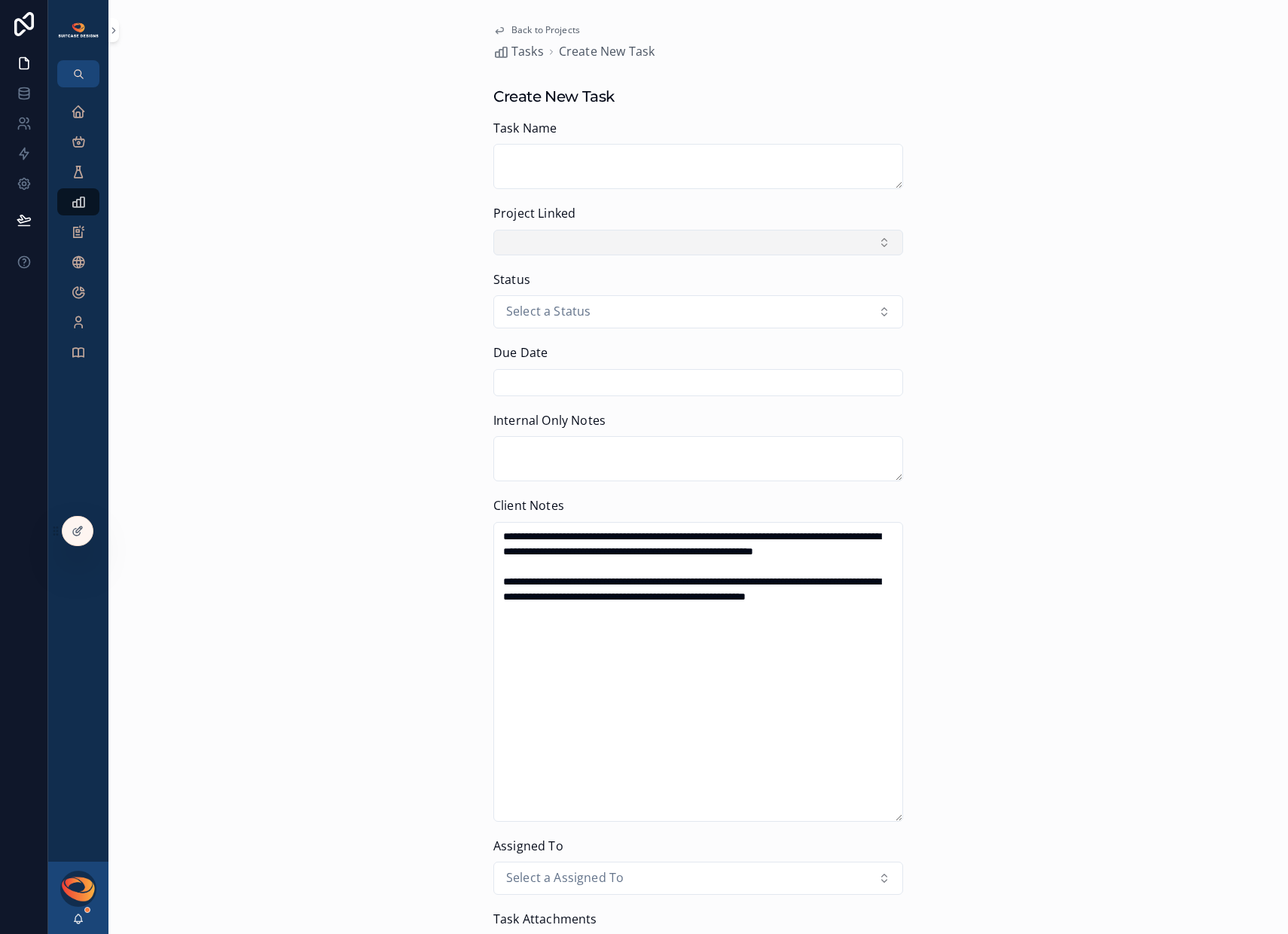
click at [622, 237] on button "Select Button" at bounding box center [698, 242] width 409 height 26
type input "*********"
click at [648, 305] on span "Somewhere Tropical & Beyond" at bounding box center [586, 304] width 178 height 20
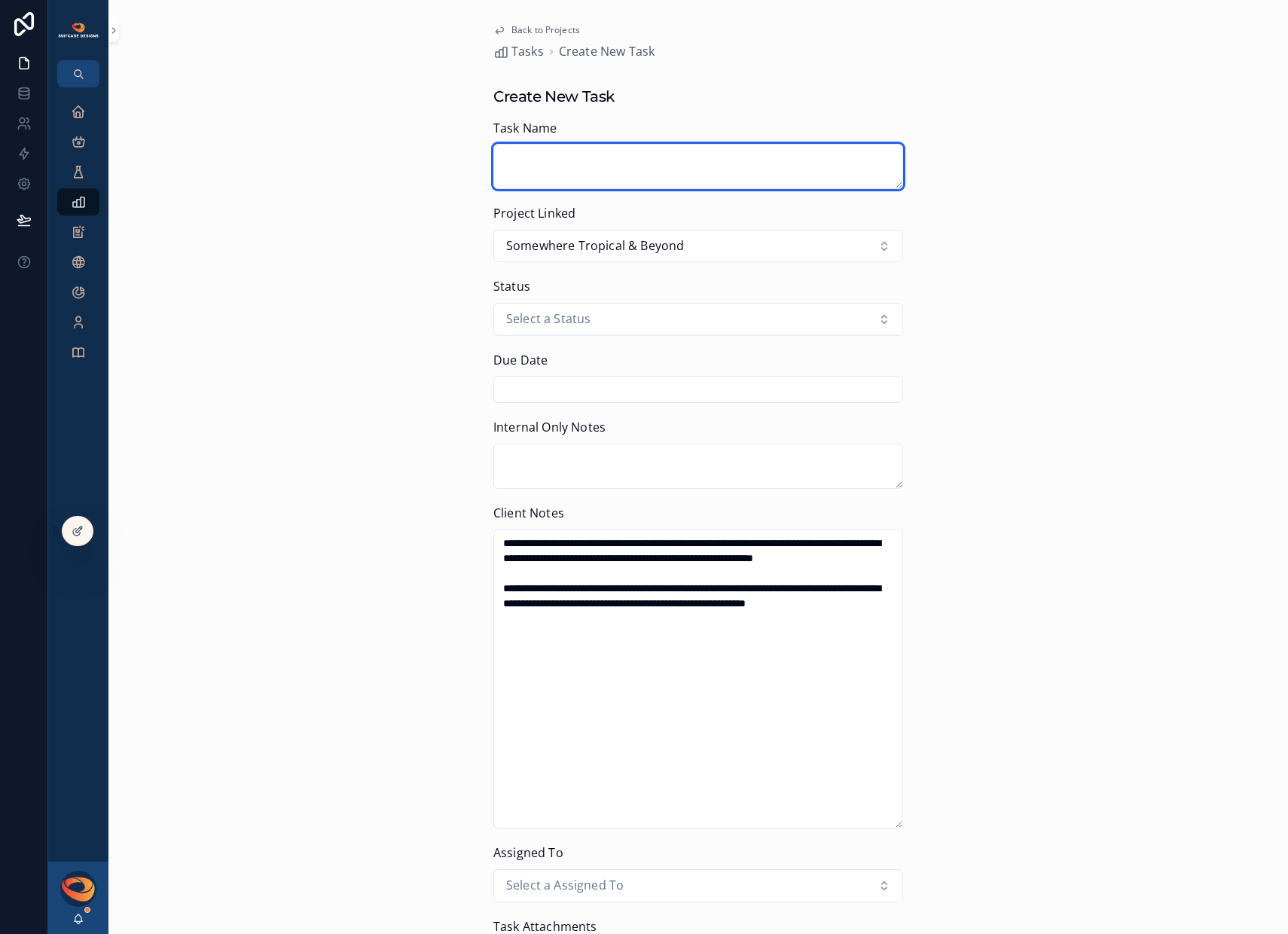
click at [578, 170] on textarea "scrollable content" at bounding box center [698, 167] width 409 height 46
type textarea "****"
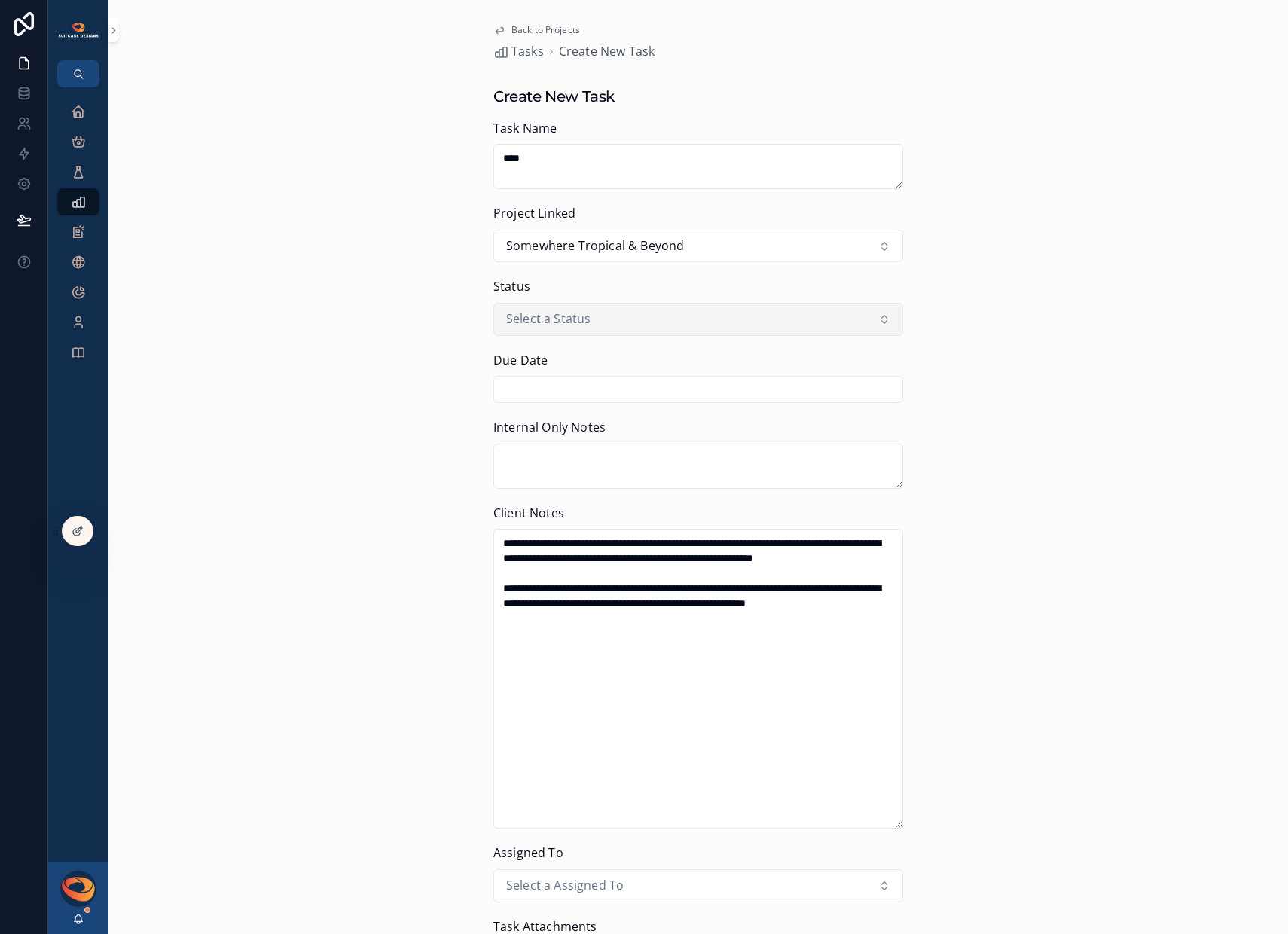
click at [646, 324] on button "Select a Status" at bounding box center [698, 319] width 409 height 33
click at [596, 385] on div "Open" at bounding box center [693, 382] width 402 height 23
click at [584, 393] on input "scrollable content" at bounding box center [698, 389] width 408 height 21
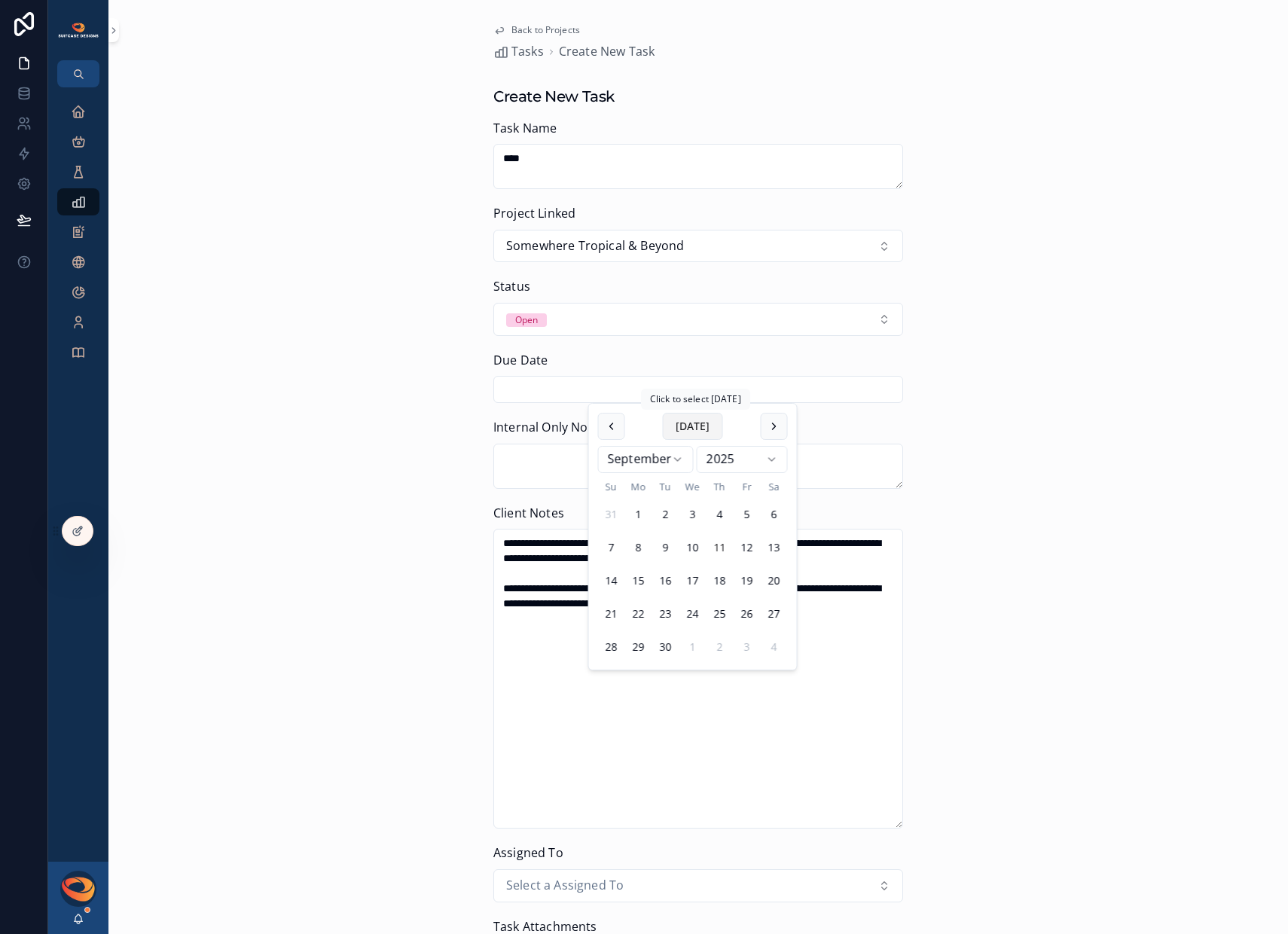
click at [686, 422] on button "[DATE]" at bounding box center [692, 426] width 61 height 28
type input "*********"
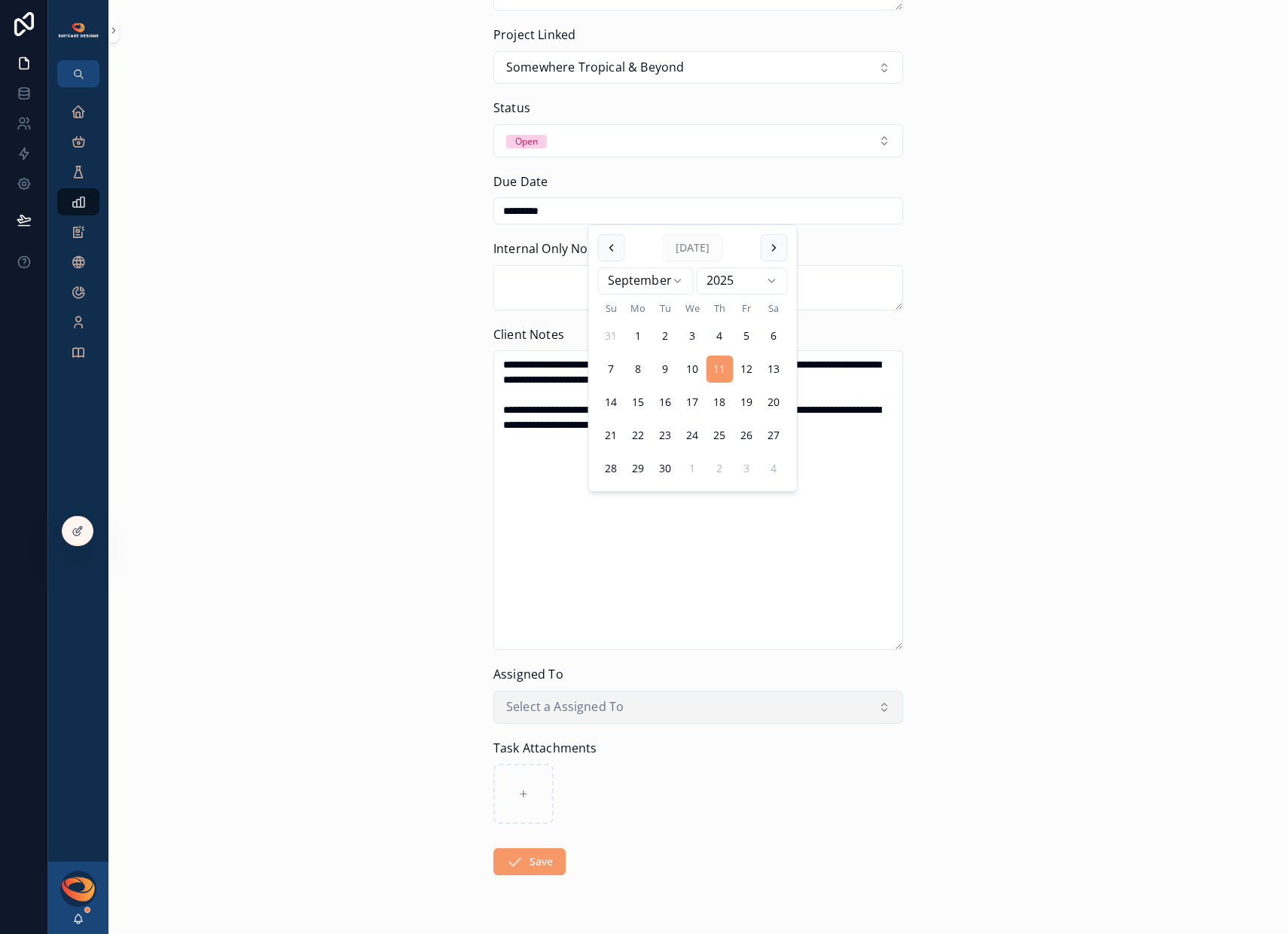
click at [571, 708] on span "Select a Assigned To" at bounding box center [565, 707] width 118 height 20
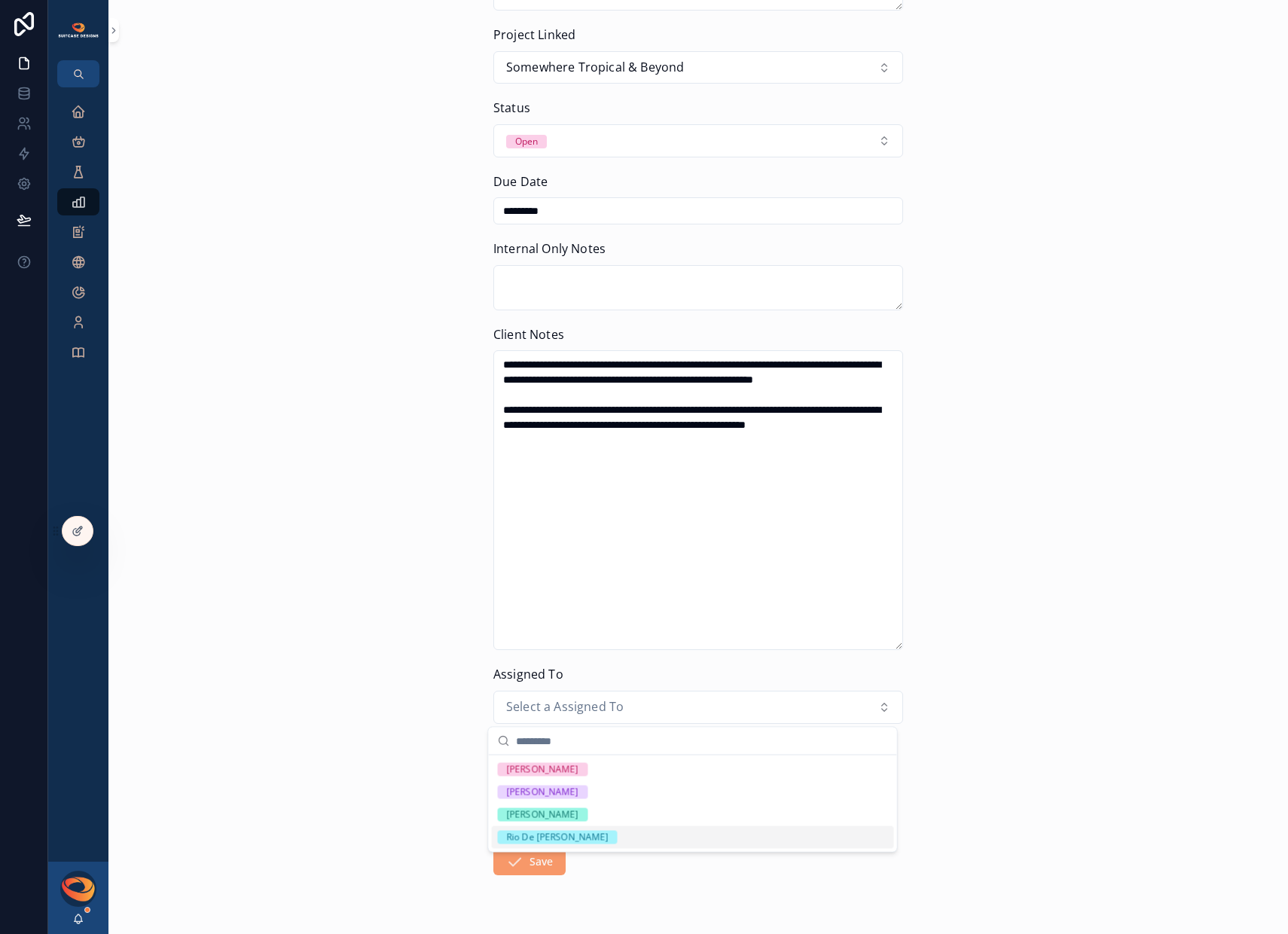
click at [560, 828] on div "Rio De [PERSON_NAME]" at bounding box center [693, 837] width 402 height 23
click at [531, 859] on button "Save" at bounding box center [530, 862] width 72 height 28
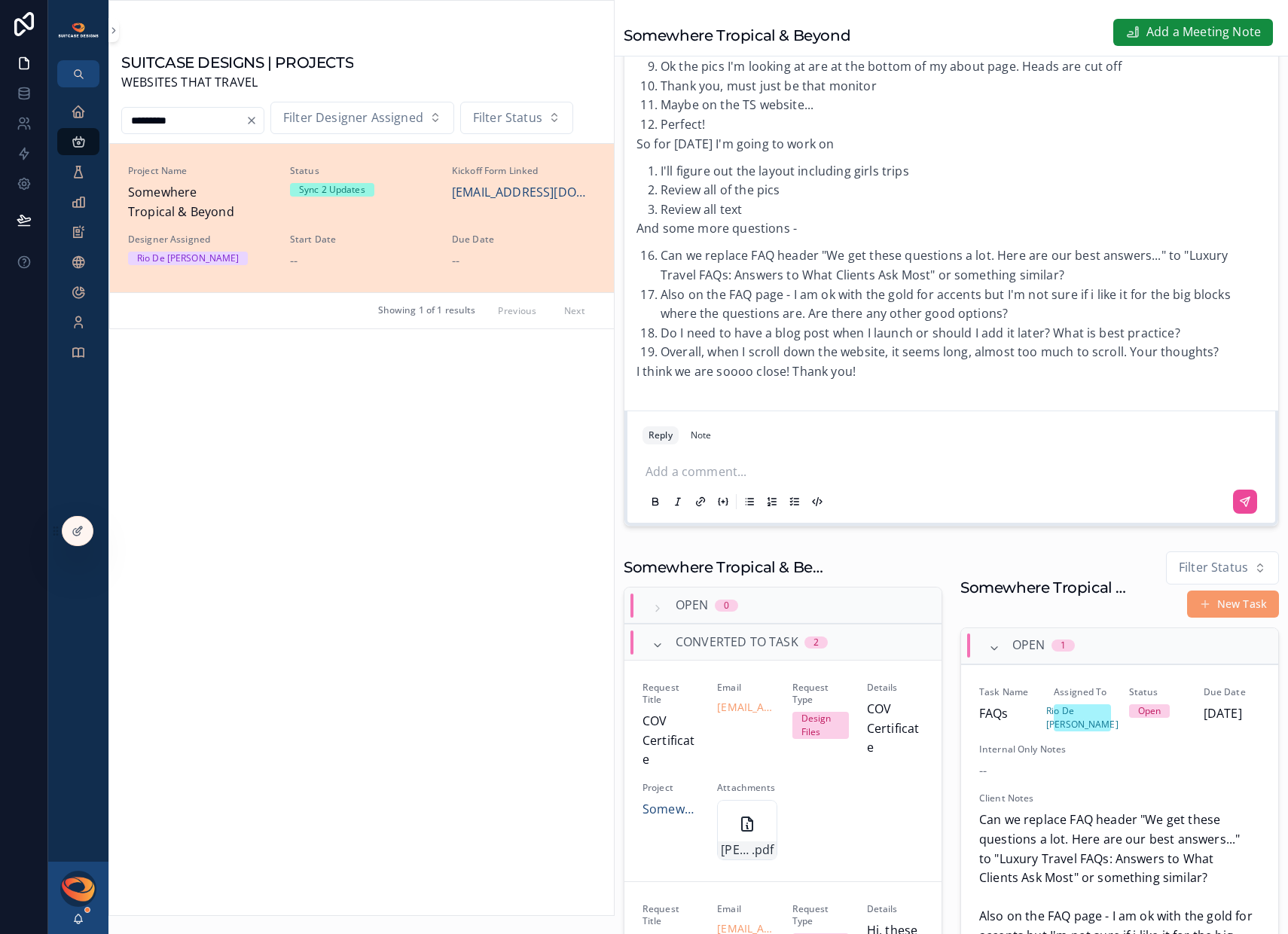
scroll to position [3969, 0]
click at [80, 115] on icon "scrollable content" at bounding box center [78, 111] width 15 height 15
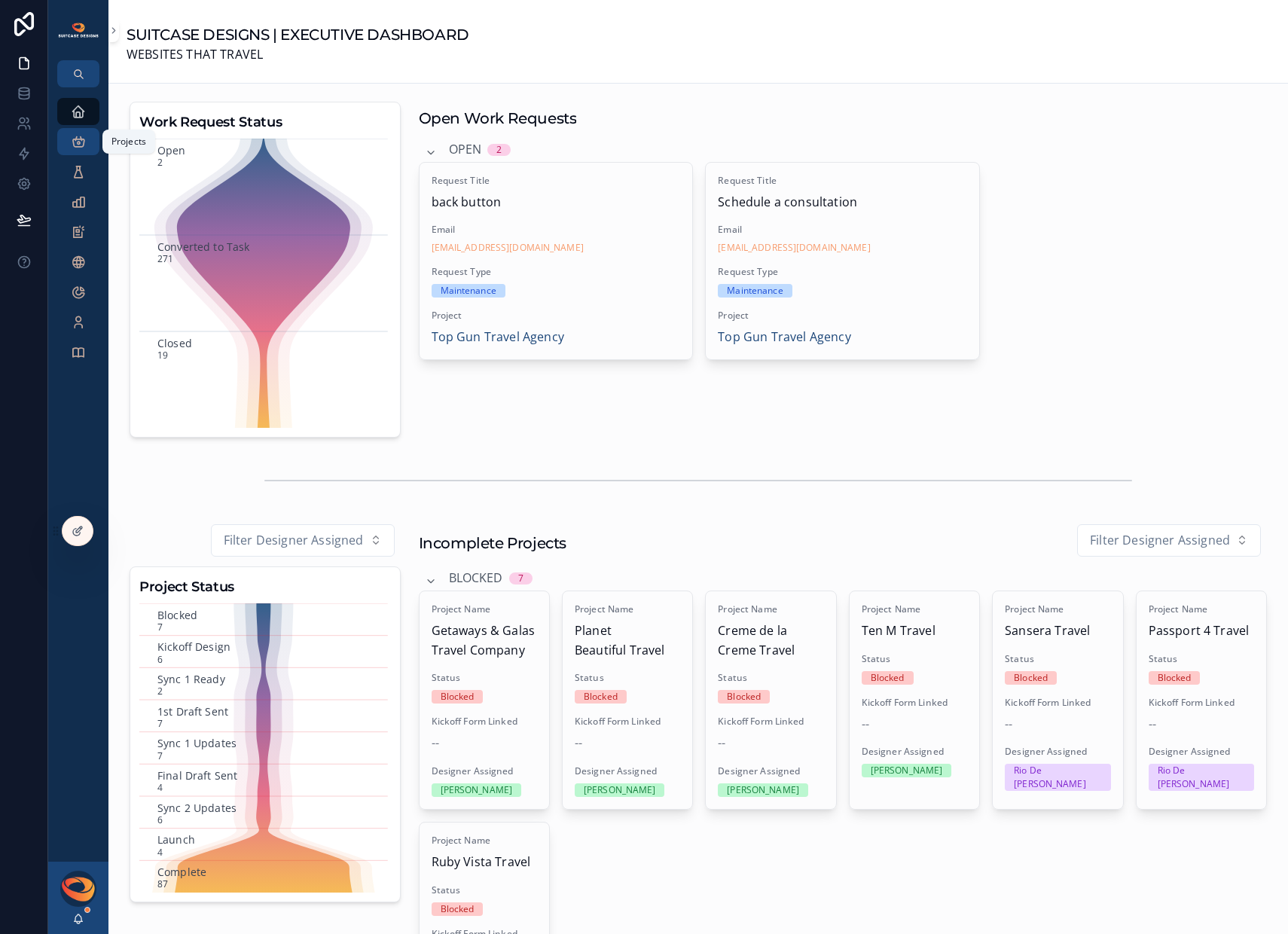
click at [82, 148] on icon "scrollable content" at bounding box center [78, 142] width 15 height 15
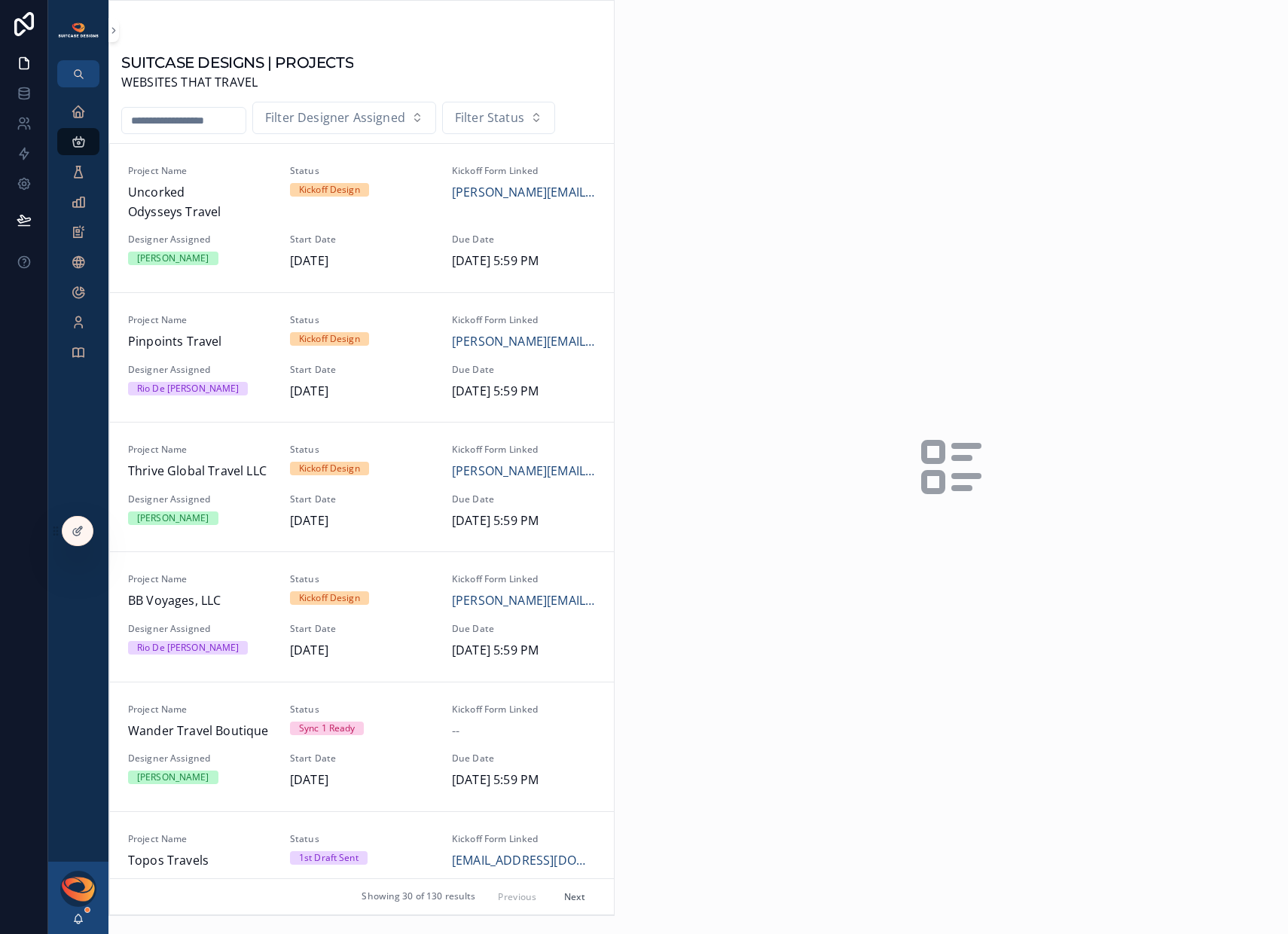
click at [185, 120] on input "scrollable content" at bounding box center [183, 120] width 123 height 21
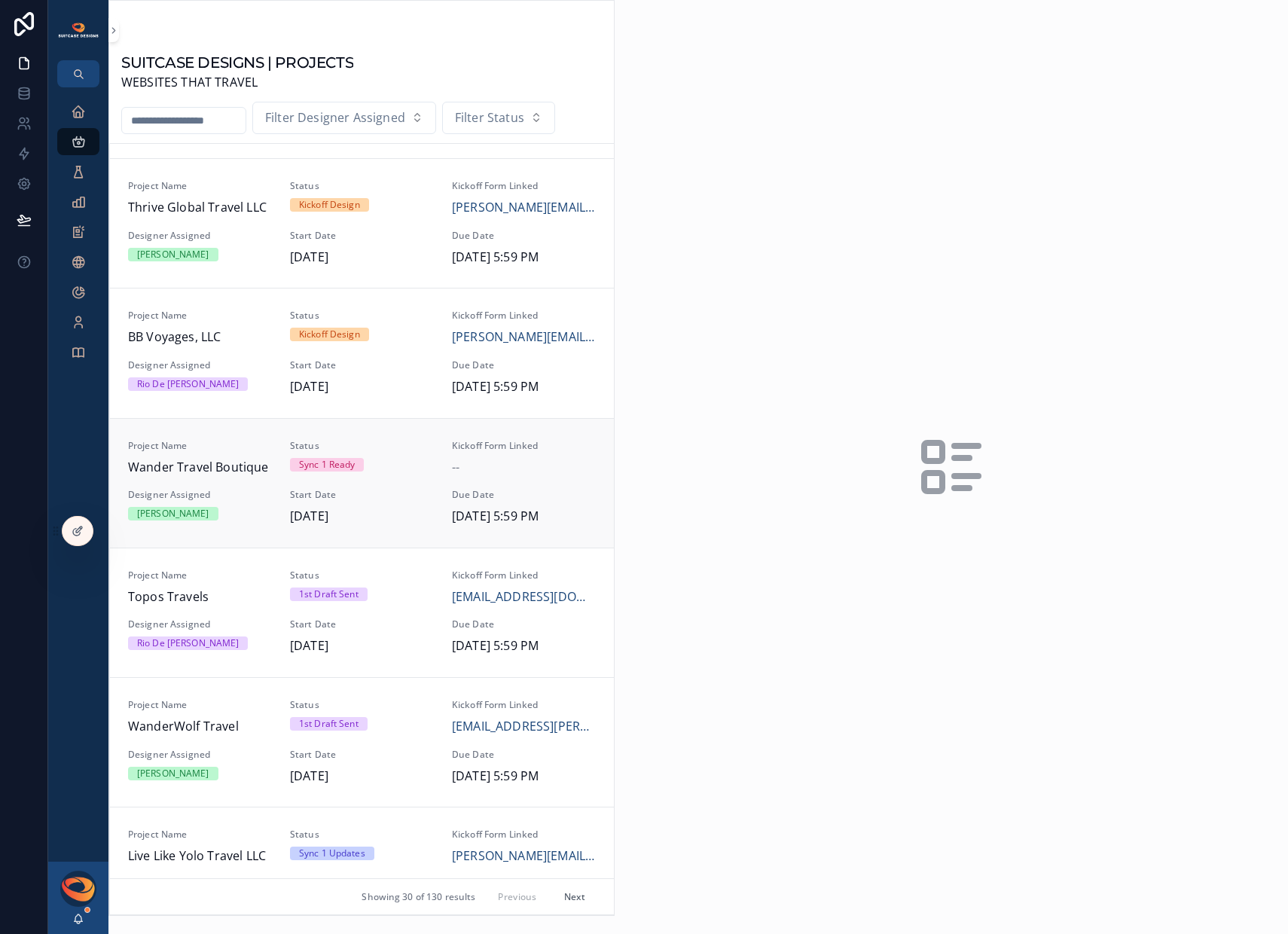
scroll to position [296, 0]
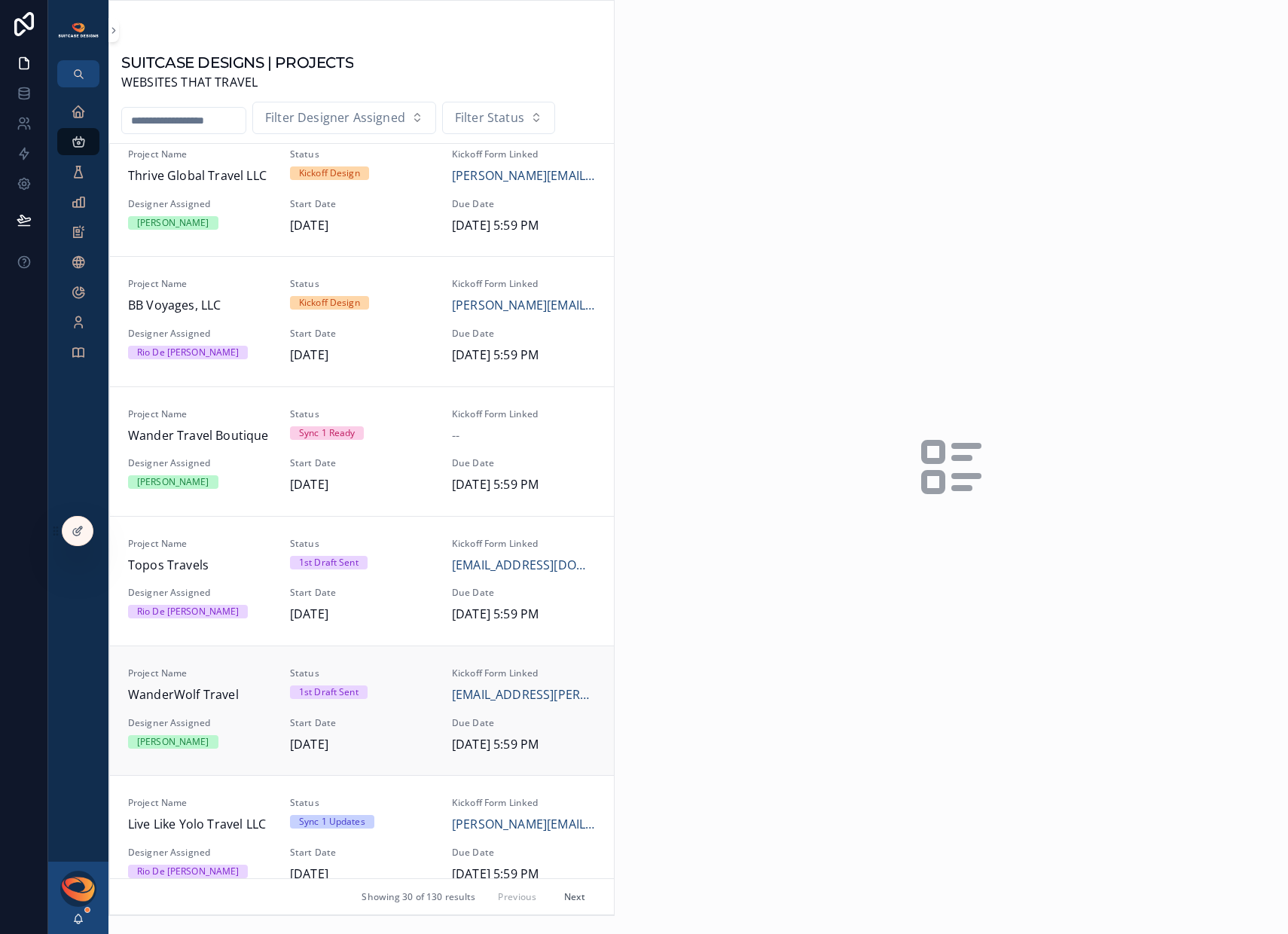
click at [231, 697] on span "WanderWolf Travel" at bounding box center [200, 695] width 144 height 20
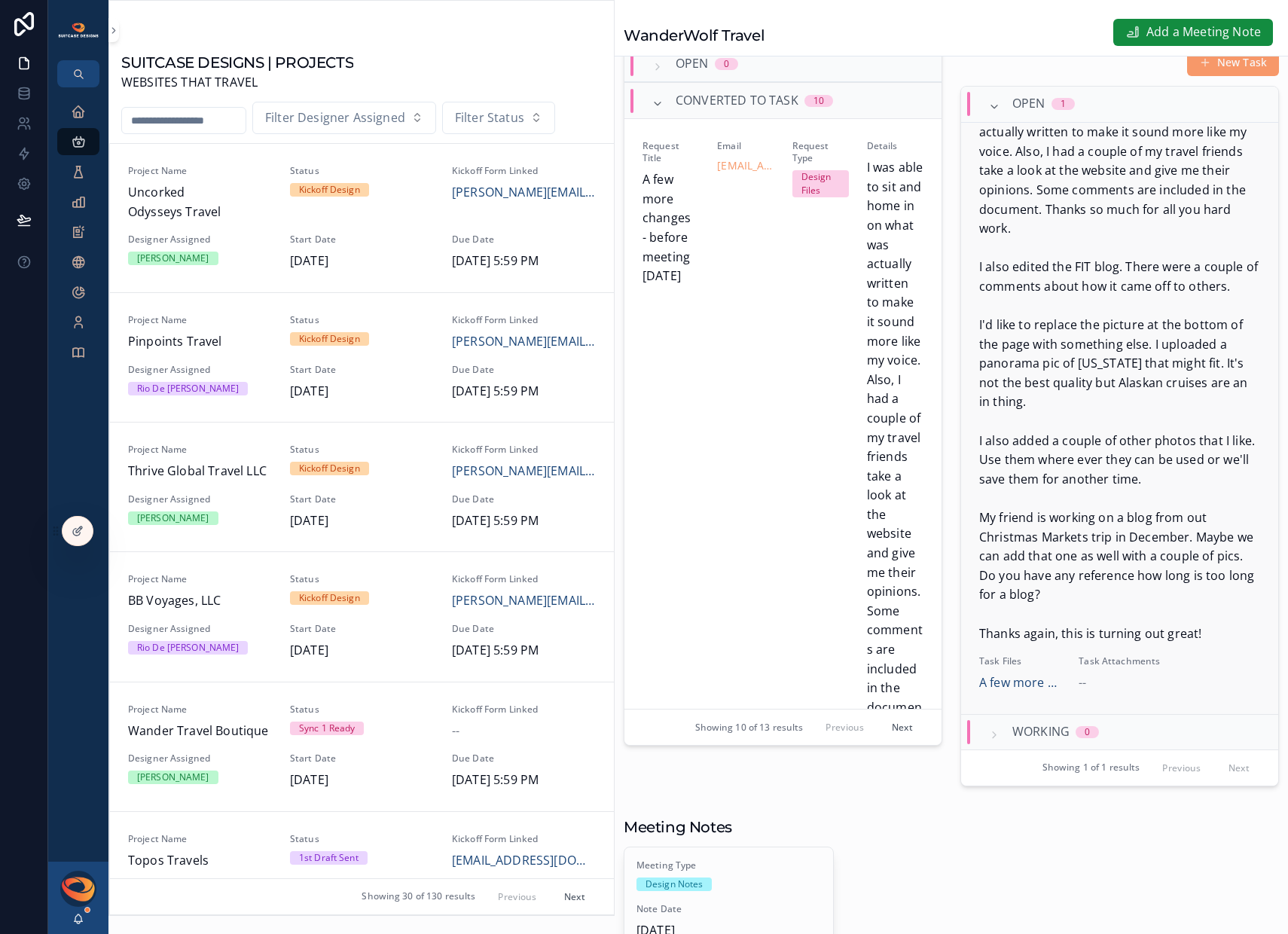
scroll to position [293, 0]
click at [1006, 693] on span "A few more changes - before meeting [DATE]" at bounding box center [1020, 682] width 82 height 20
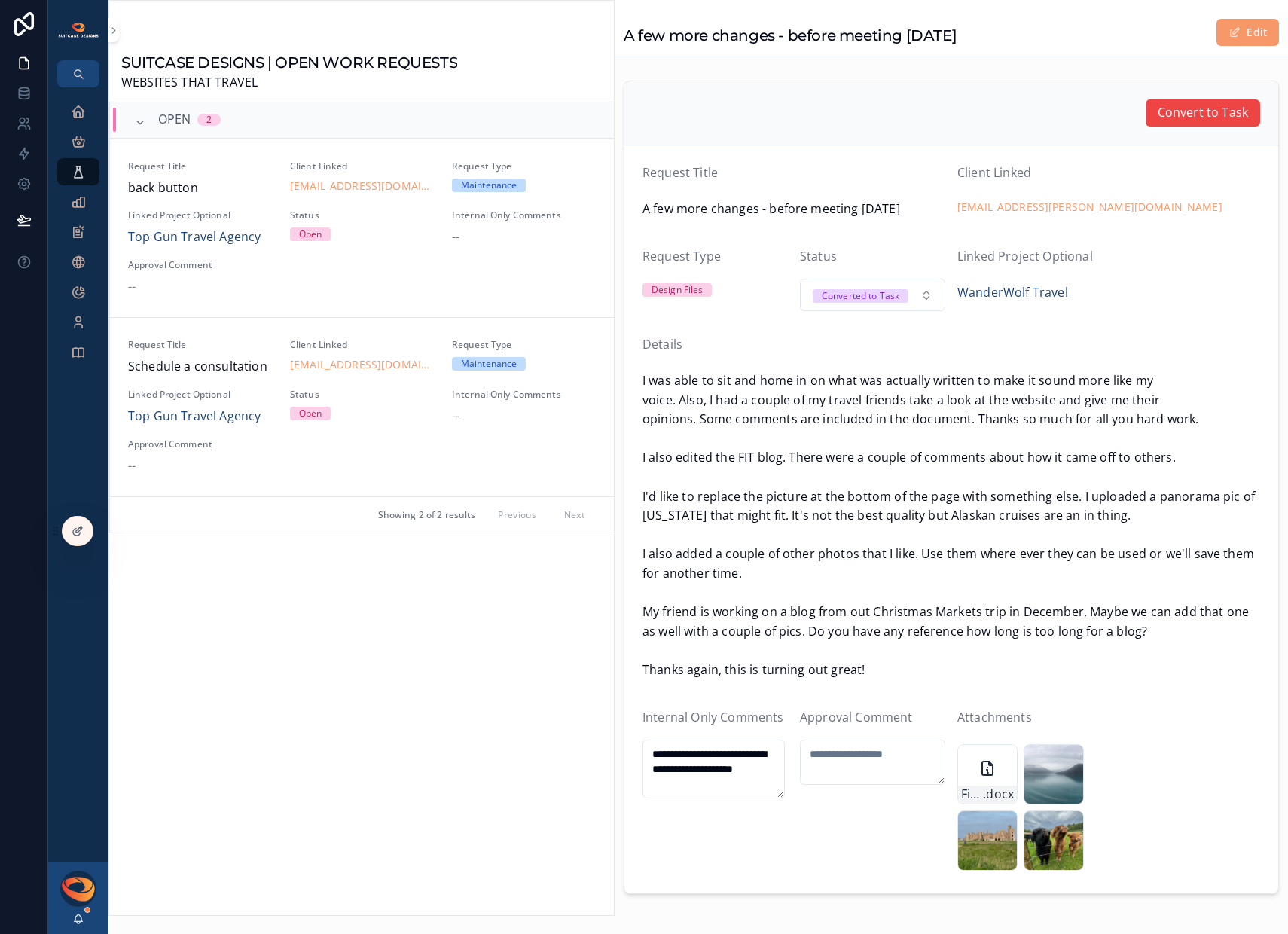
scroll to position [61, 0]
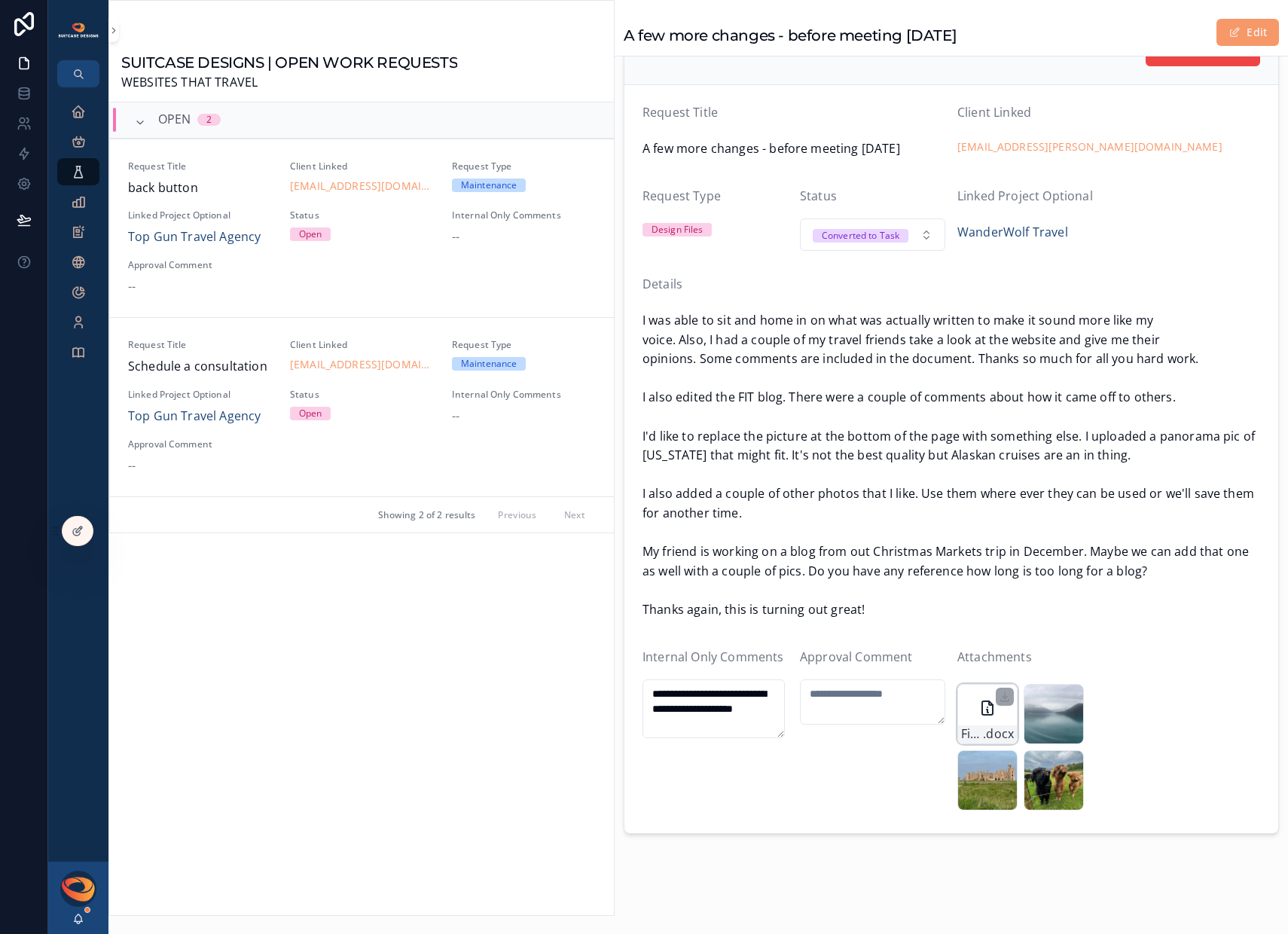
click at [982, 710] on icon "scrollable content" at bounding box center [987, 708] width 18 height 18
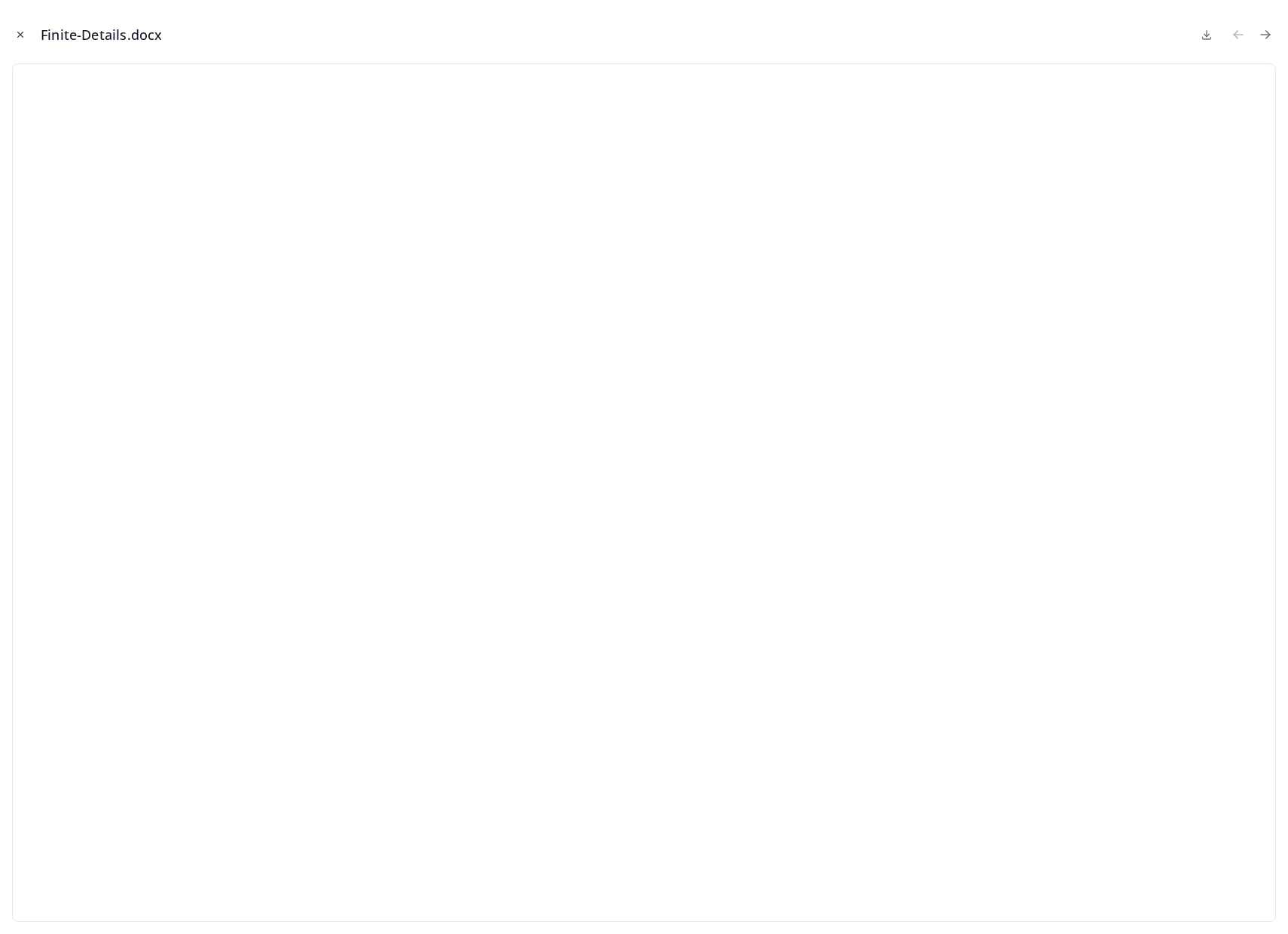
click at [19, 35] on icon "Close modal" at bounding box center [20, 34] width 10 height 10
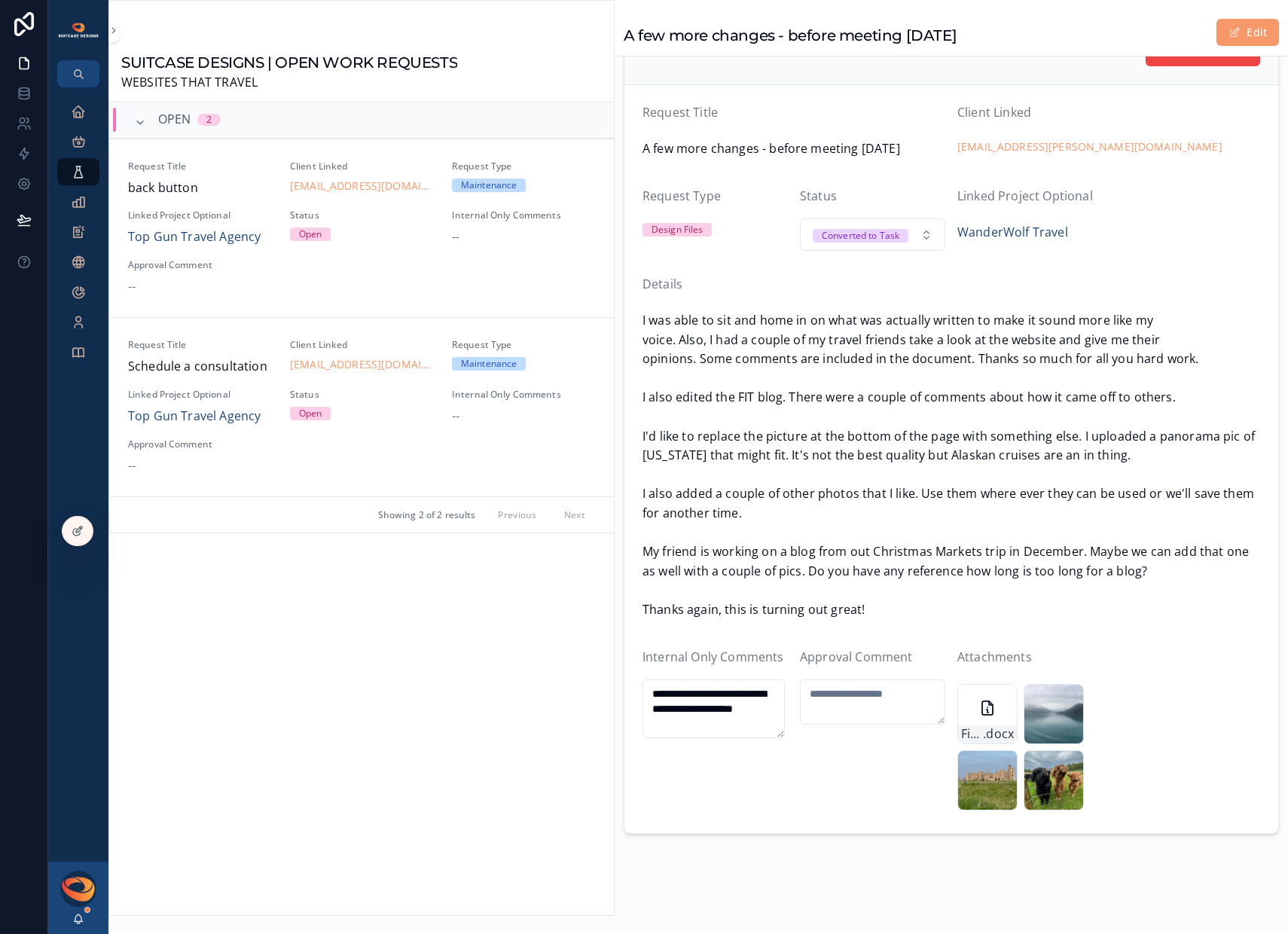
click at [19, 35] on icon at bounding box center [24, 24] width 20 height 24
